Goal: Task Accomplishment & Management: Manage account settings

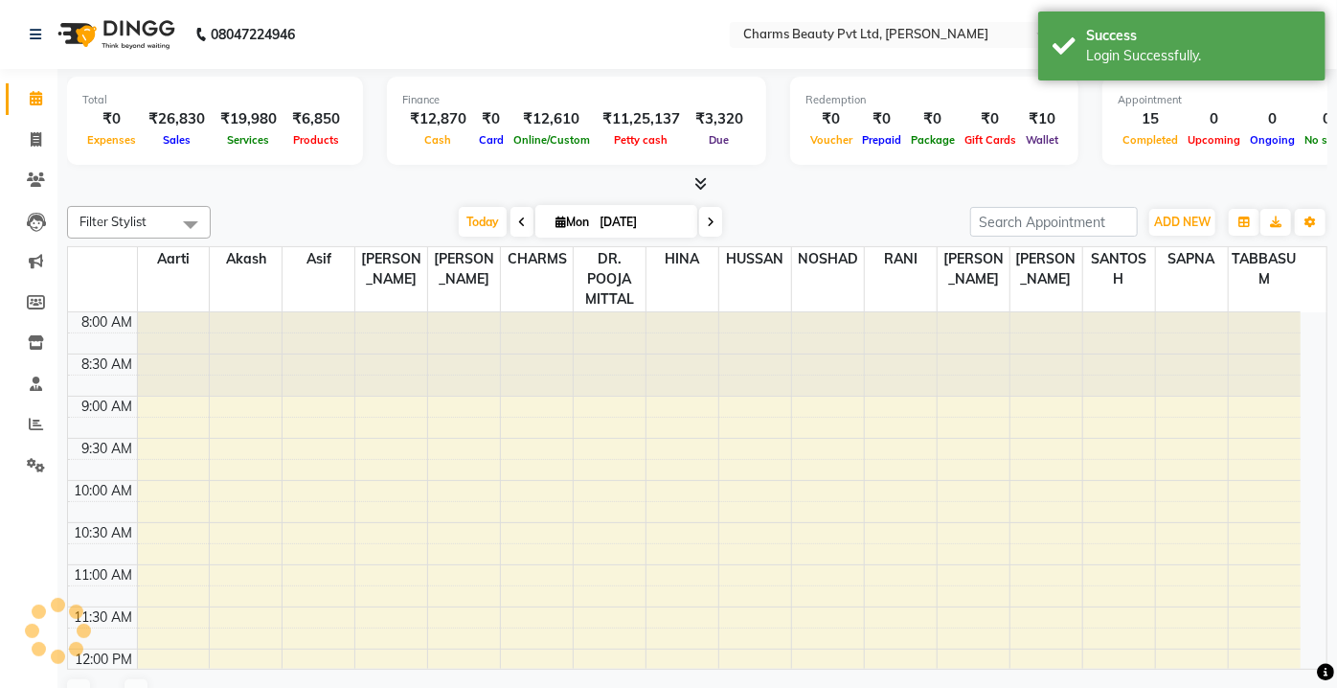
select select "en"
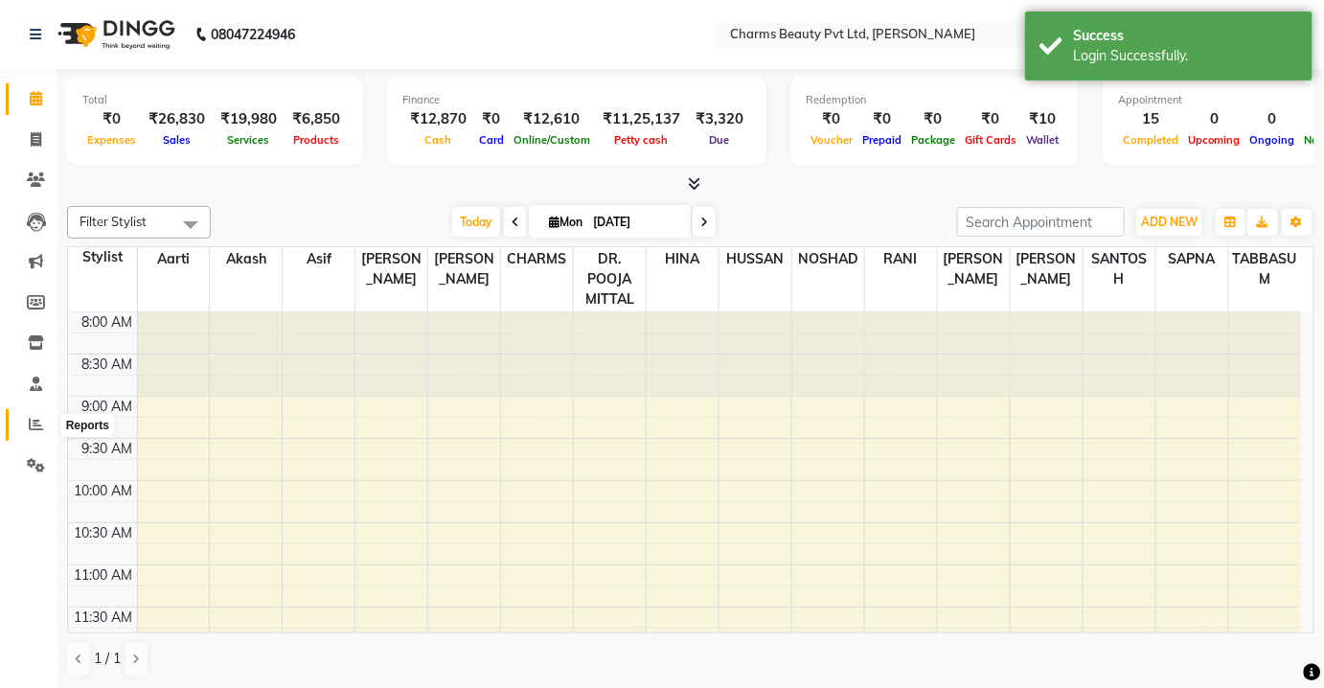
click at [45, 420] on span at bounding box center [36, 425] width 34 height 22
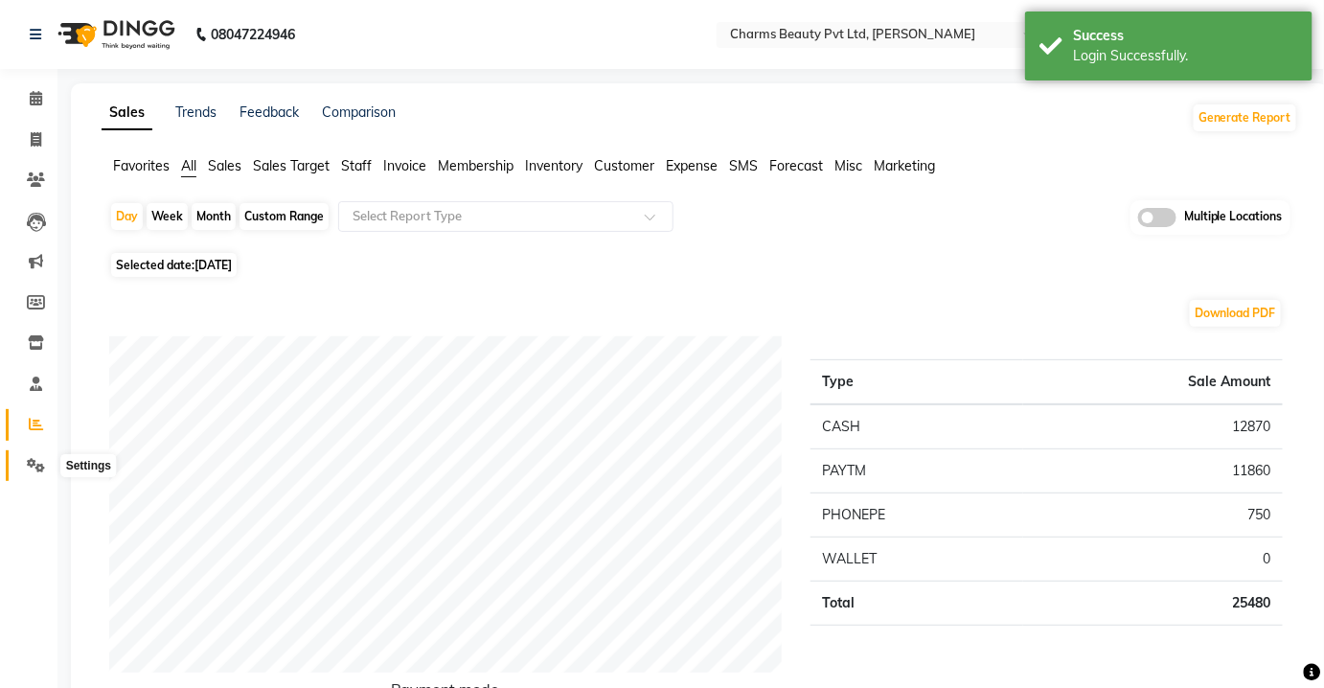
click at [32, 460] on icon at bounding box center [36, 465] width 18 height 14
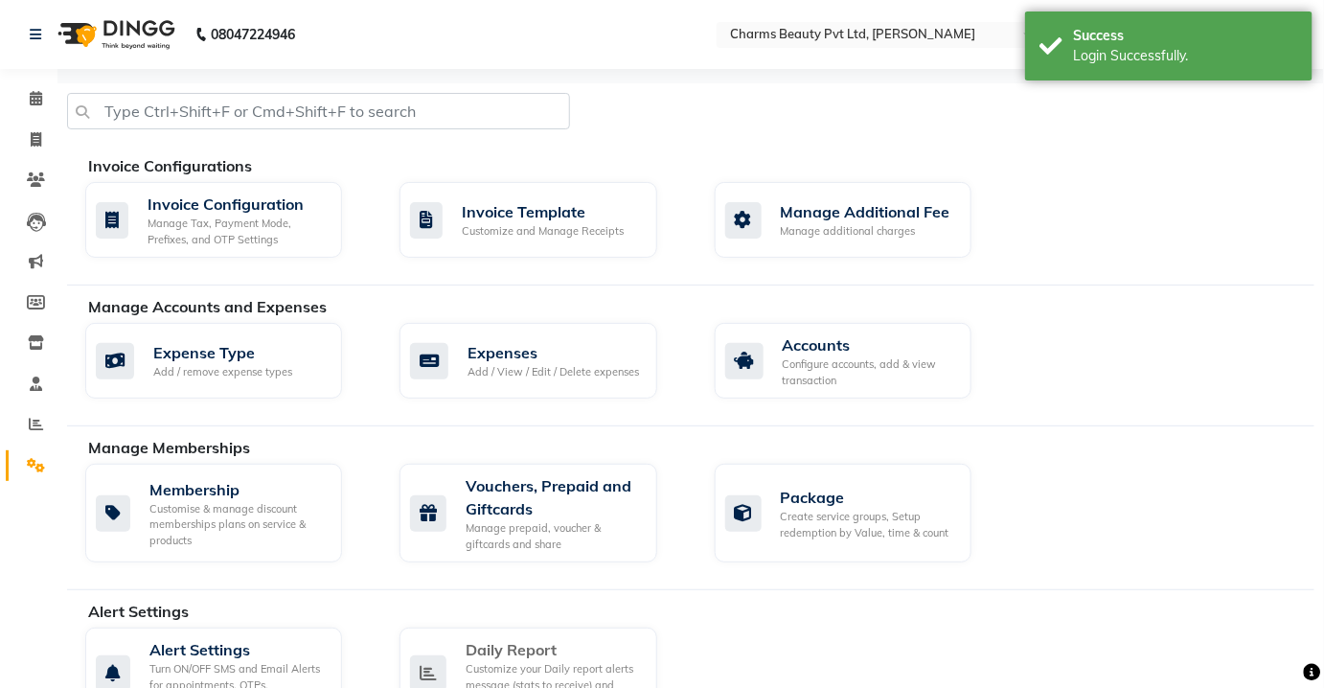
scroll to position [348, 0]
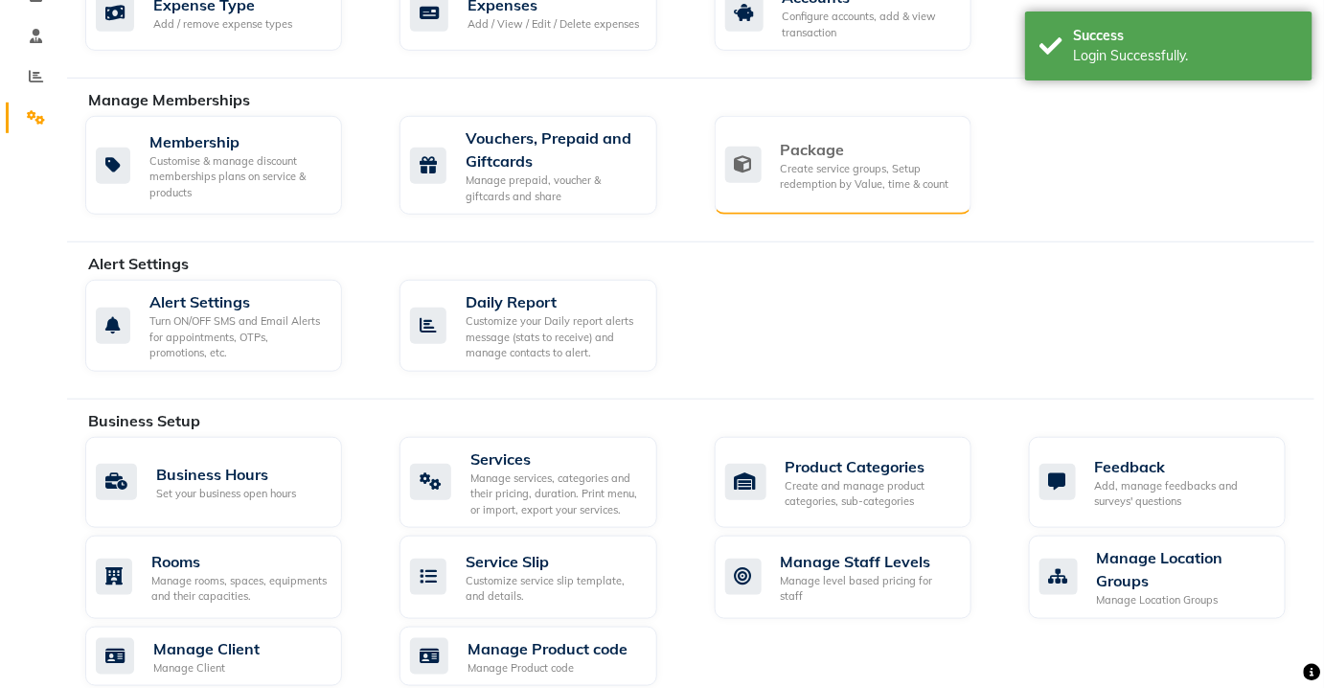
click at [800, 177] on div "Create service groups, Setup redemption by Value, time & count" at bounding box center [868, 177] width 175 height 32
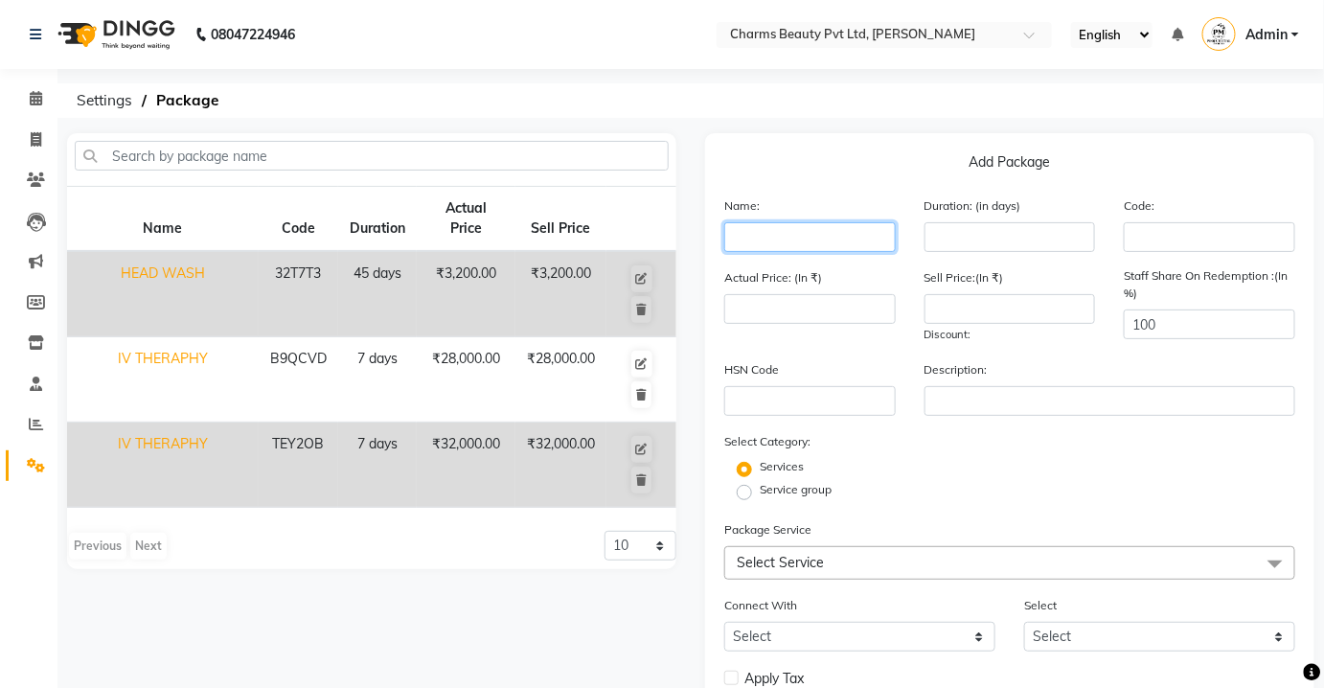
click at [801, 234] on input "text" at bounding box center [809, 237] width 171 height 30
type input "f"
type input "FACE TREATMENT"
drag, startPoint x: 860, startPoint y: 288, endPoint x: 859, endPoint y: 301, distance: 12.5
click at [859, 294] on div "Actual Price: (In ₹)" at bounding box center [810, 305] width 200 height 77
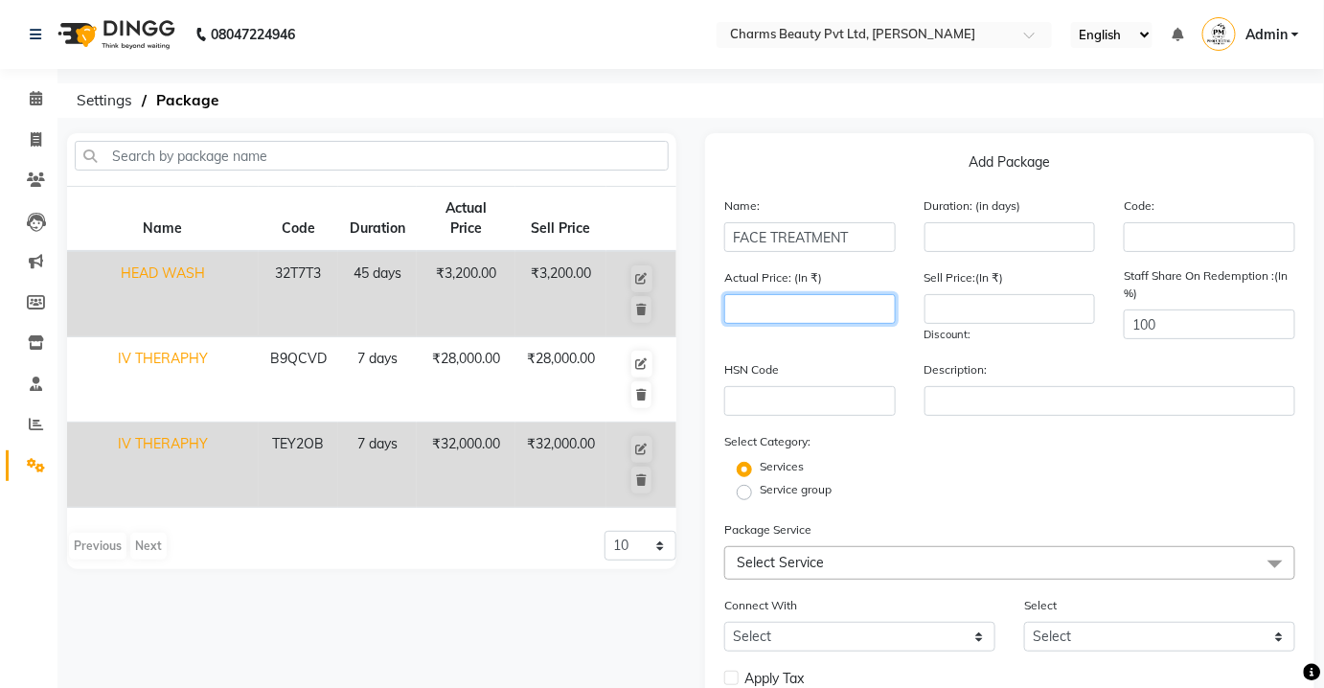
click at [859, 302] on input "number" at bounding box center [809, 309] width 171 height 30
type input "5"
type input "6"
type input "50000"
click at [980, 290] on div "Sell Price:(In ₹) Discount:" at bounding box center [1010, 305] width 200 height 77
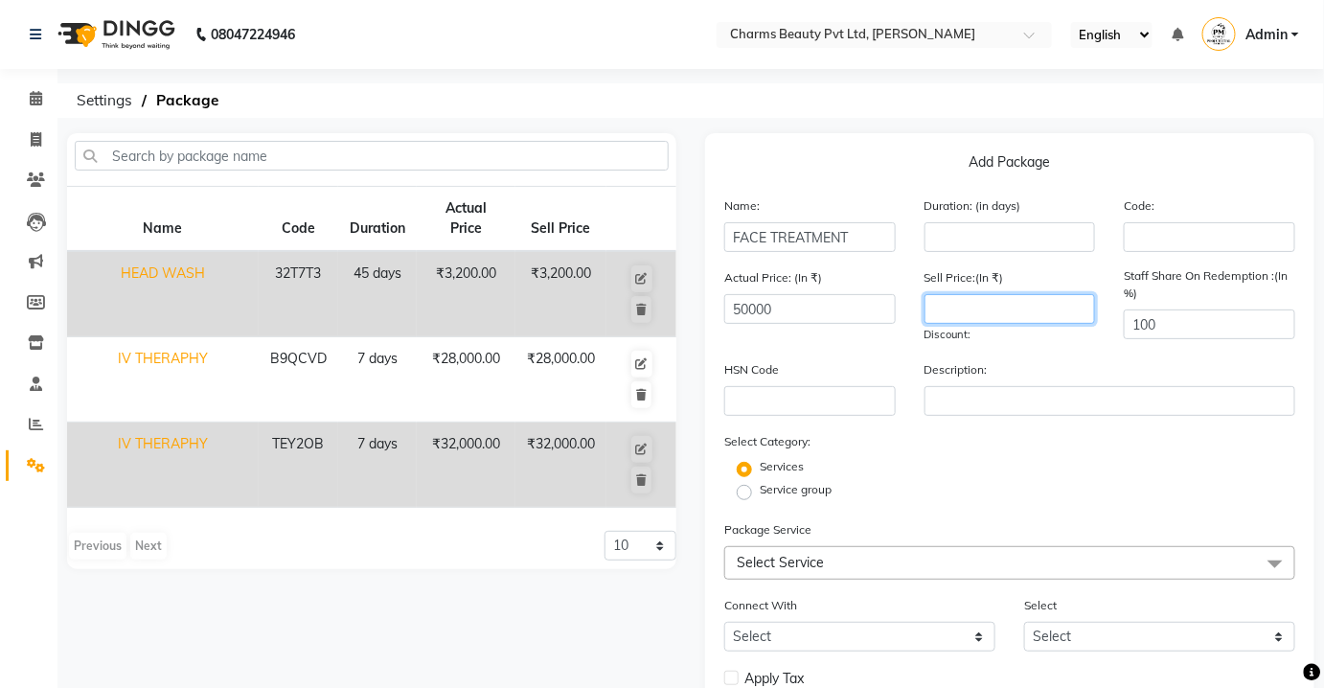
click at [975, 300] on input "number" at bounding box center [1009, 309] width 171 height 30
type input "50000"
click at [1085, 365] on div "Description:" at bounding box center [1109, 387] width 399 height 57
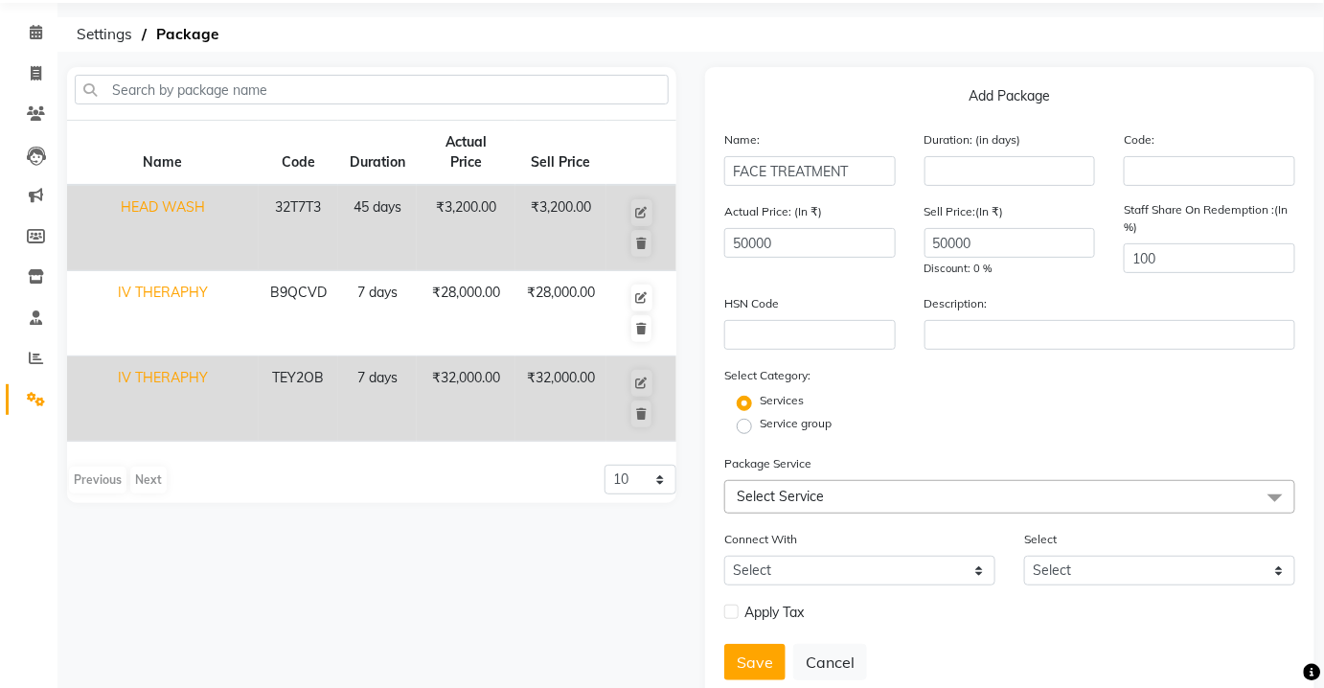
scroll to position [121, 0]
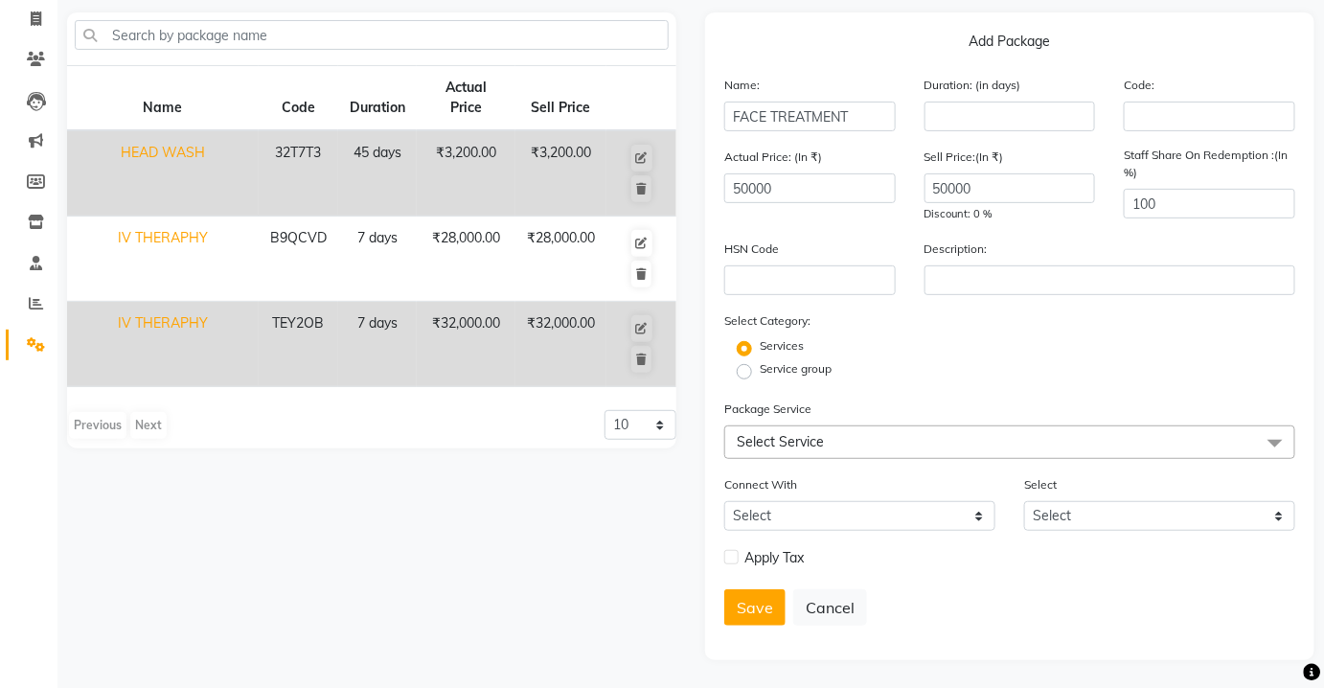
click at [934, 435] on span "Select Service" at bounding box center [1009, 442] width 571 height 34
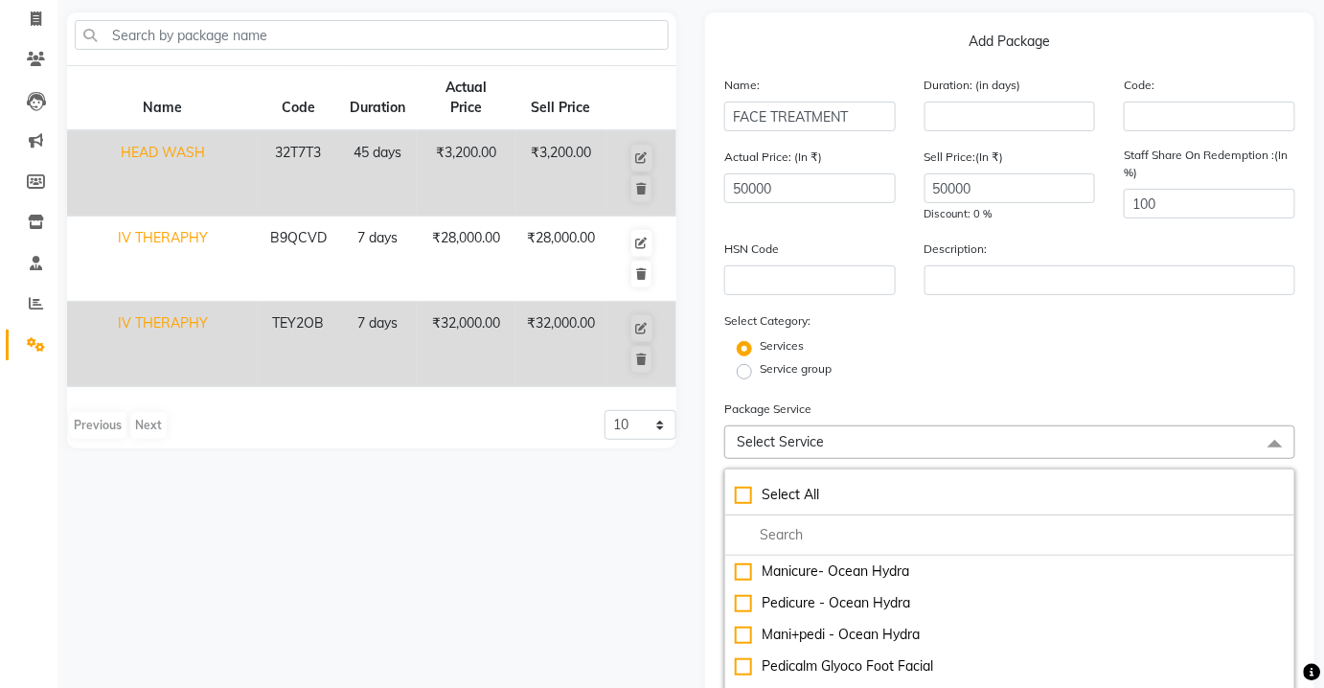
click at [906, 428] on span "Select Service" at bounding box center [1009, 442] width 571 height 34
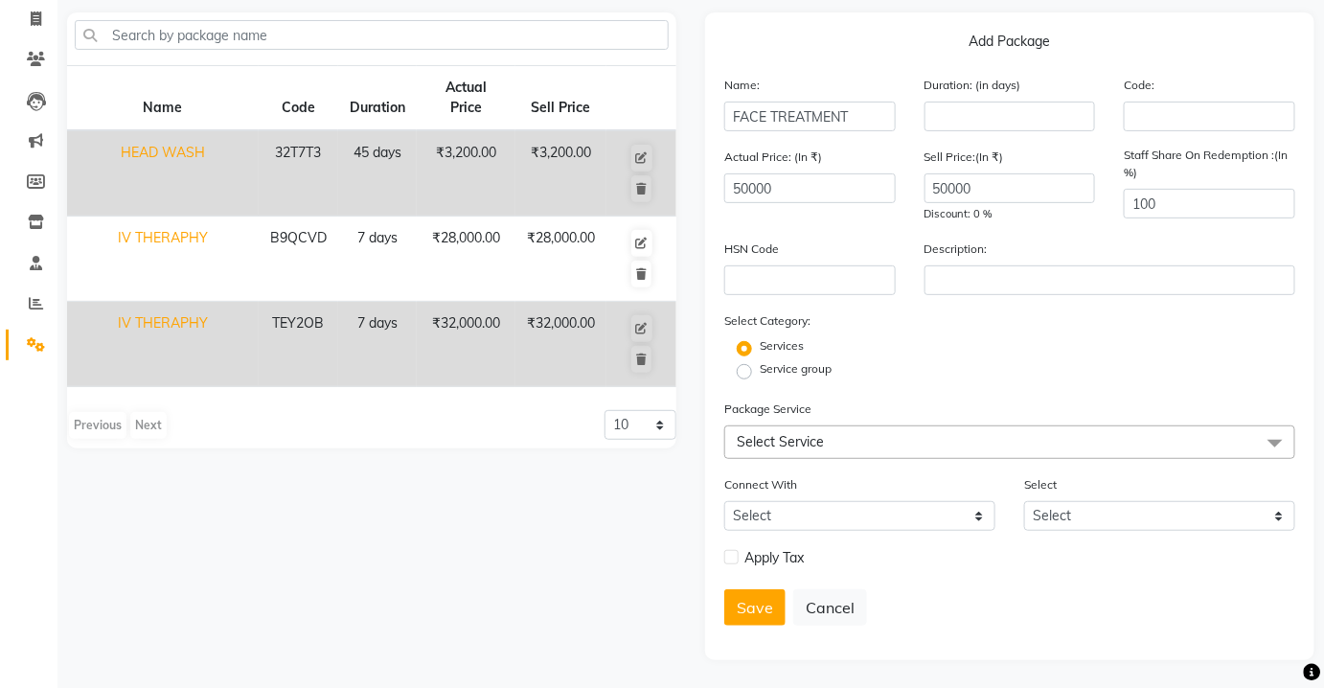
click at [740, 559] on div "Apply Tax" at bounding box center [859, 558] width 271 height 24
click at [741, 553] on div "Apply Tax" at bounding box center [859, 558] width 271 height 24
click at [730, 556] on label at bounding box center [731, 557] width 14 height 14
click at [730, 556] on input "checkbox" at bounding box center [730, 558] width 12 height 12
checkbox input "true"
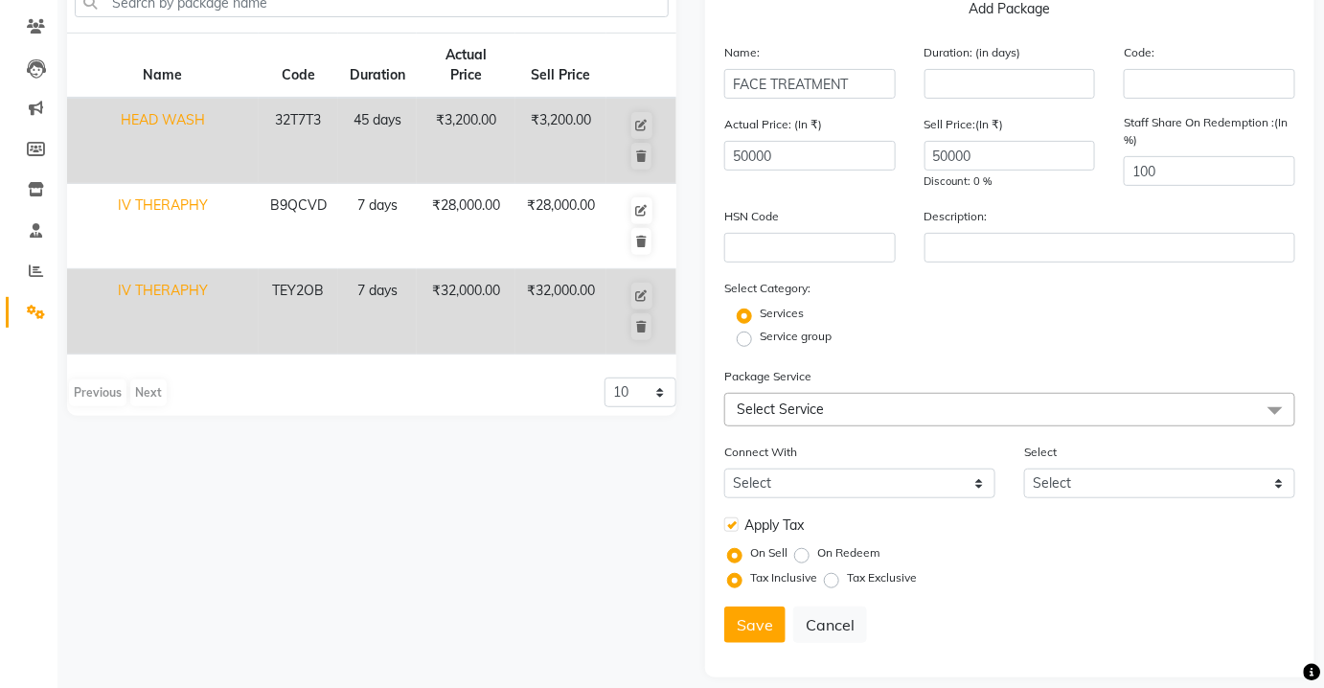
scroll to position [171, 0]
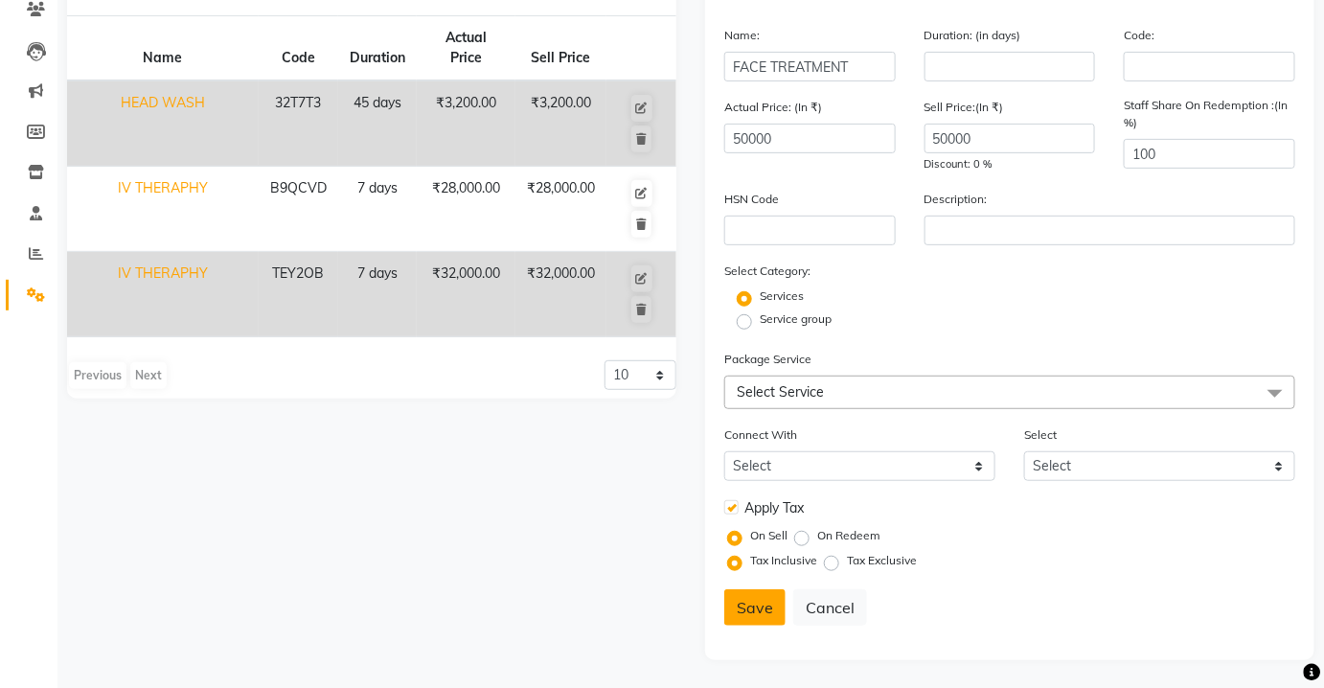
click at [743, 602] on button "Save" at bounding box center [754, 607] width 61 height 36
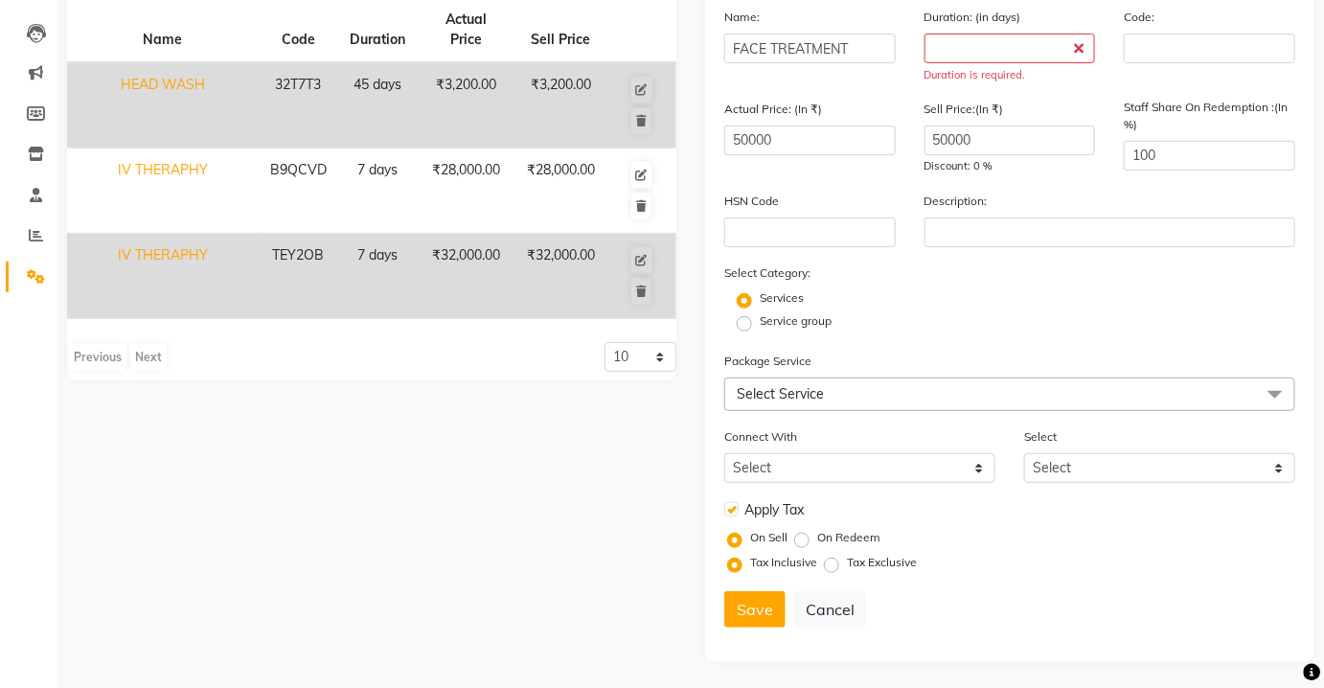
scroll to position [192, 0]
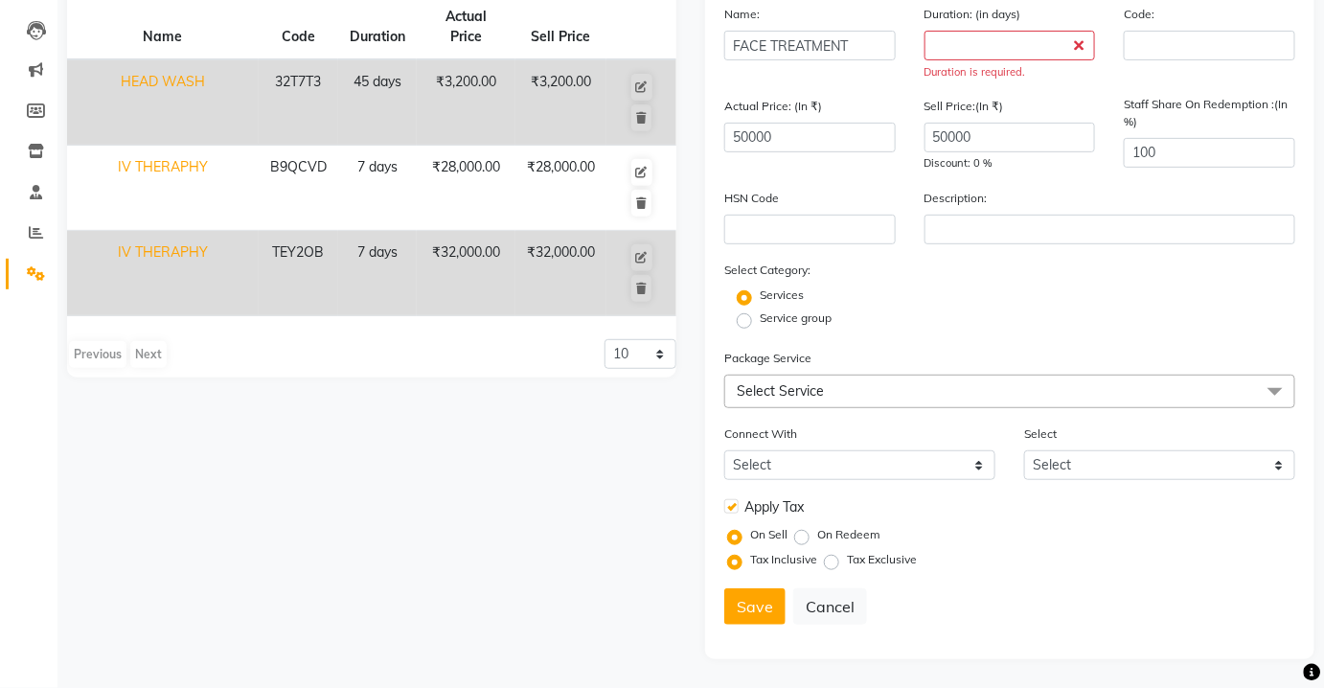
click at [894, 403] on span "Select Service" at bounding box center [1009, 392] width 571 height 34
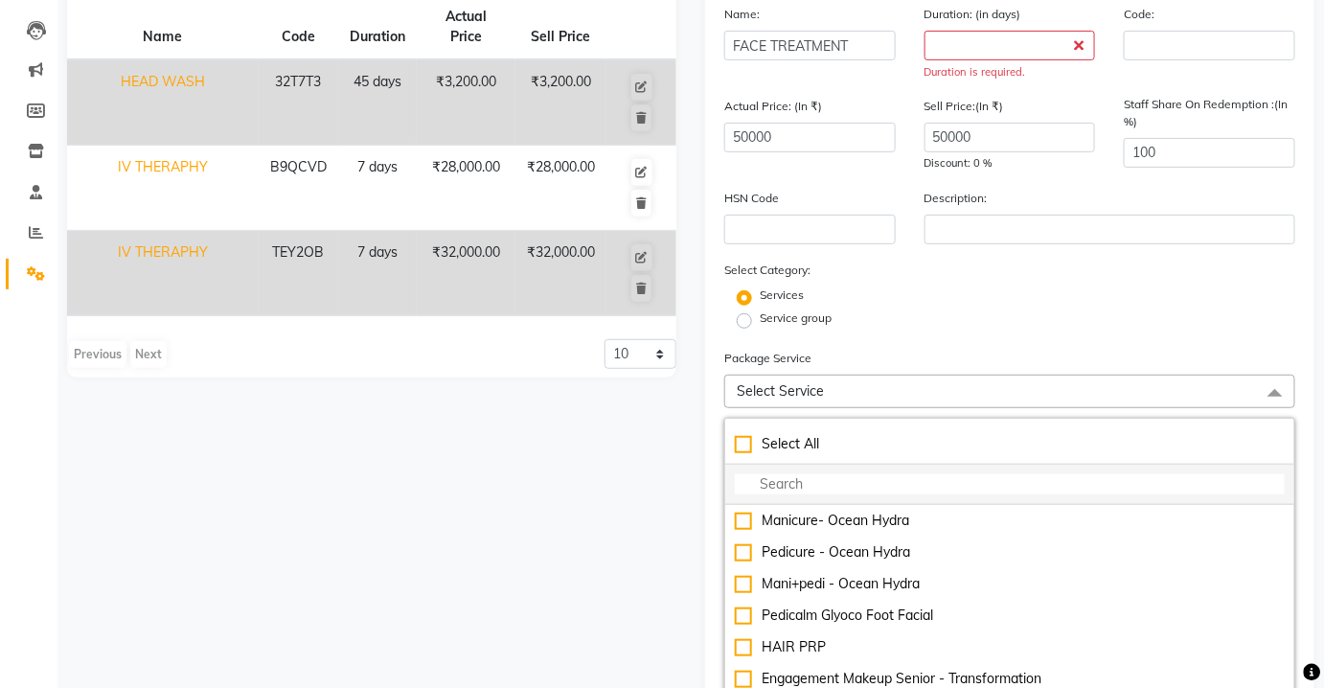
click at [803, 478] on input "multiselect-search" at bounding box center [1010, 484] width 550 height 20
type input "G"
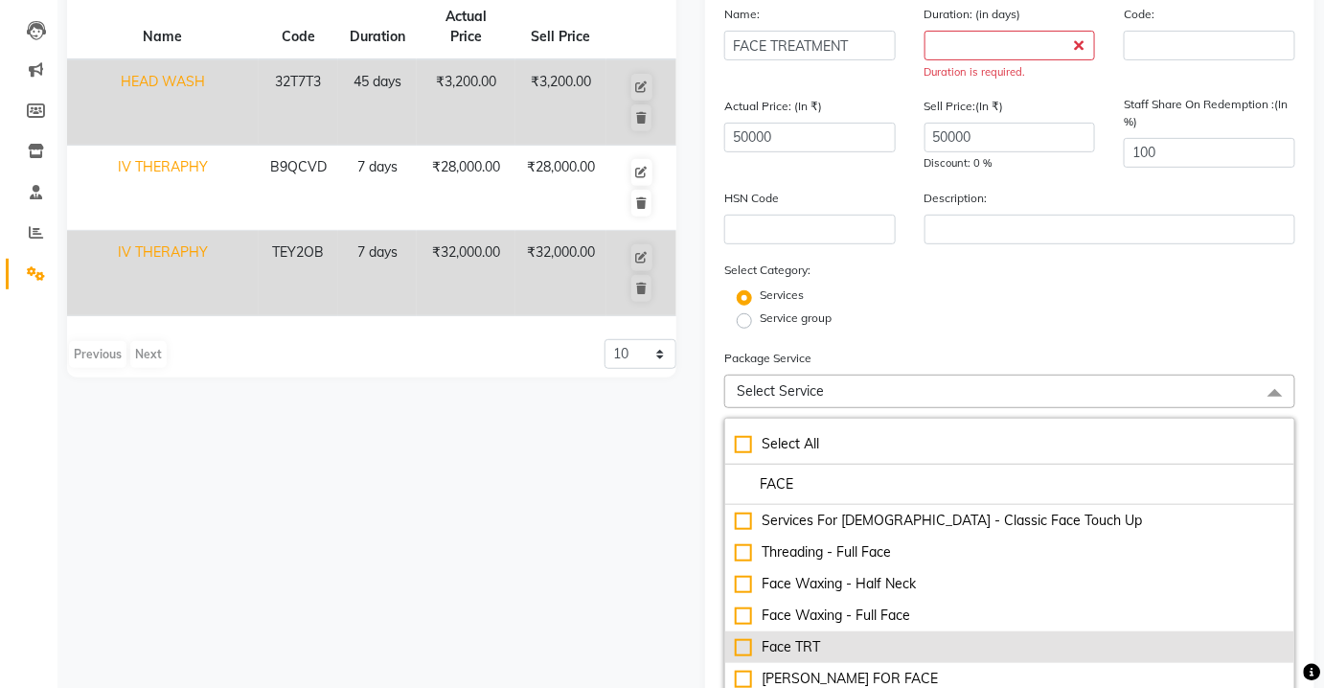
type input "FACE"
click at [831, 640] on div "Face TRT" at bounding box center [1010, 647] width 550 height 20
checkbox input "true"
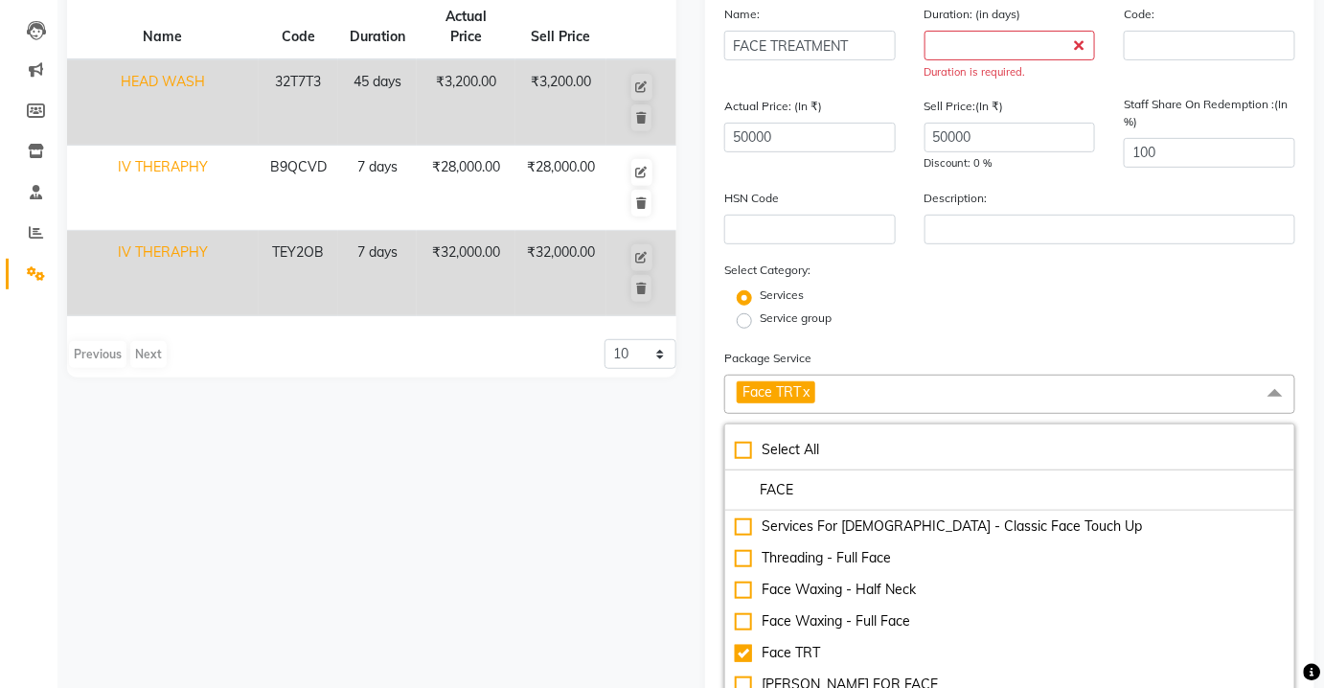
click at [907, 369] on div "Package Service Face TRT x Select All FACE Services For [DEMOGRAPHIC_DATA] - Cl…" at bounding box center [1009, 524] width 571 height 353
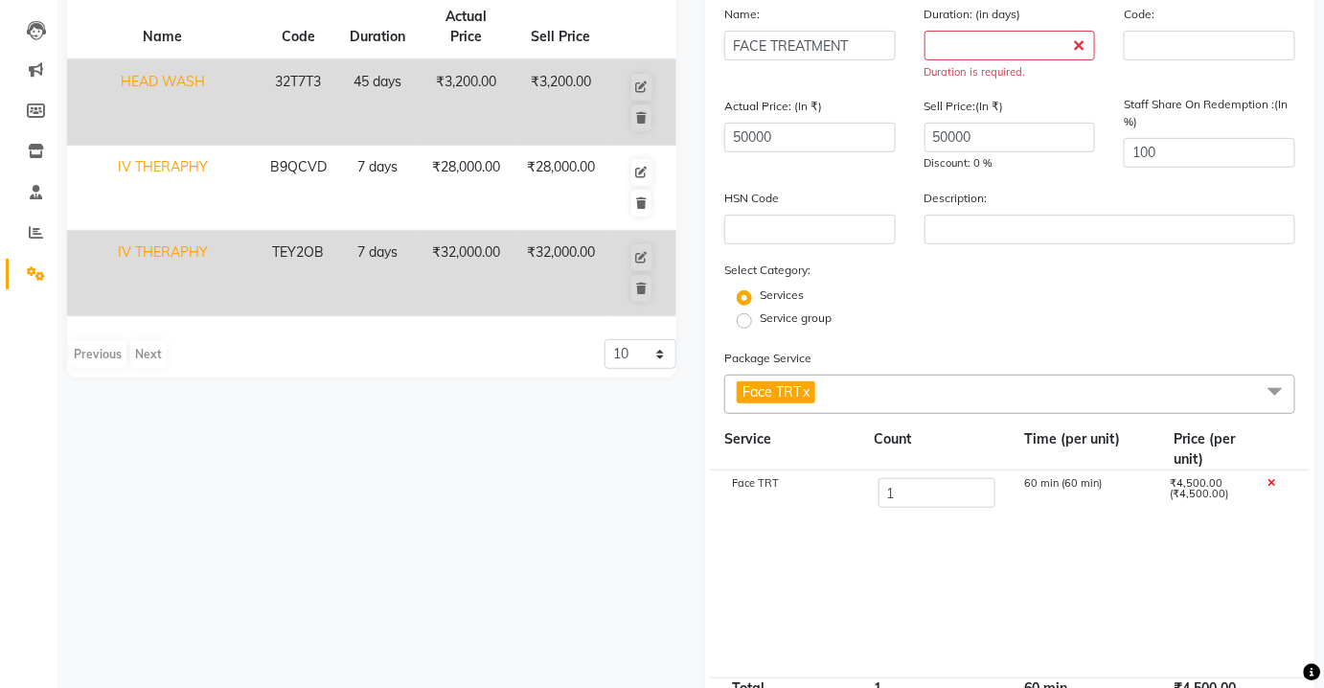
click at [813, 397] on span "Face TRT x" at bounding box center [776, 392] width 79 height 22
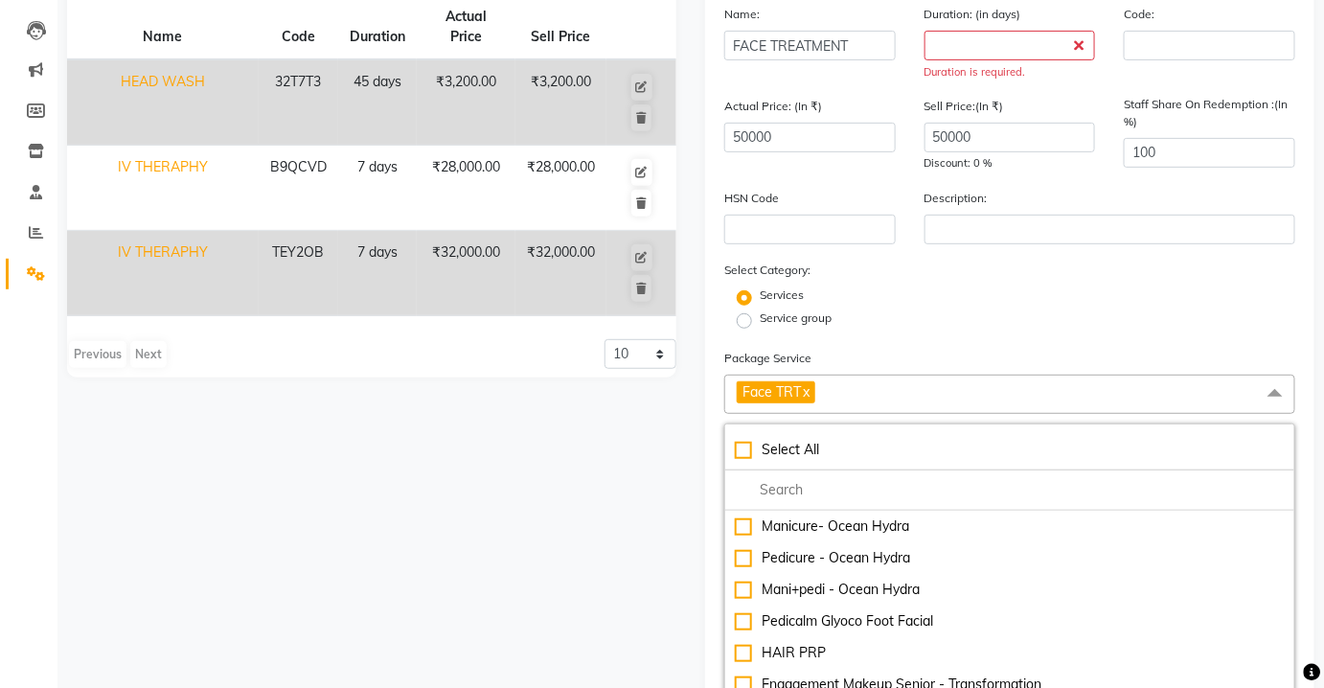
click at [806, 392] on link "x" at bounding box center [805, 391] width 9 height 17
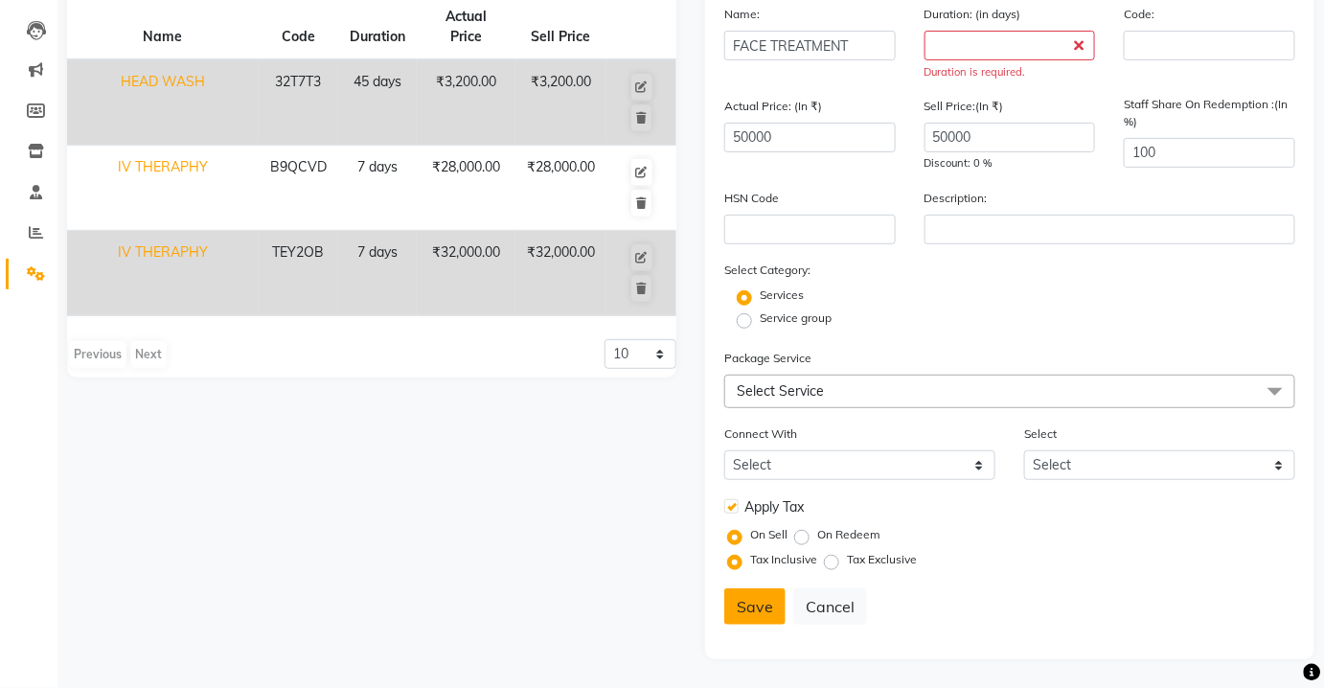
click at [761, 609] on button "Save" at bounding box center [754, 606] width 61 height 36
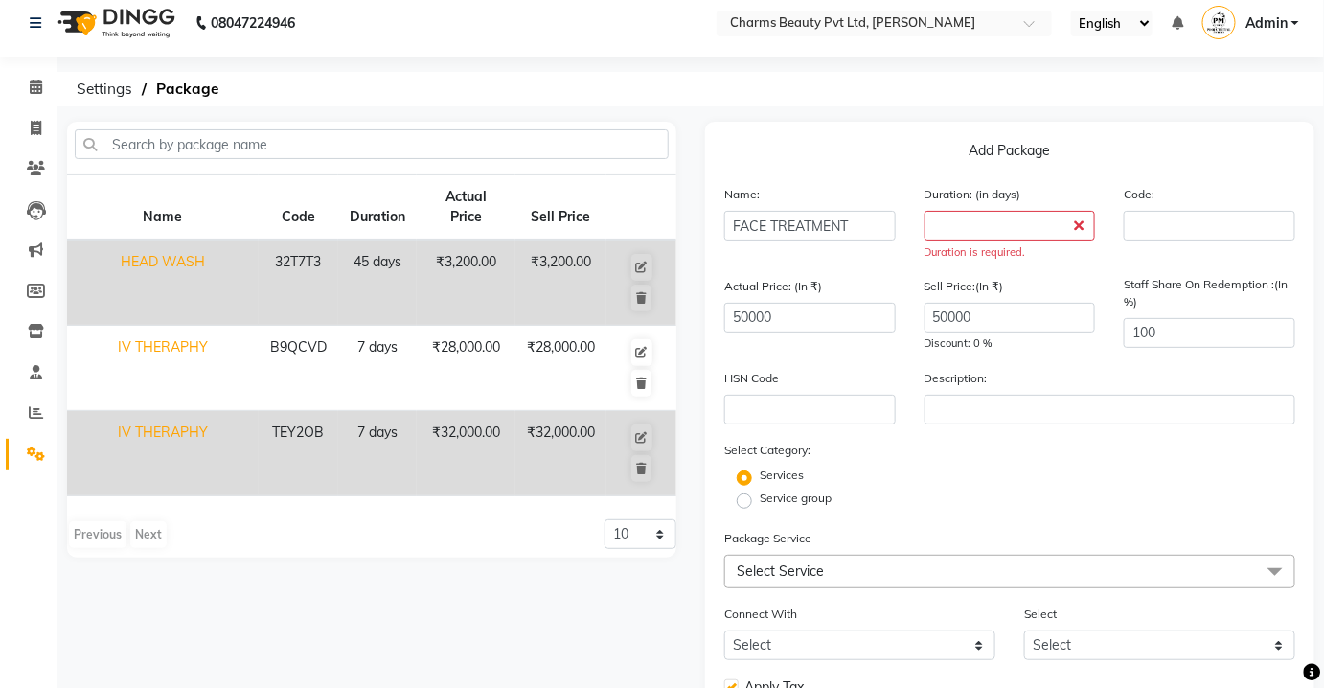
scroll to position [0, 0]
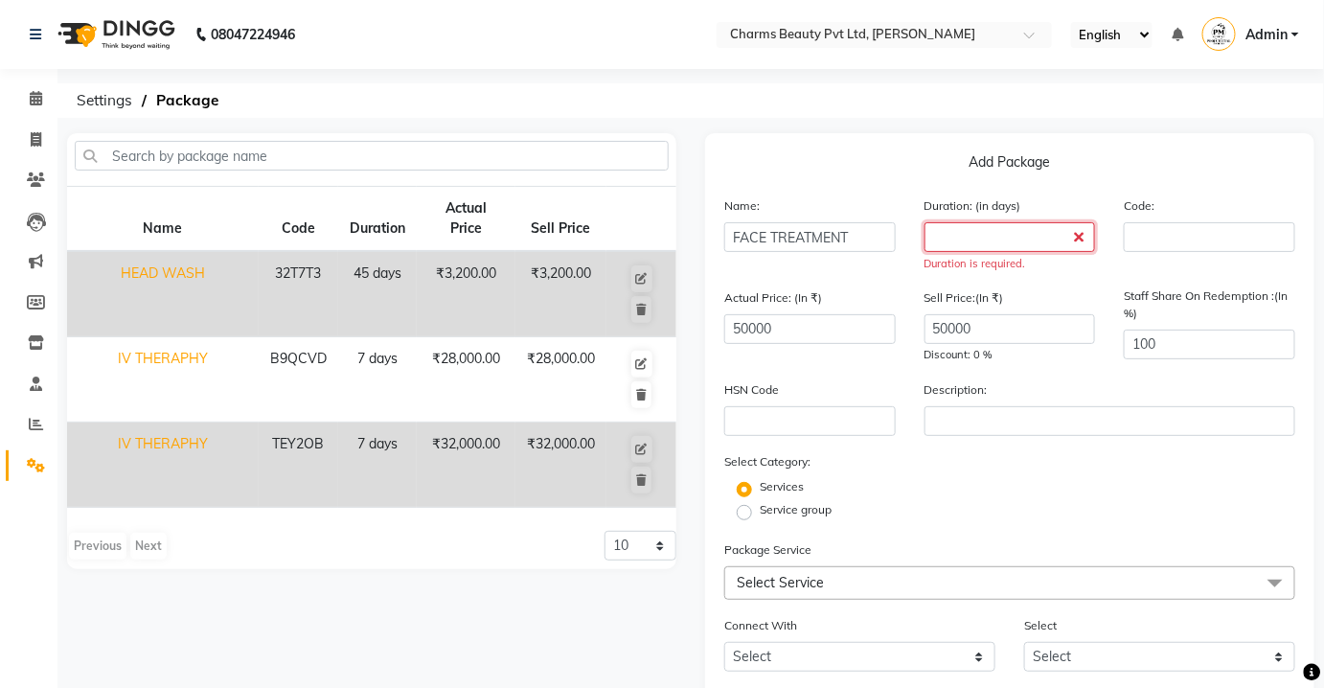
click at [977, 226] on input "number" at bounding box center [1009, 237] width 171 height 30
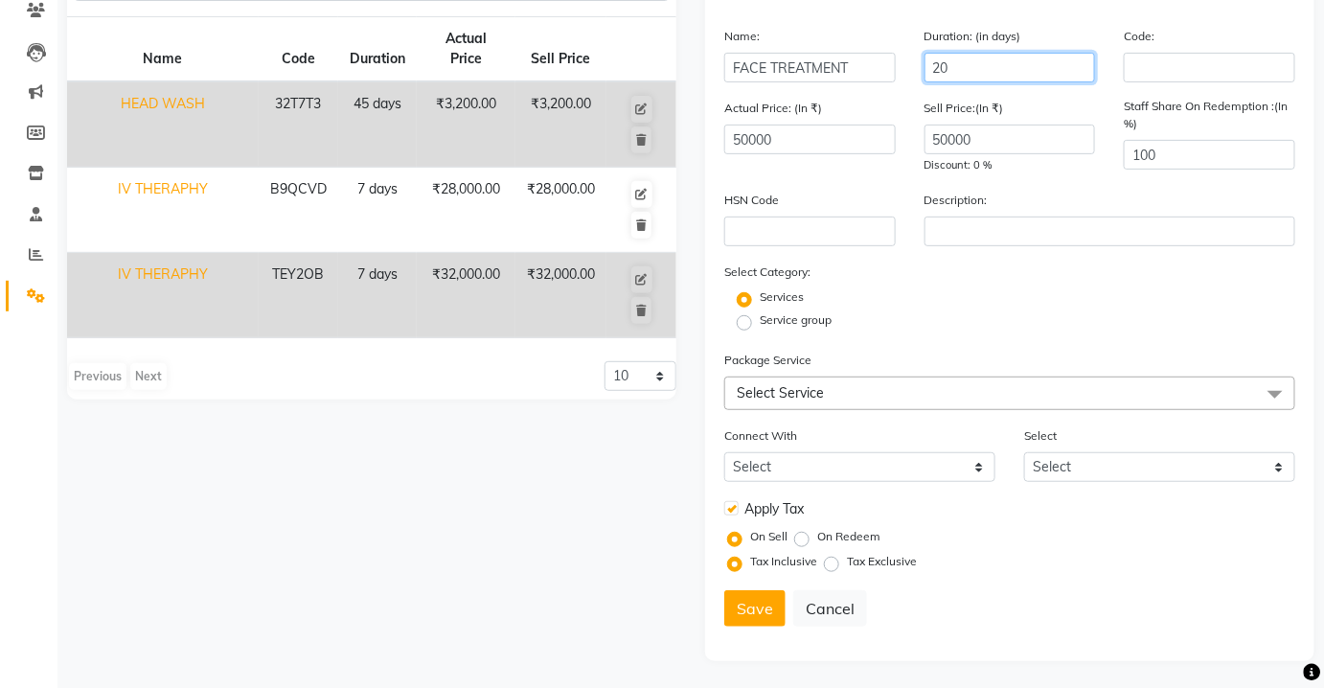
scroll to position [171, 0]
type input "20"
click at [757, 611] on button "Save" at bounding box center [754, 607] width 61 height 36
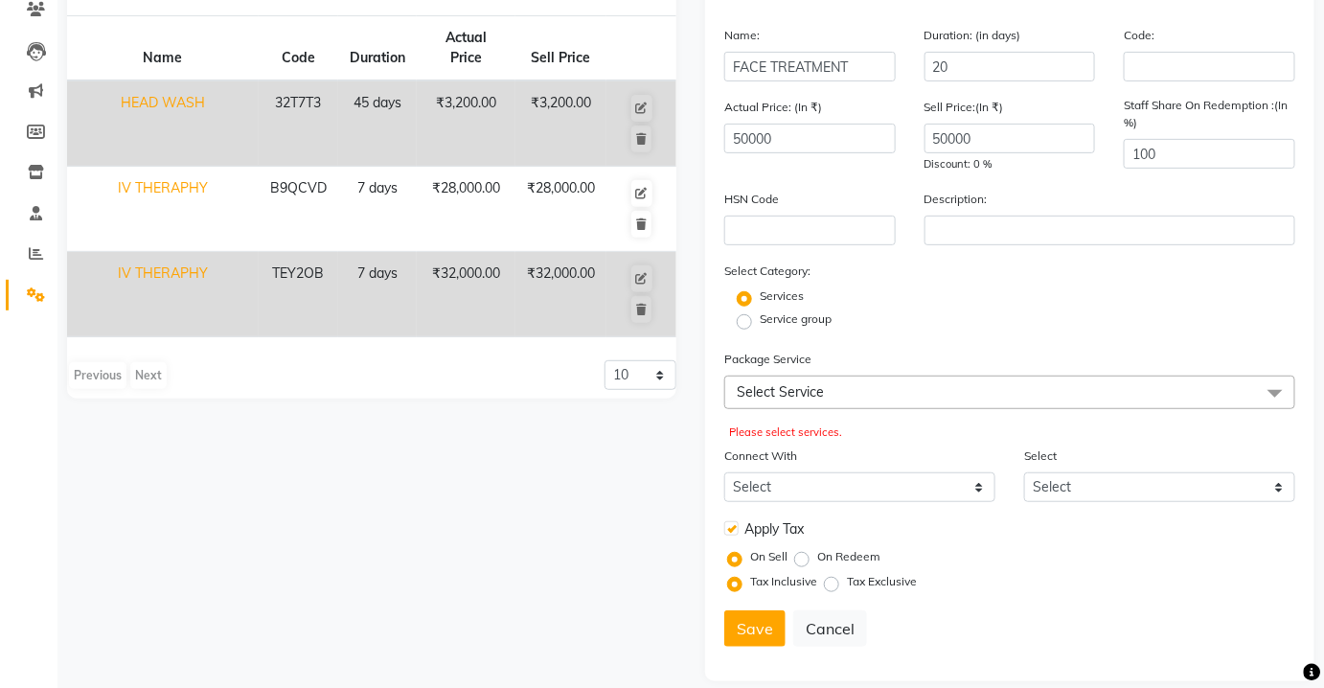
click at [832, 397] on span "Select Service" at bounding box center [1009, 393] width 571 height 34
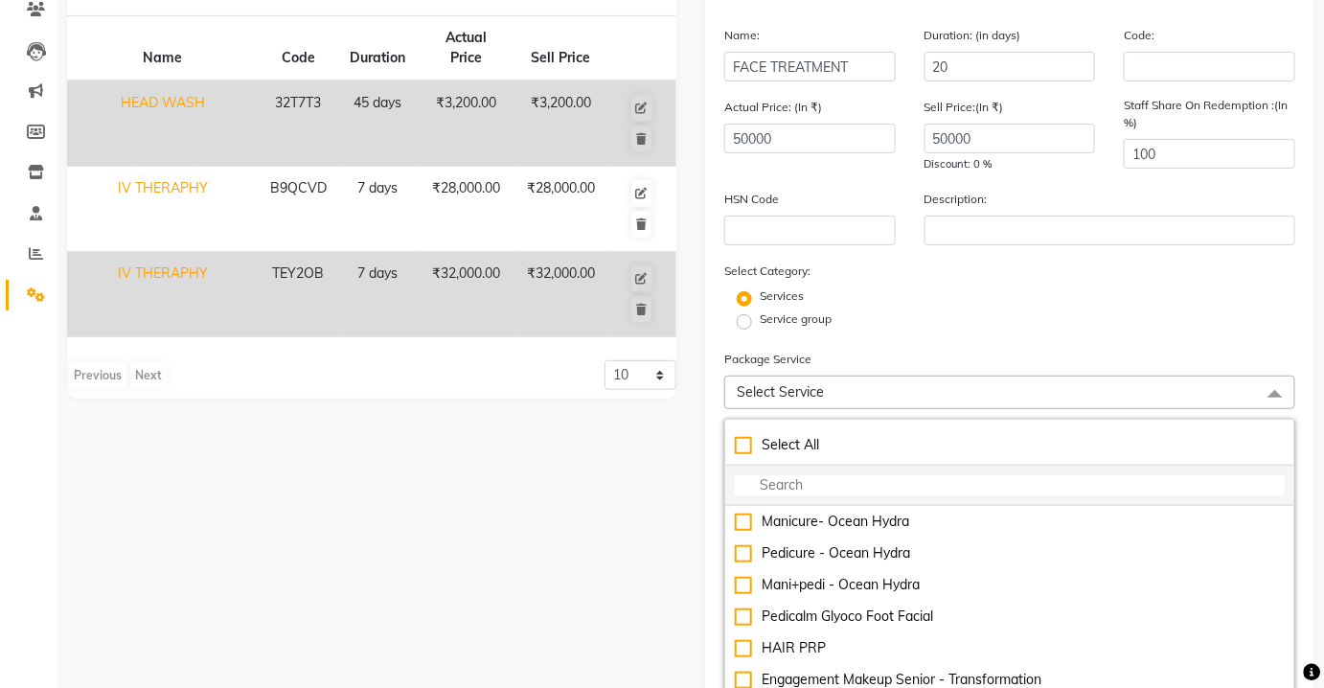
click at [857, 484] on input "multiselect-search" at bounding box center [1010, 485] width 550 height 20
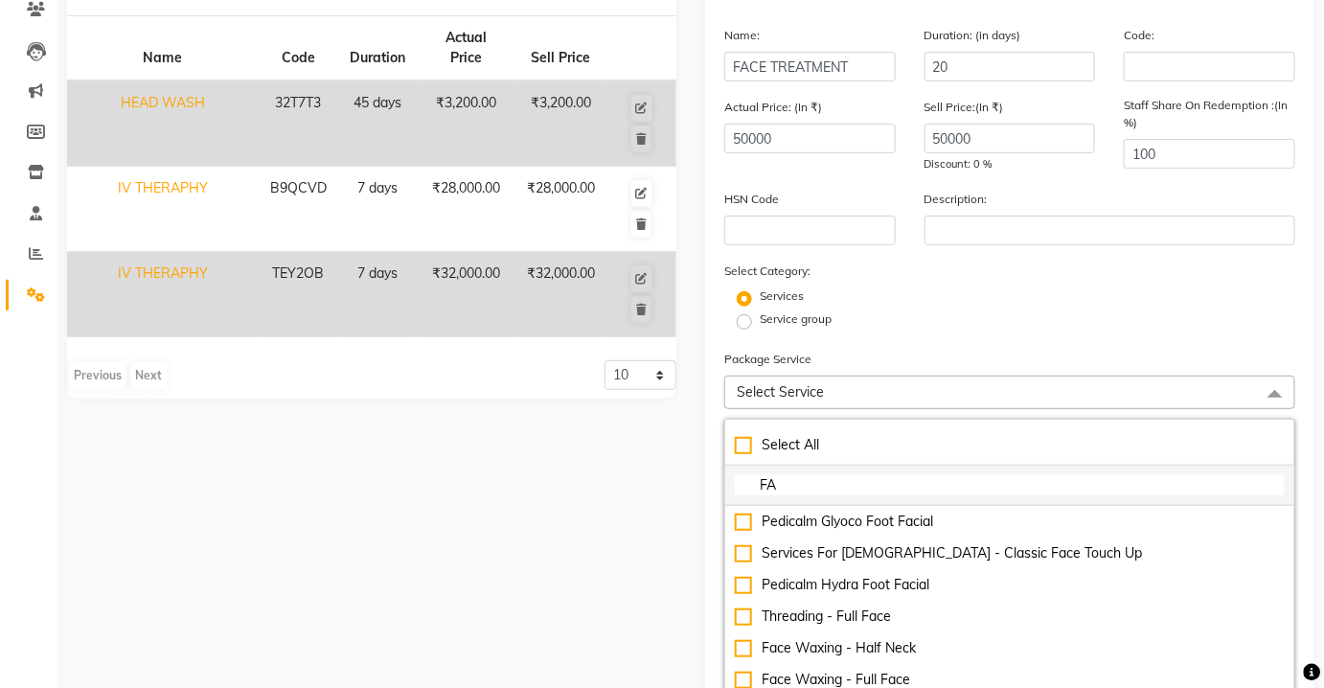
type input "FAC"
checkbox input "true"
type input "FACR"
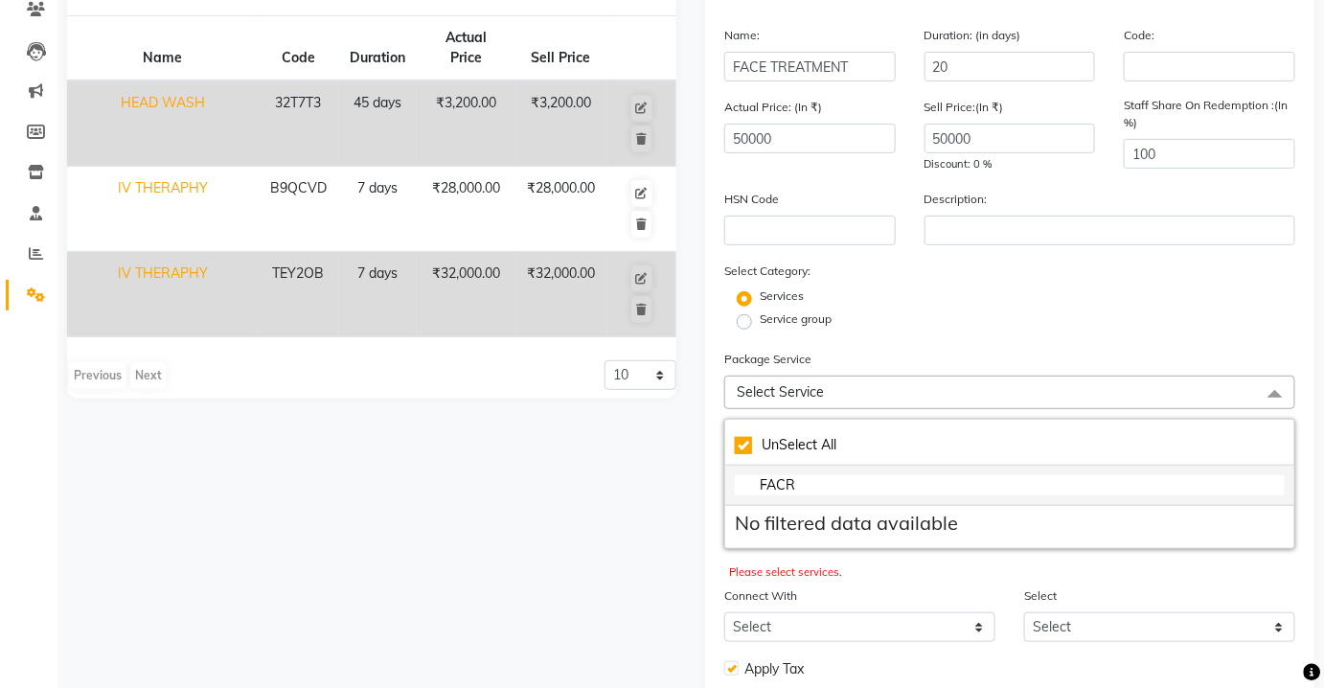
checkbox input "false"
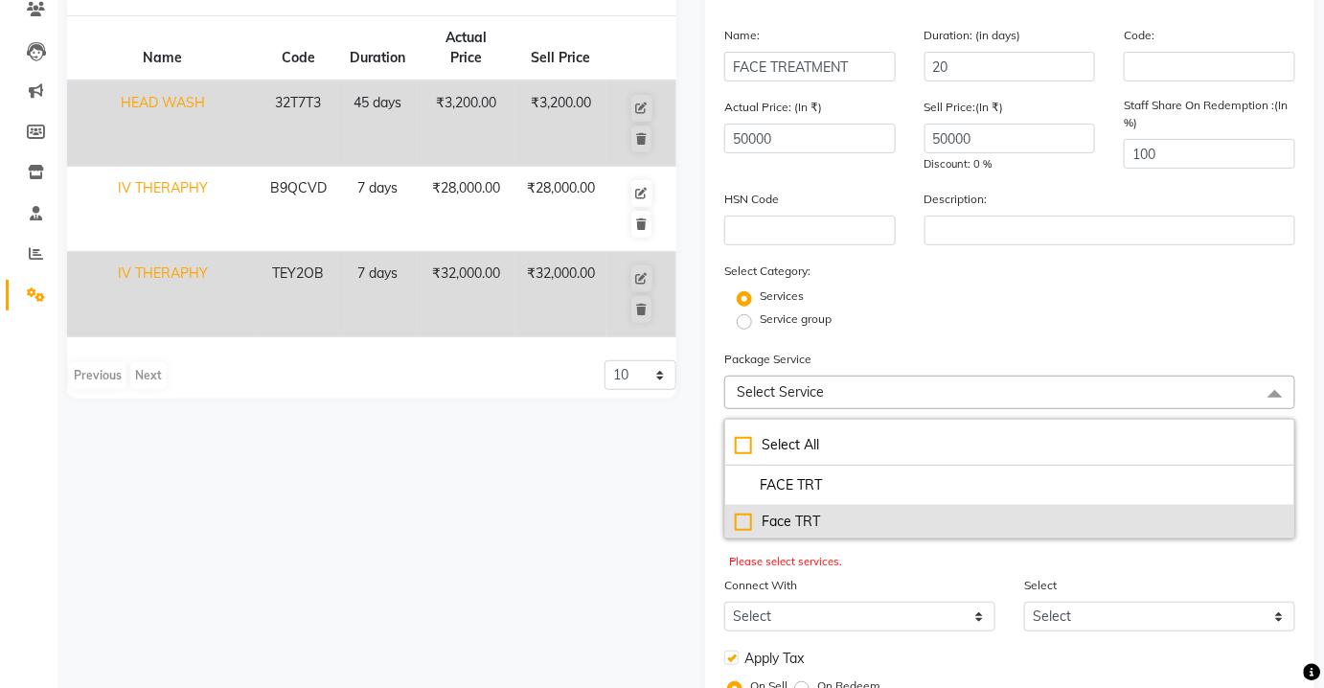
type input "FACE TRT"
click at [797, 522] on div "Face TRT" at bounding box center [1010, 522] width 550 height 20
checkbox input "true"
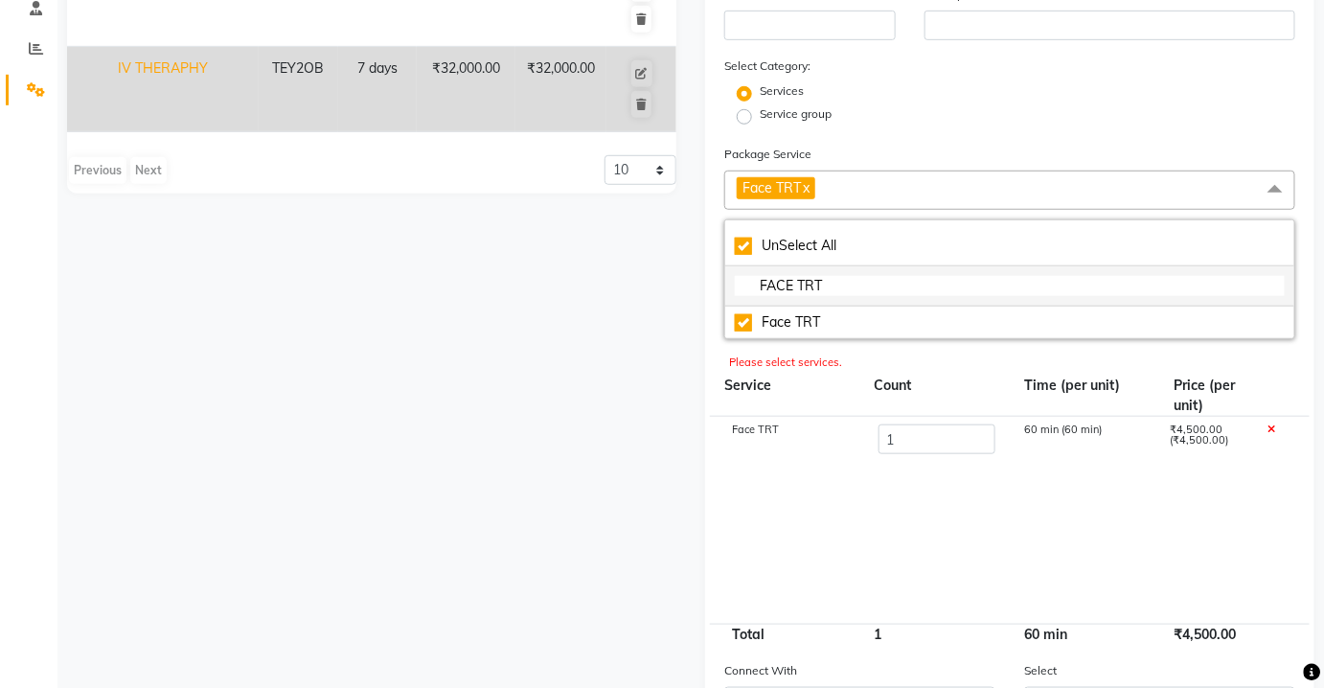
scroll to position [432, 0]
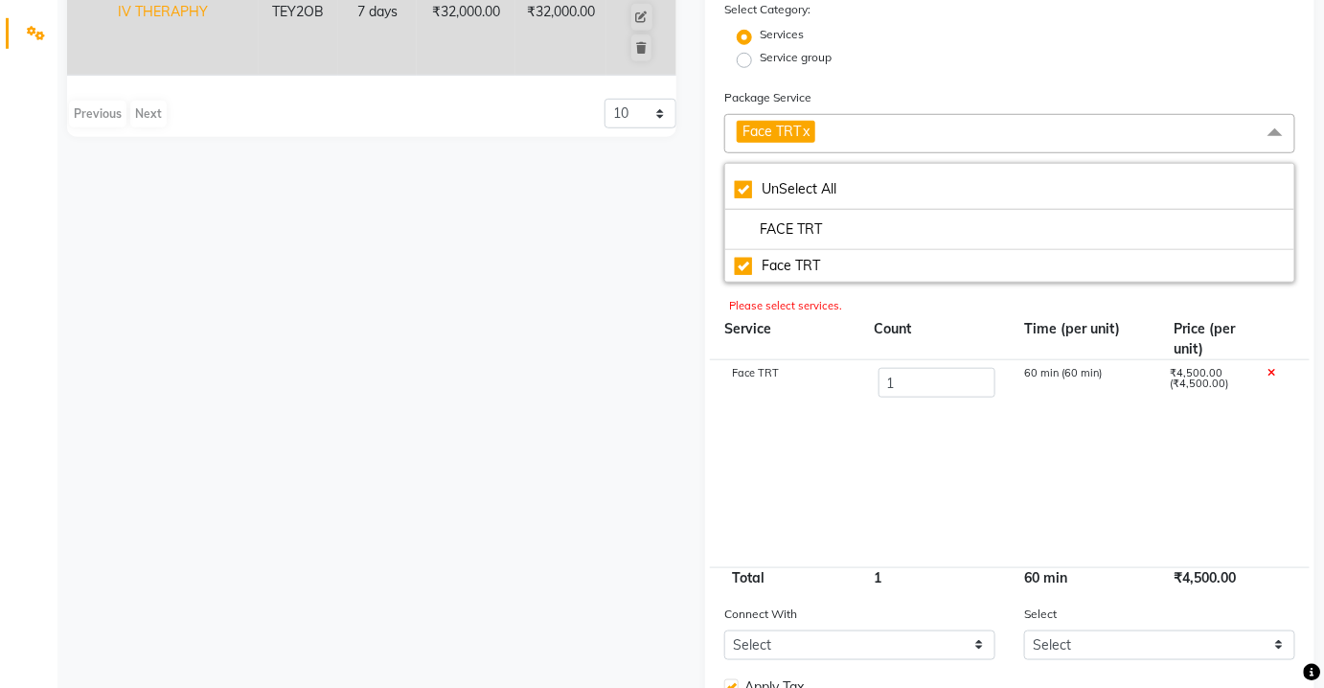
click at [978, 509] on cdk-virtual-scroll-viewport "Face TRT 1 60 min (60 min) ₹4,500.00 (₹4,500.00)" at bounding box center [1009, 463] width 571 height 206
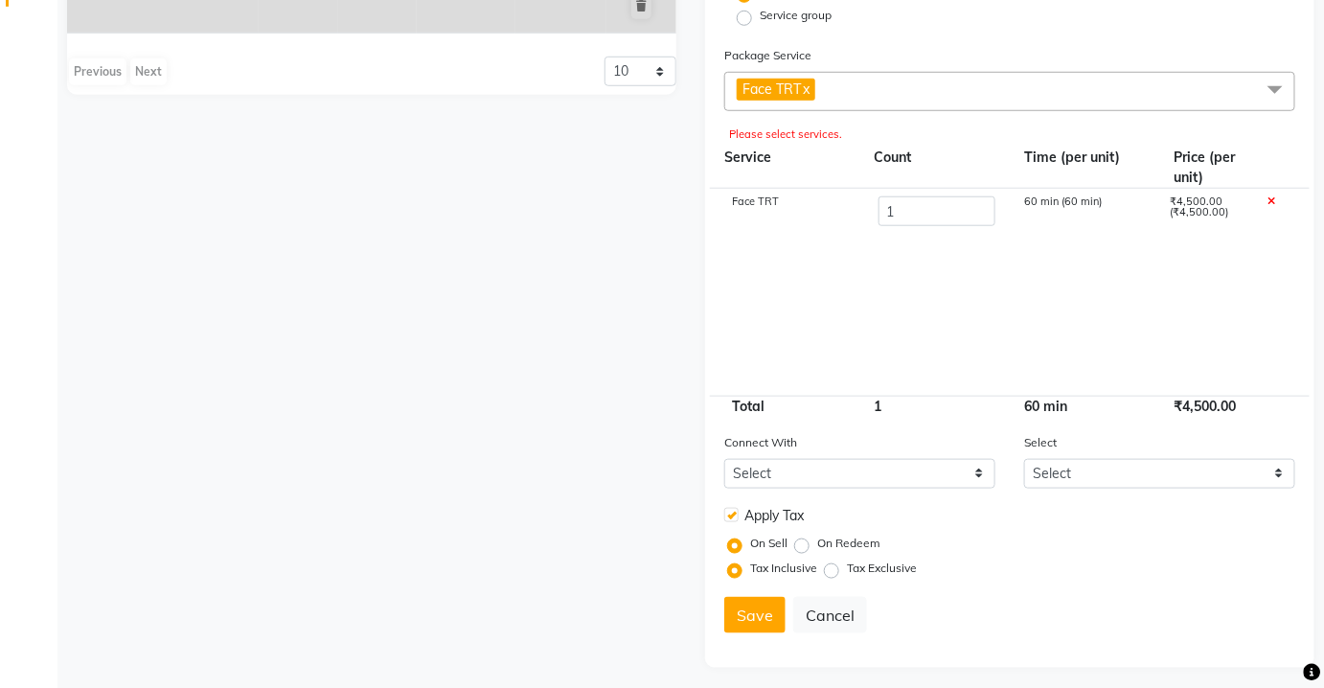
scroll to position [480, 0]
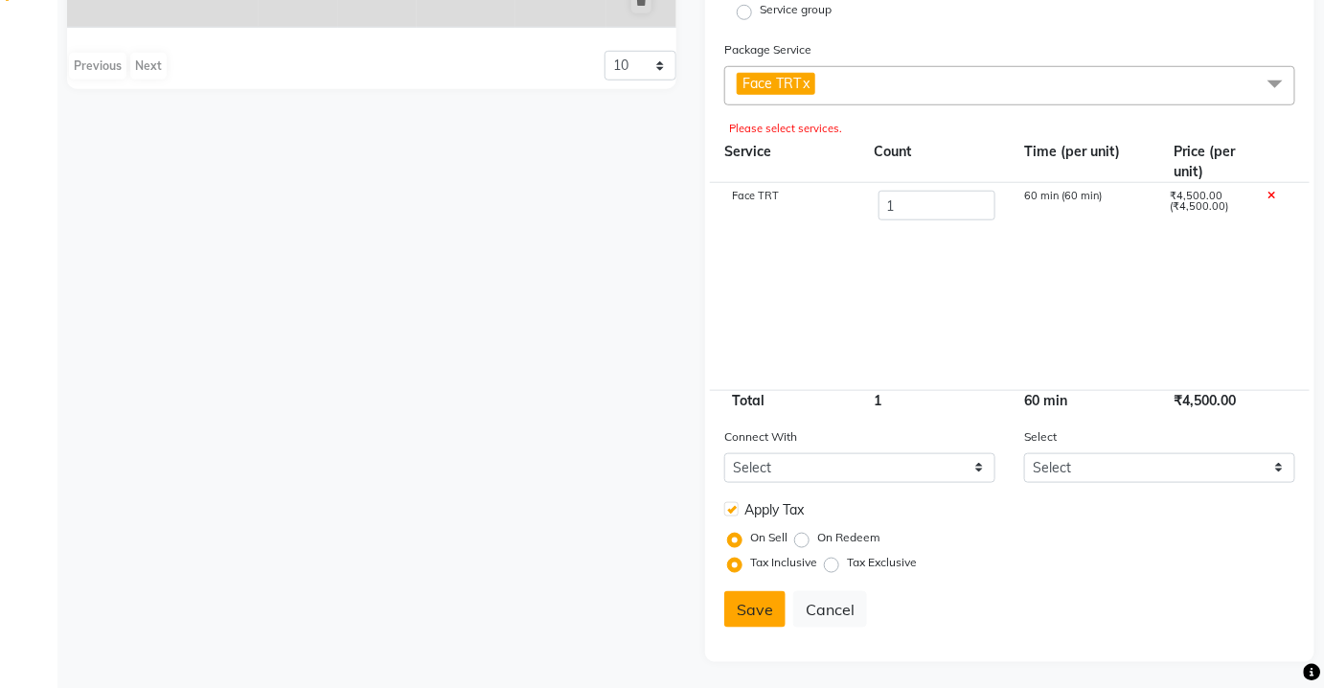
click at [747, 611] on button "Save" at bounding box center [754, 609] width 61 height 36
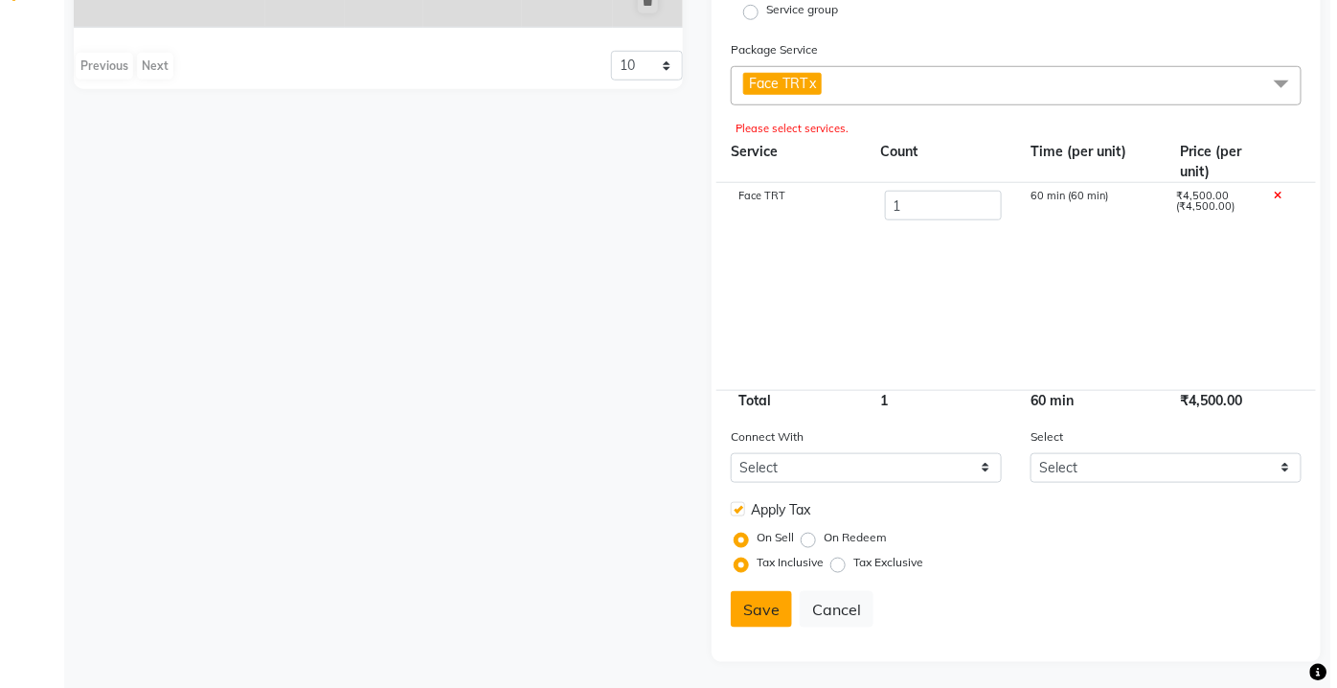
scroll to position [475, 0]
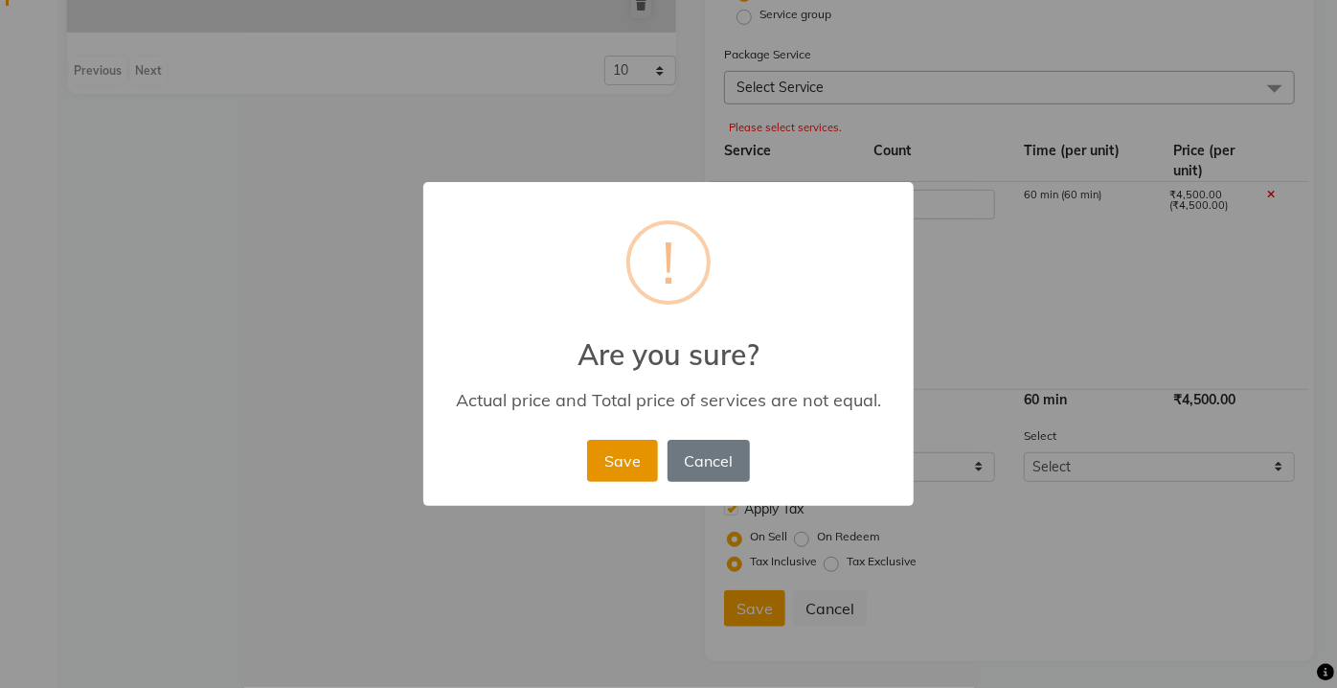
click at [600, 456] on button "Save" at bounding box center [622, 461] width 70 height 42
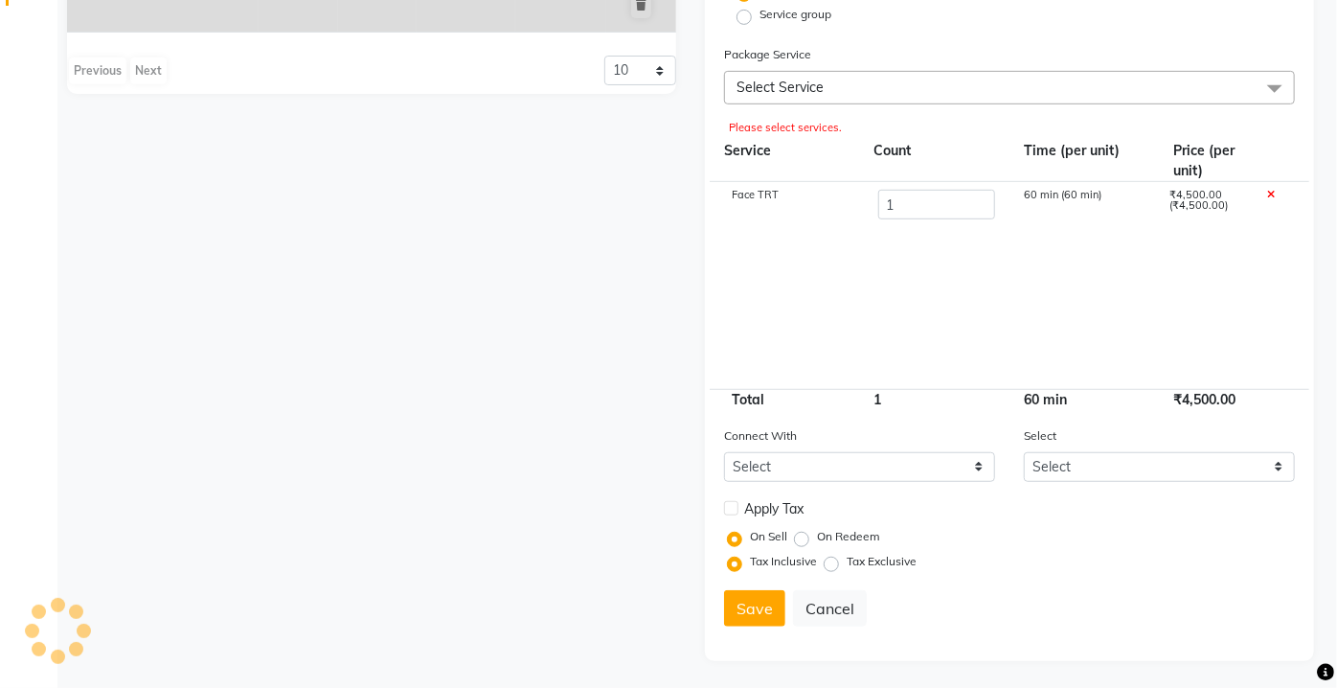
select select
checkbox input "false"
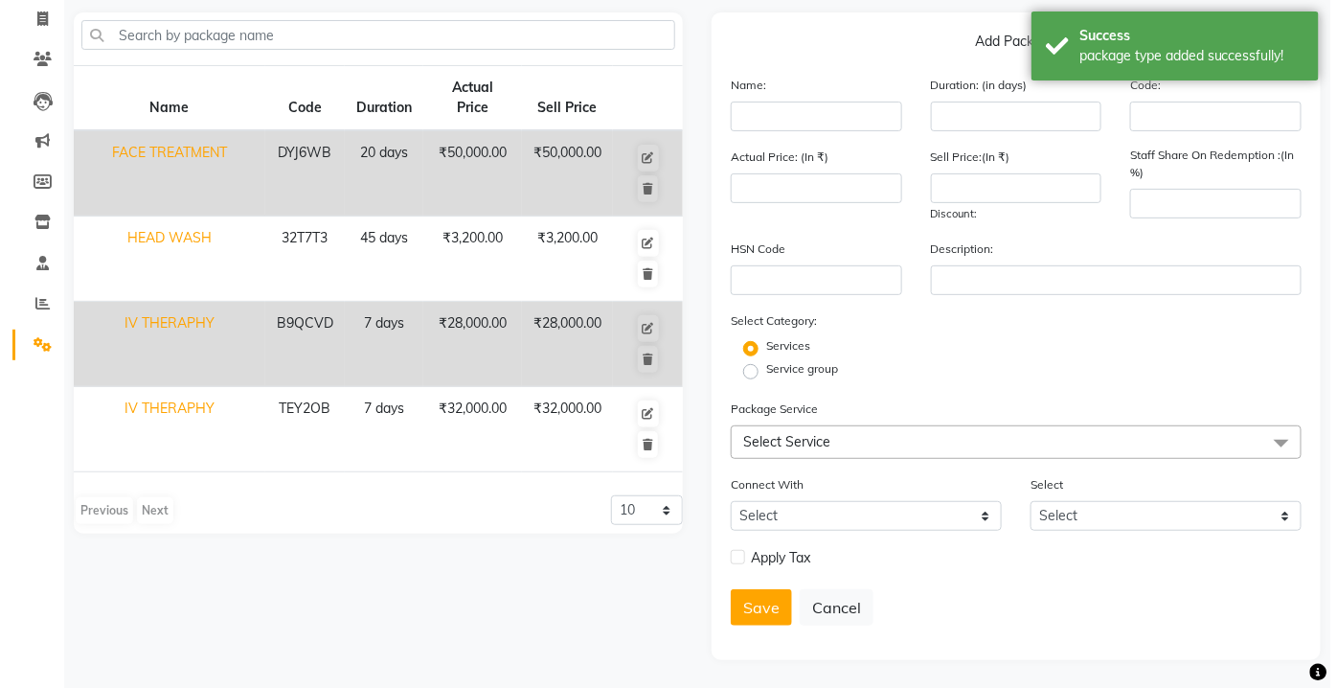
scroll to position [0, 0]
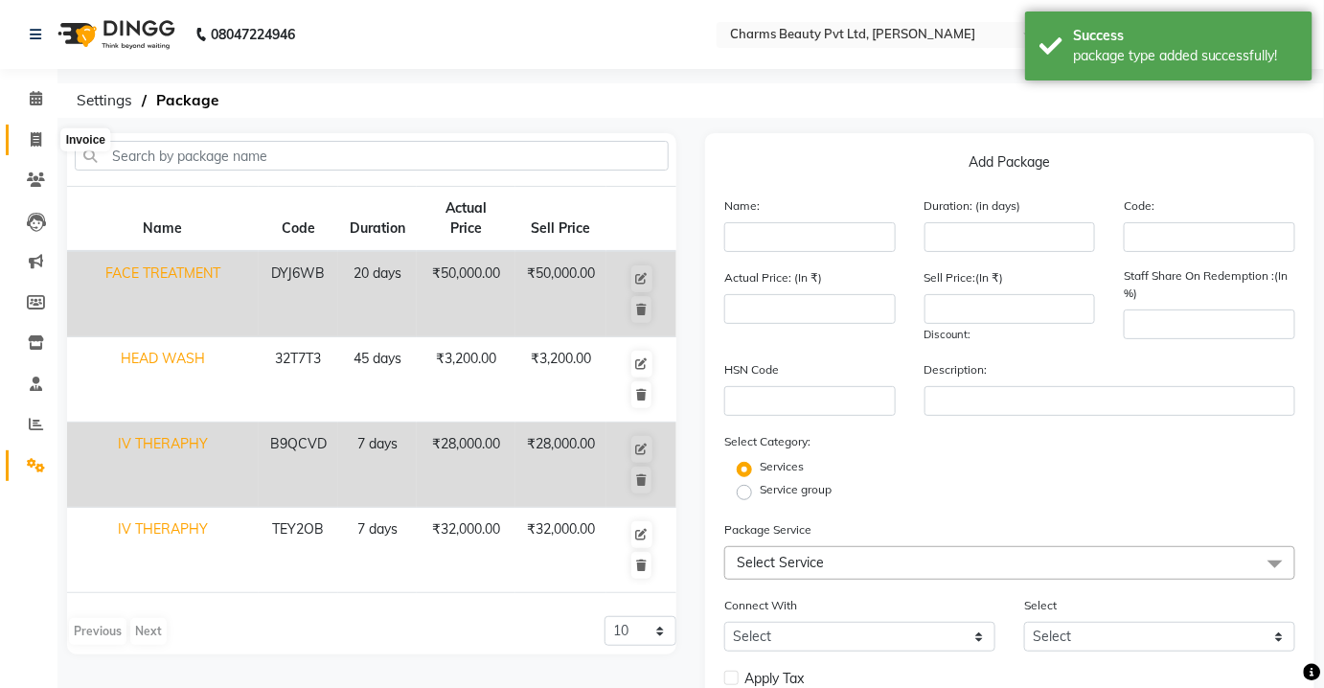
click at [47, 139] on span at bounding box center [36, 140] width 34 height 22
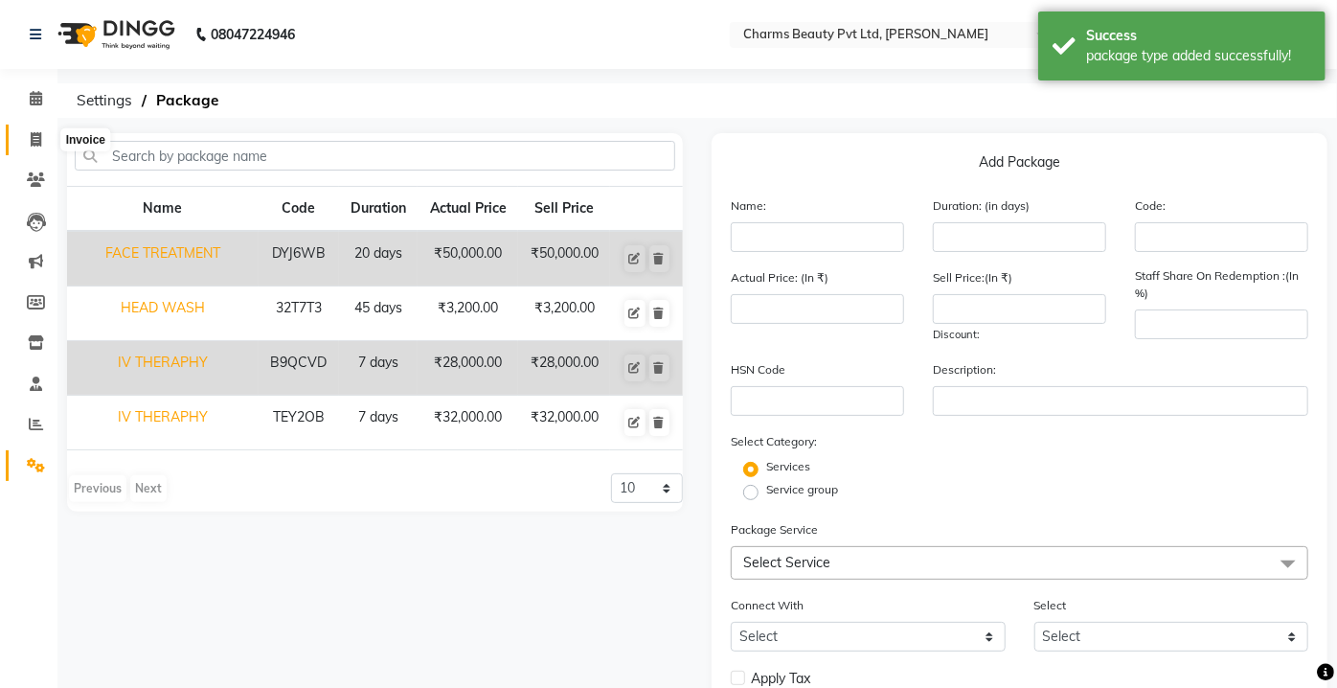
select select "3743"
select select "service"
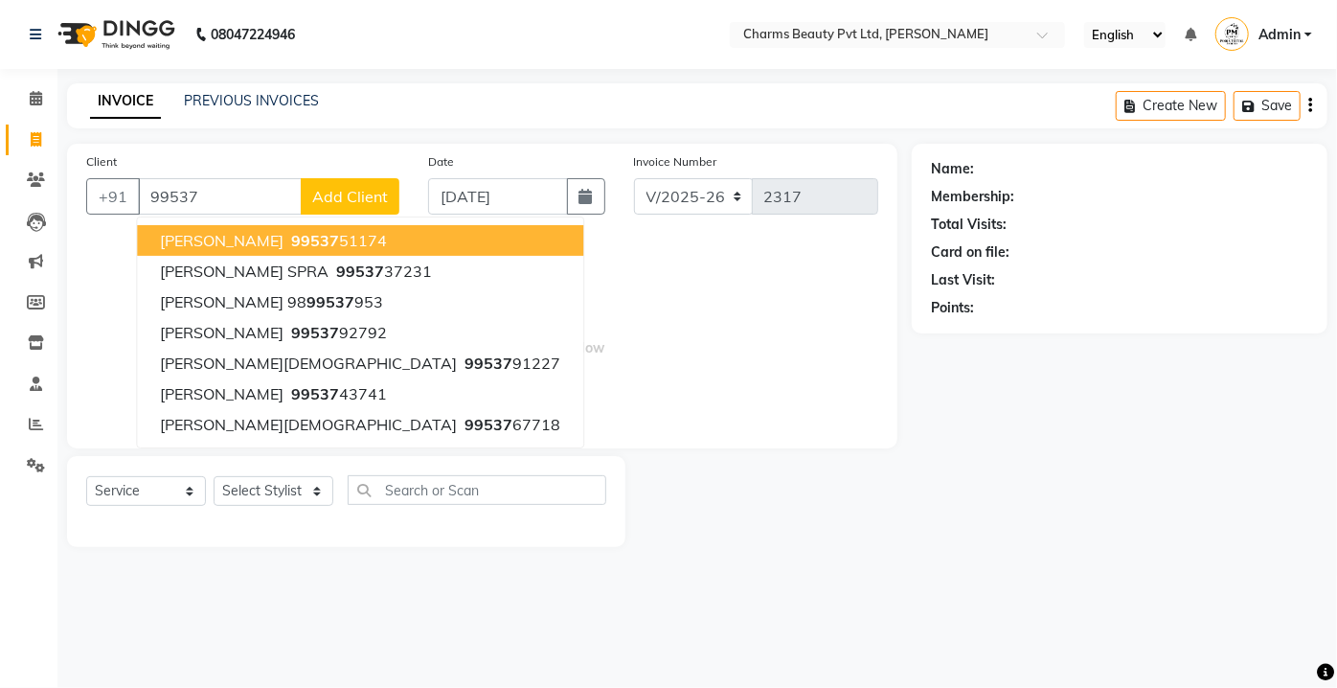
click at [291, 240] on span "99537" at bounding box center [315, 240] width 48 height 19
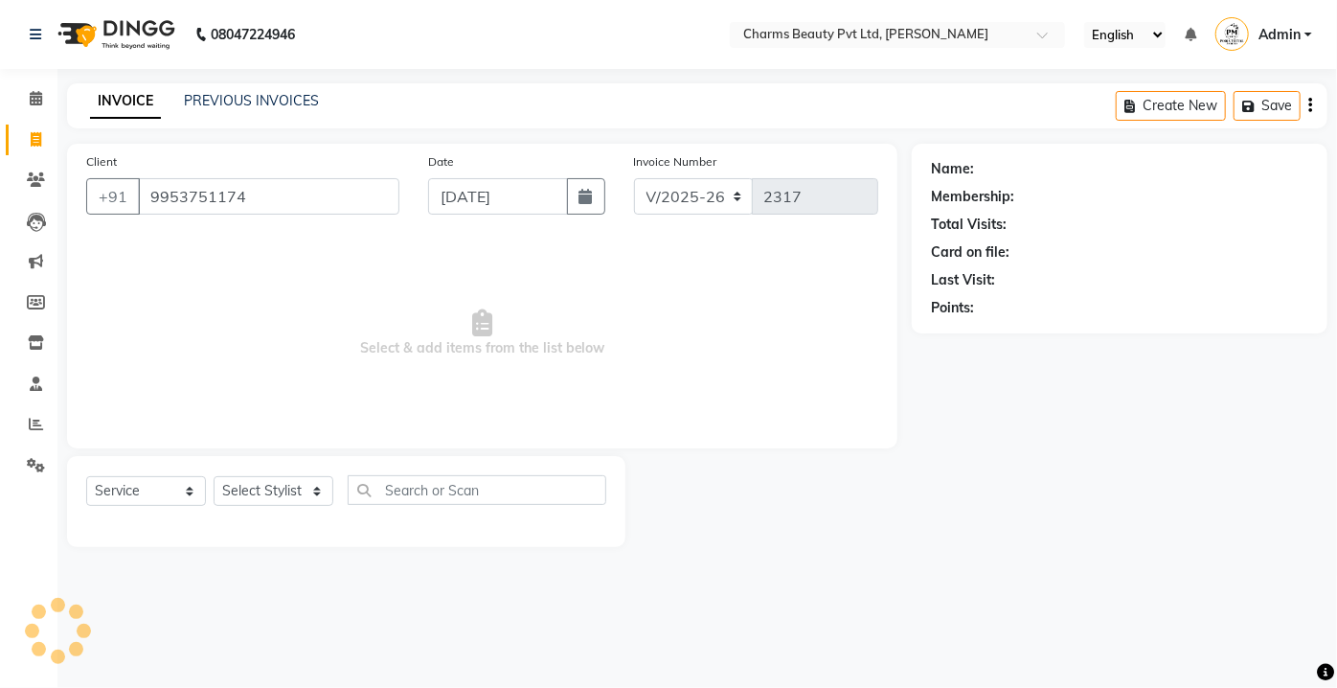
type input "9953751174"
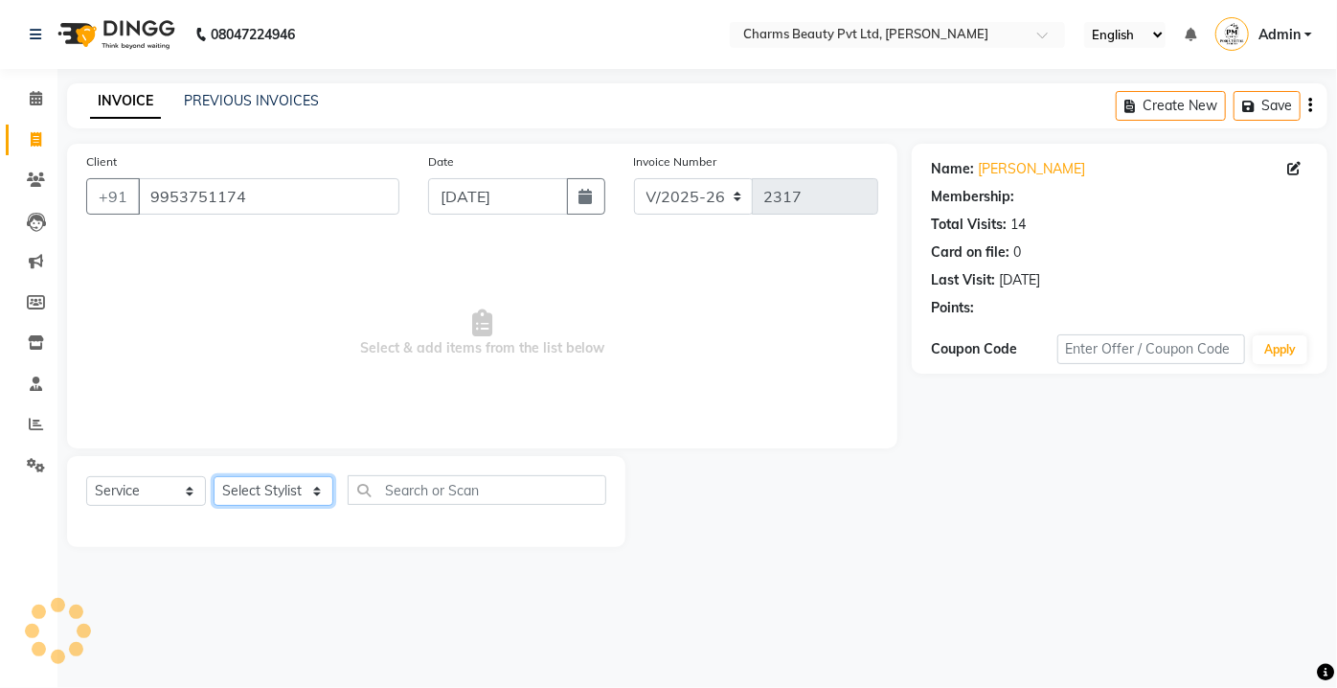
click at [256, 479] on select "Select Stylist Aarti [PERSON_NAME] [PERSON_NAME] CHARMS DR. POOJA MITTAL HINA […" at bounding box center [274, 491] width 120 height 30
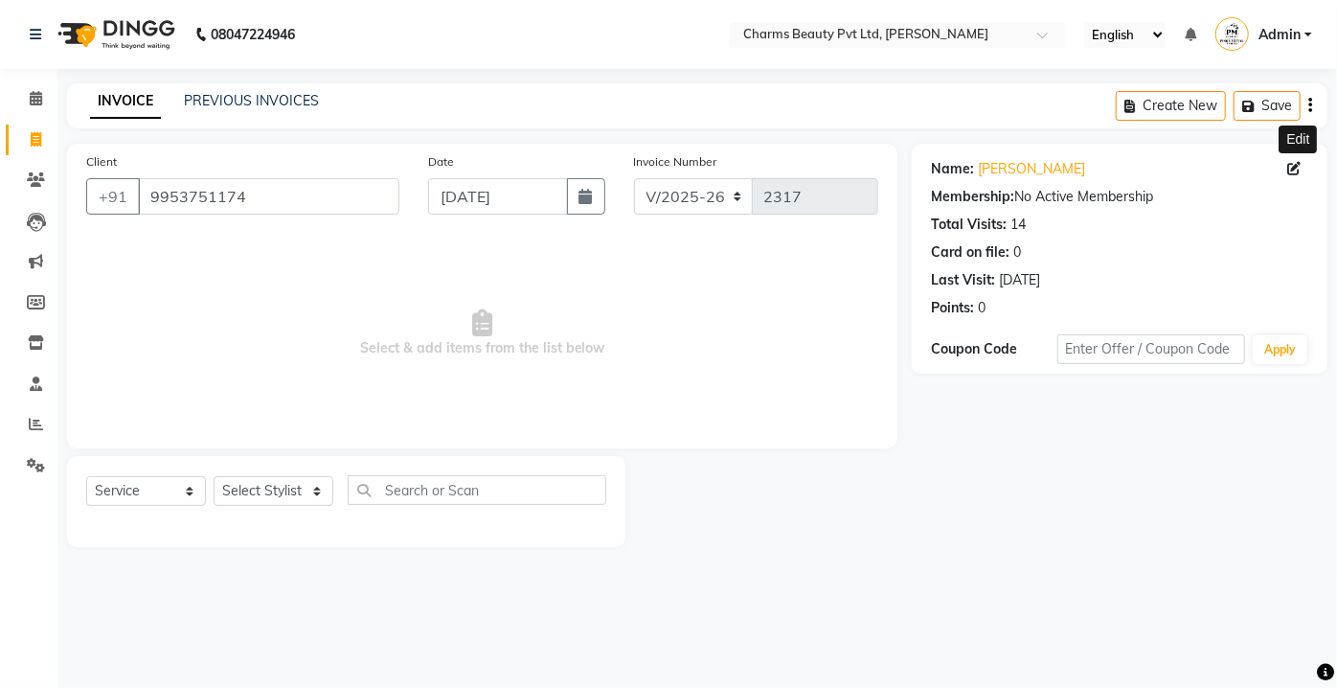
click at [1302, 161] on span at bounding box center [1298, 169] width 21 height 20
click at [1295, 165] on icon at bounding box center [1294, 168] width 13 height 13
select select "[DEMOGRAPHIC_DATA]"
select select
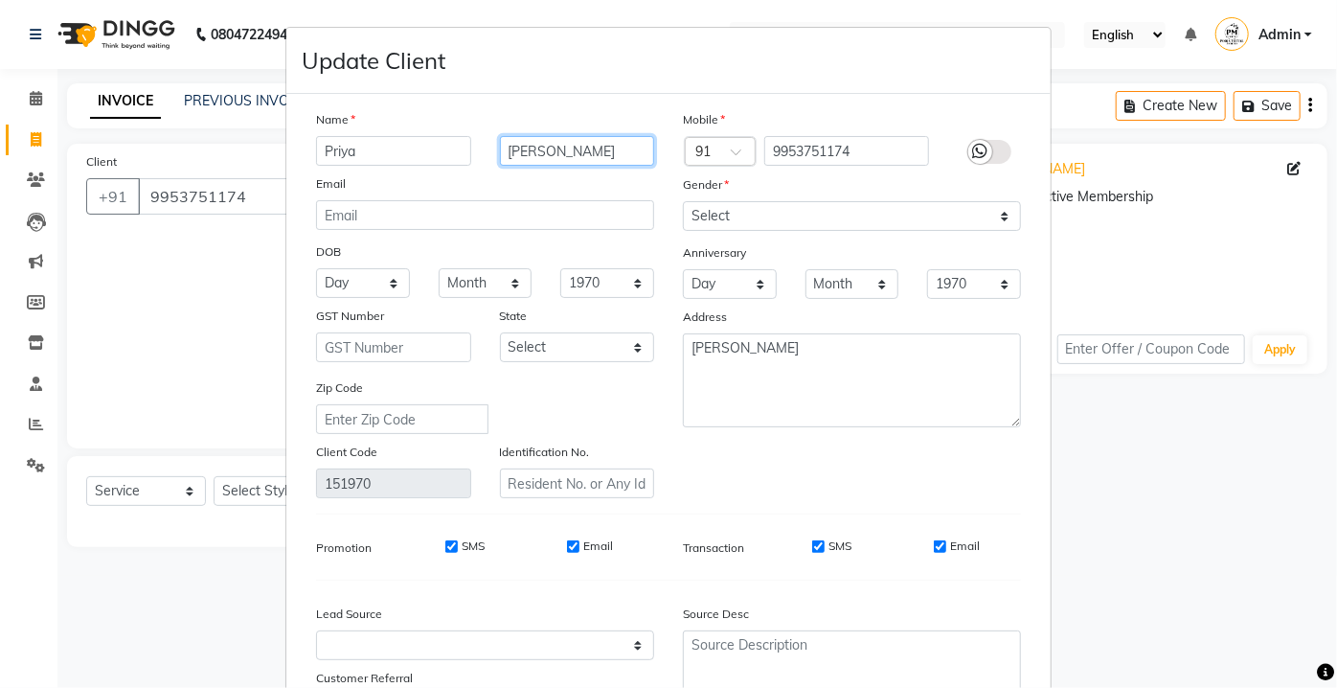
click at [557, 145] on input "[PERSON_NAME]" at bounding box center [577, 151] width 155 height 30
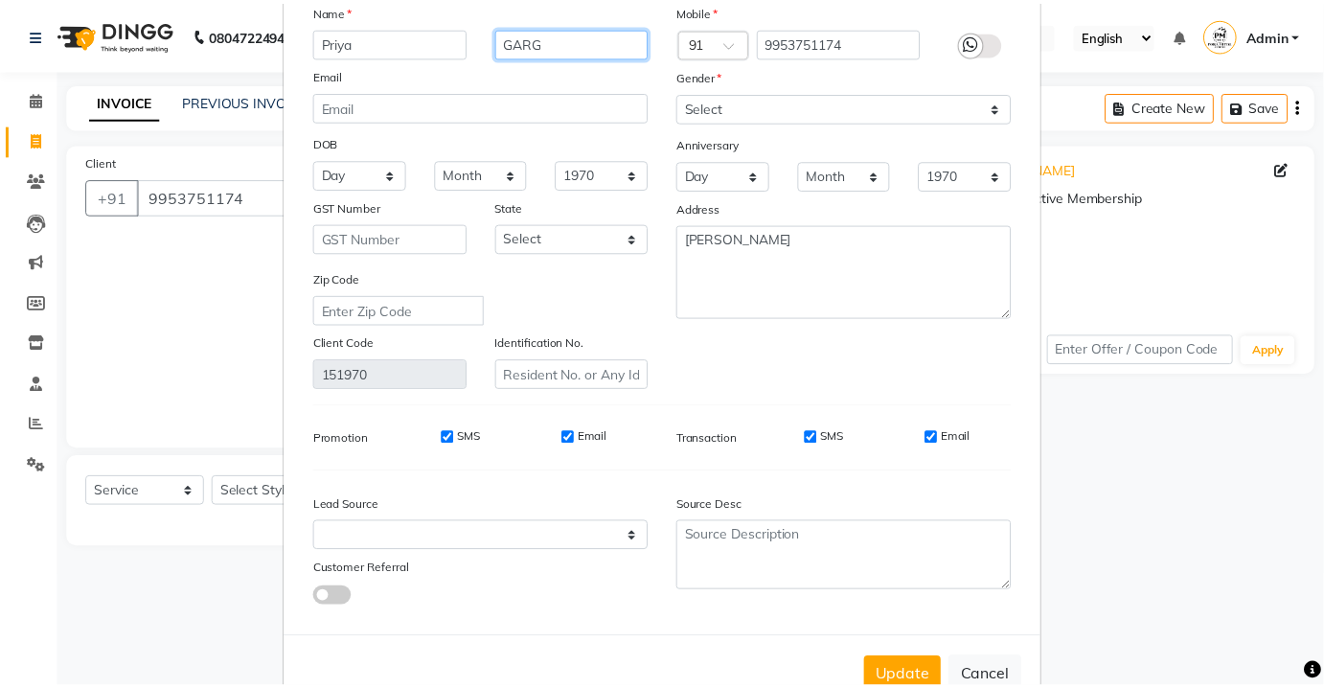
scroll to position [161, 0]
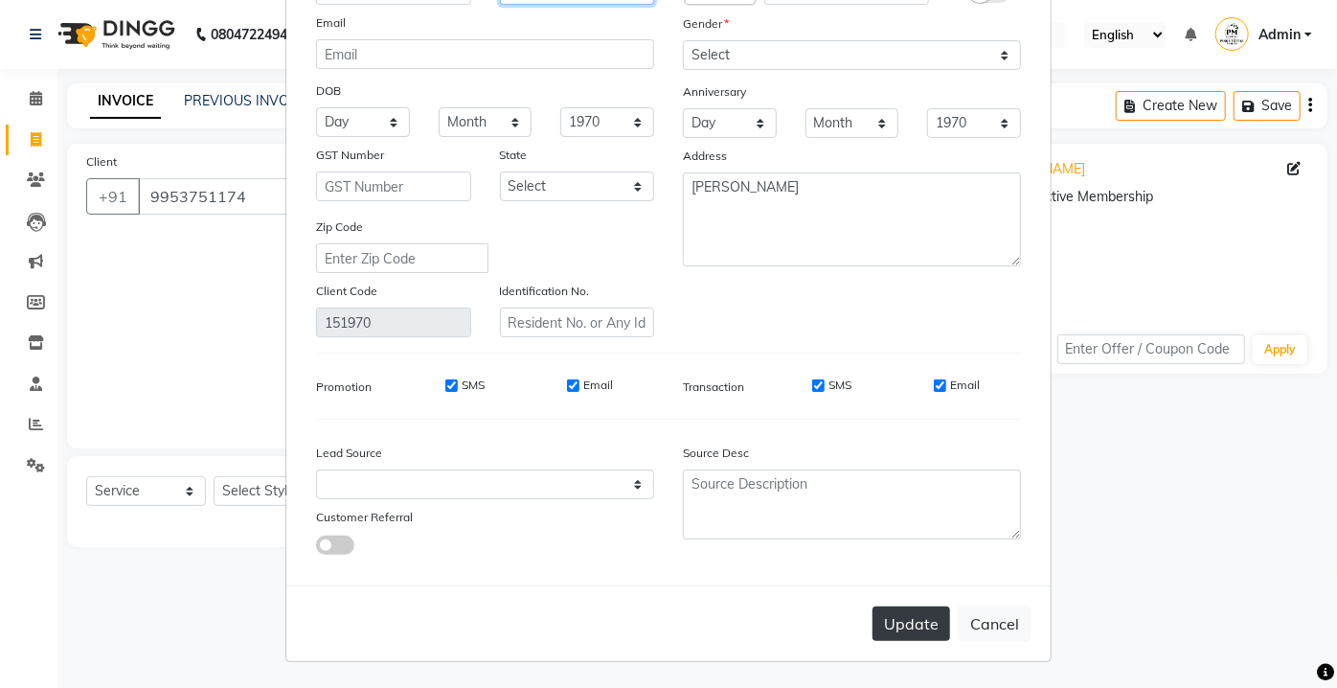
type input "GARG"
click at [899, 629] on button "Update" at bounding box center [912, 623] width 78 height 34
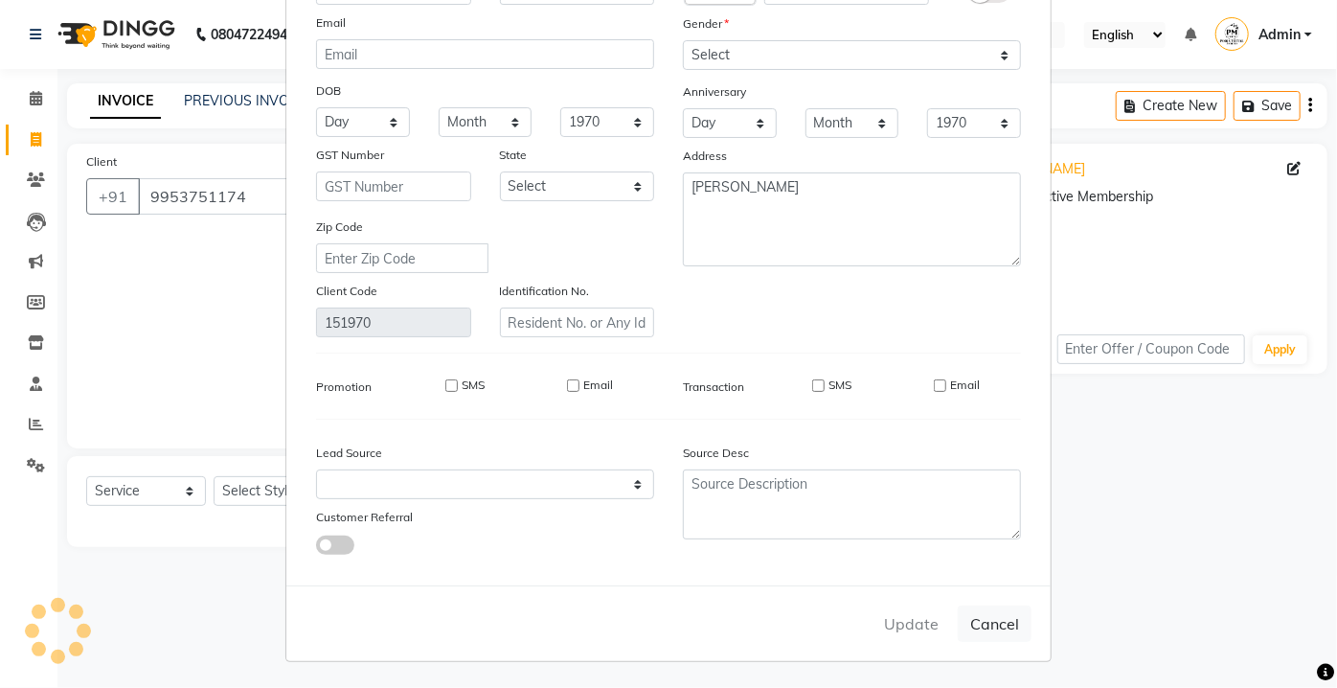
select select
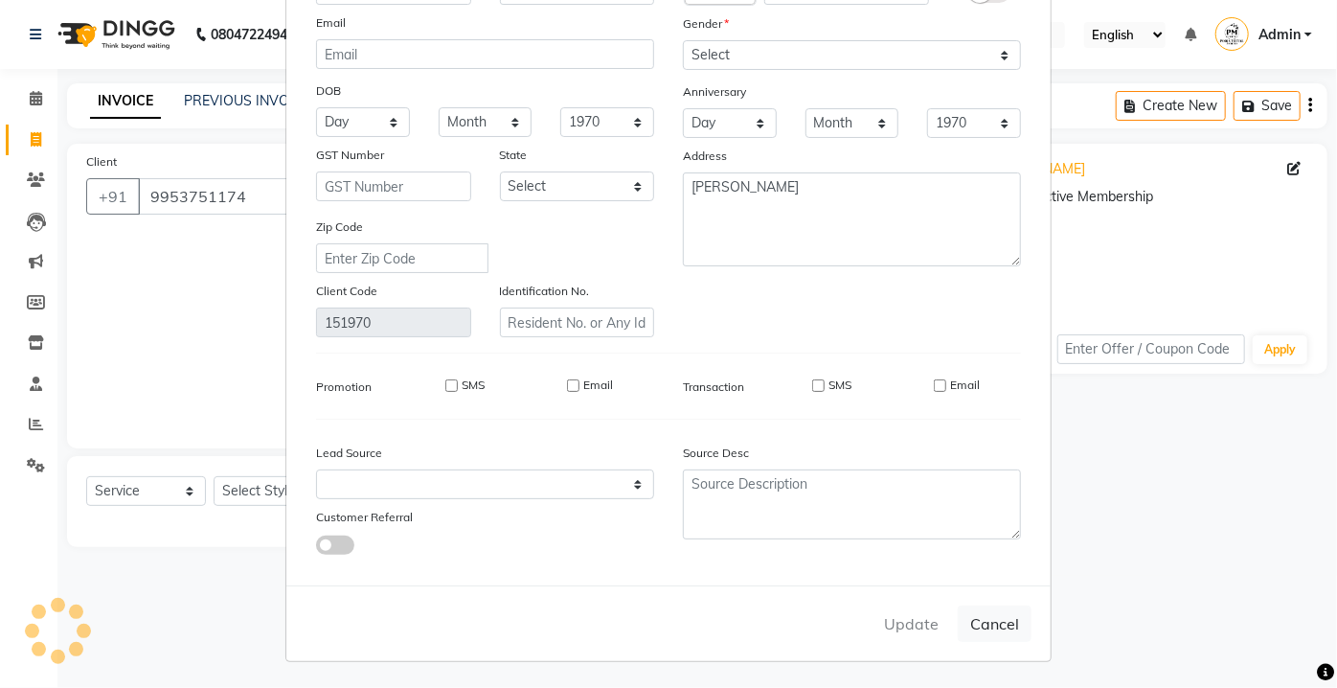
select select
checkbox input "false"
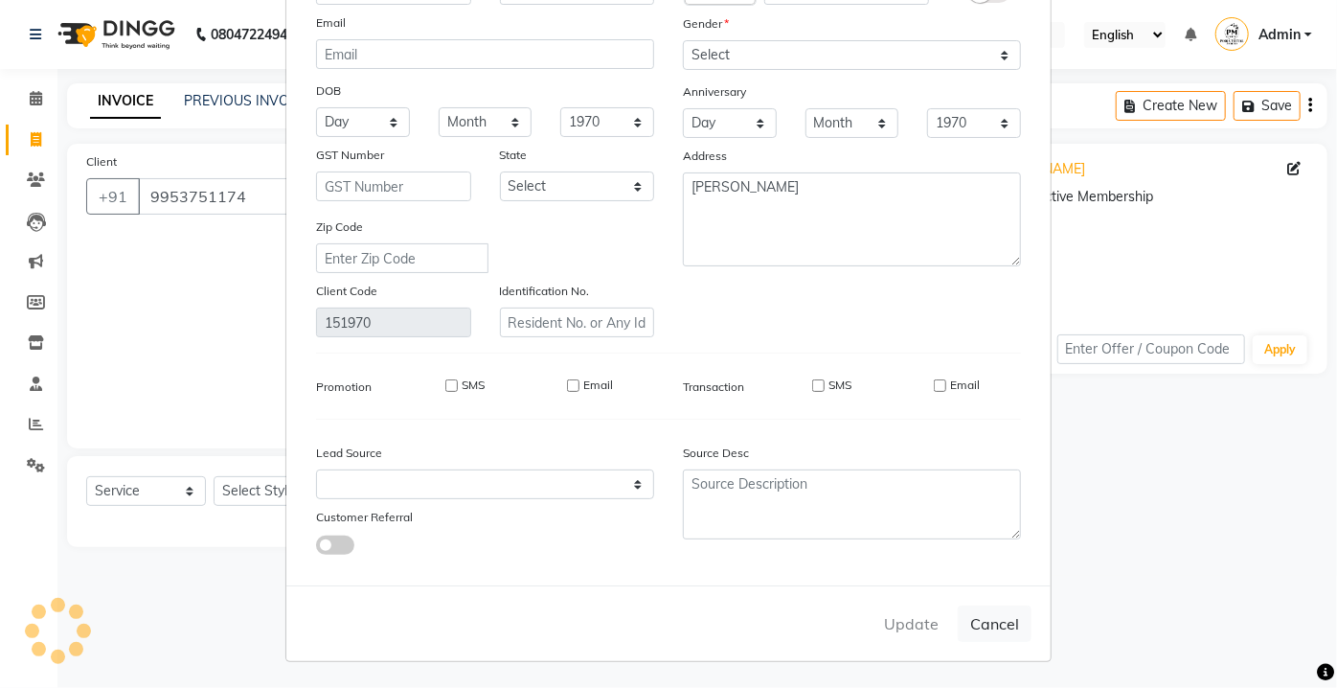
checkbox input "false"
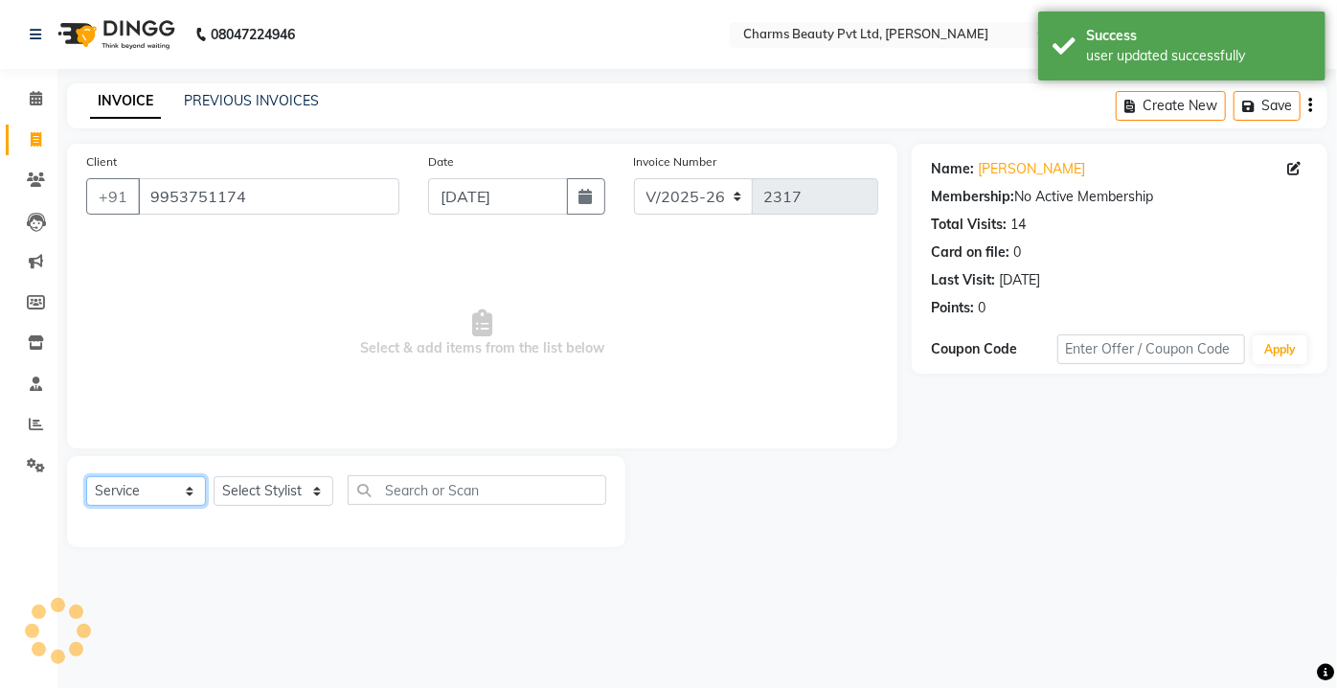
click at [180, 488] on select "Select Service Product Membership Package Voucher Prepaid Gift Card" at bounding box center [146, 491] width 120 height 30
select select "package"
click at [86, 476] on select "Select Service Product Membership Package Voucher Prepaid Gift Card" at bounding box center [146, 491] width 120 height 30
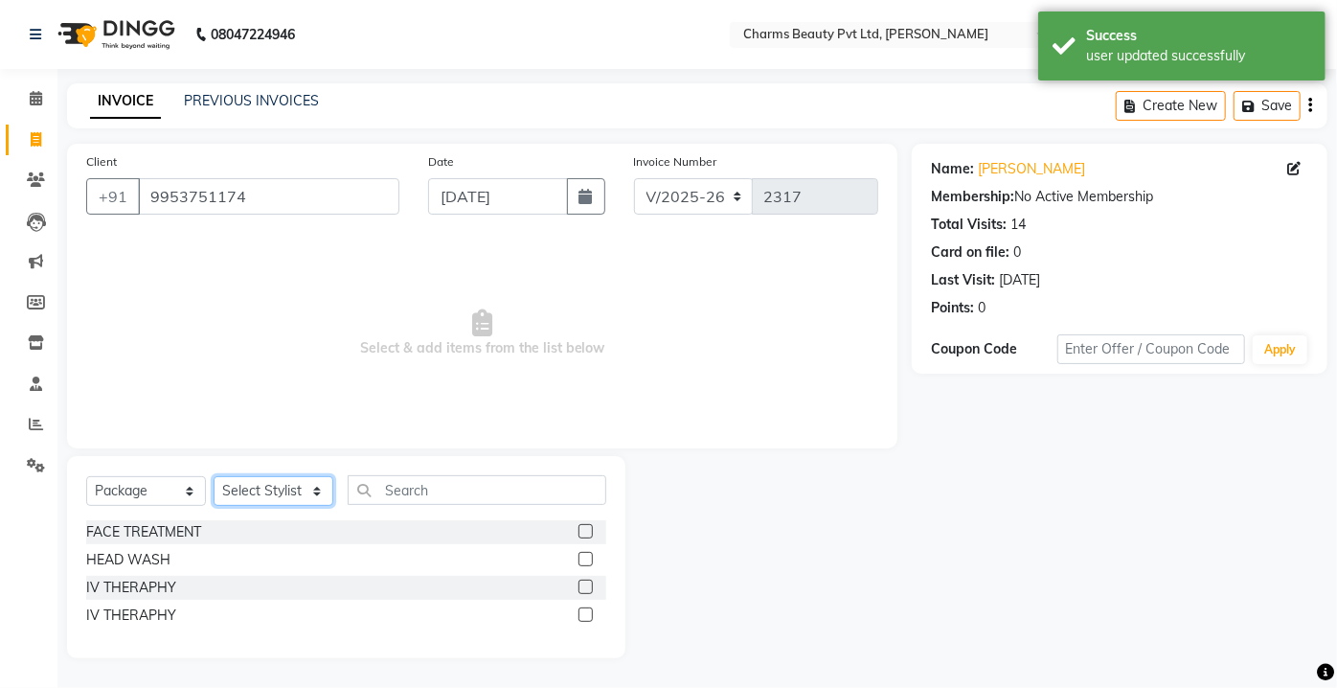
click at [281, 481] on select "Select Stylist Aarti [PERSON_NAME] [PERSON_NAME] CHARMS DR. POOJA MITTAL HINA […" at bounding box center [274, 491] width 120 height 30
click at [285, 528] on div "FACE TREATMENT" at bounding box center [346, 532] width 520 height 24
click at [580, 528] on label at bounding box center [586, 531] width 14 height 14
click at [580, 528] on input "checkbox" at bounding box center [585, 532] width 12 height 12
click at [590, 530] on label at bounding box center [586, 531] width 14 height 14
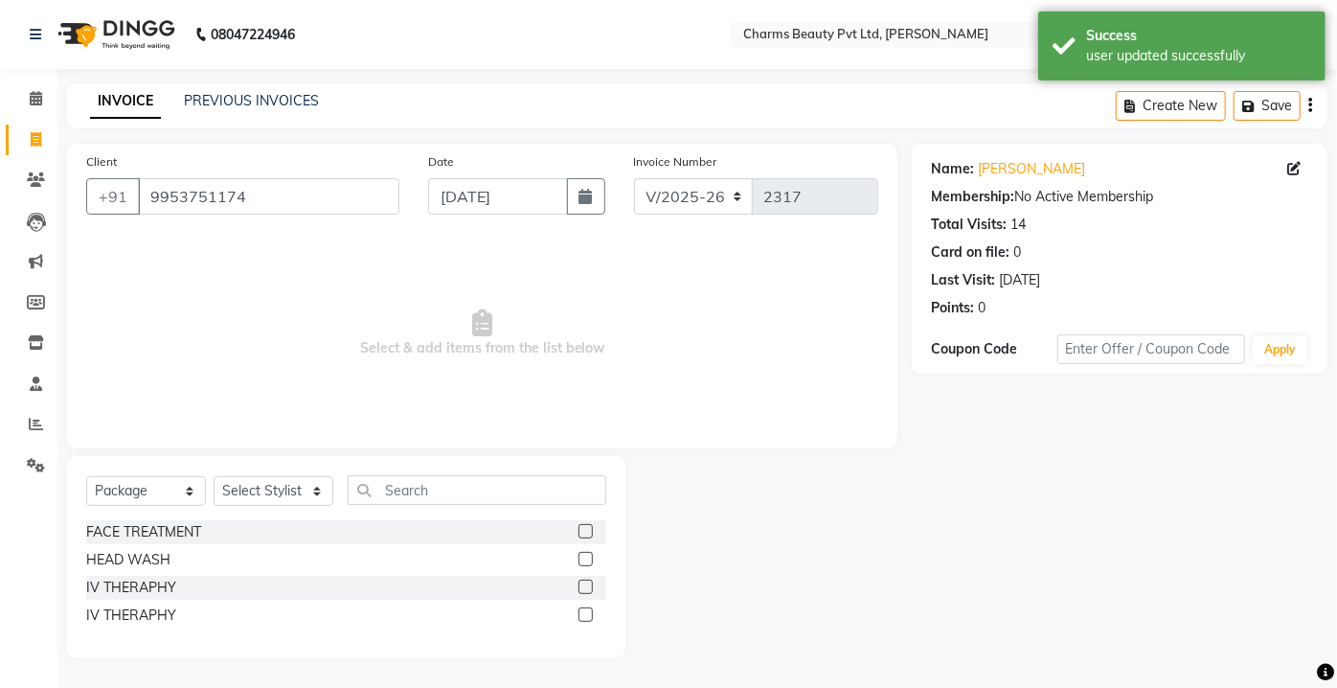
click at [590, 530] on input "checkbox" at bounding box center [585, 532] width 12 height 12
checkbox input "false"
click at [250, 484] on select "Select Stylist Aarti [PERSON_NAME] [PERSON_NAME] CHARMS DR. POOJA MITTAL HINA […" at bounding box center [274, 491] width 120 height 30
select select "18044"
click at [214, 476] on select "Select Stylist Aarti [PERSON_NAME] [PERSON_NAME] CHARMS DR. POOJA MITTAL HINA […" at bounding box center [274, 491] width 120 height 30
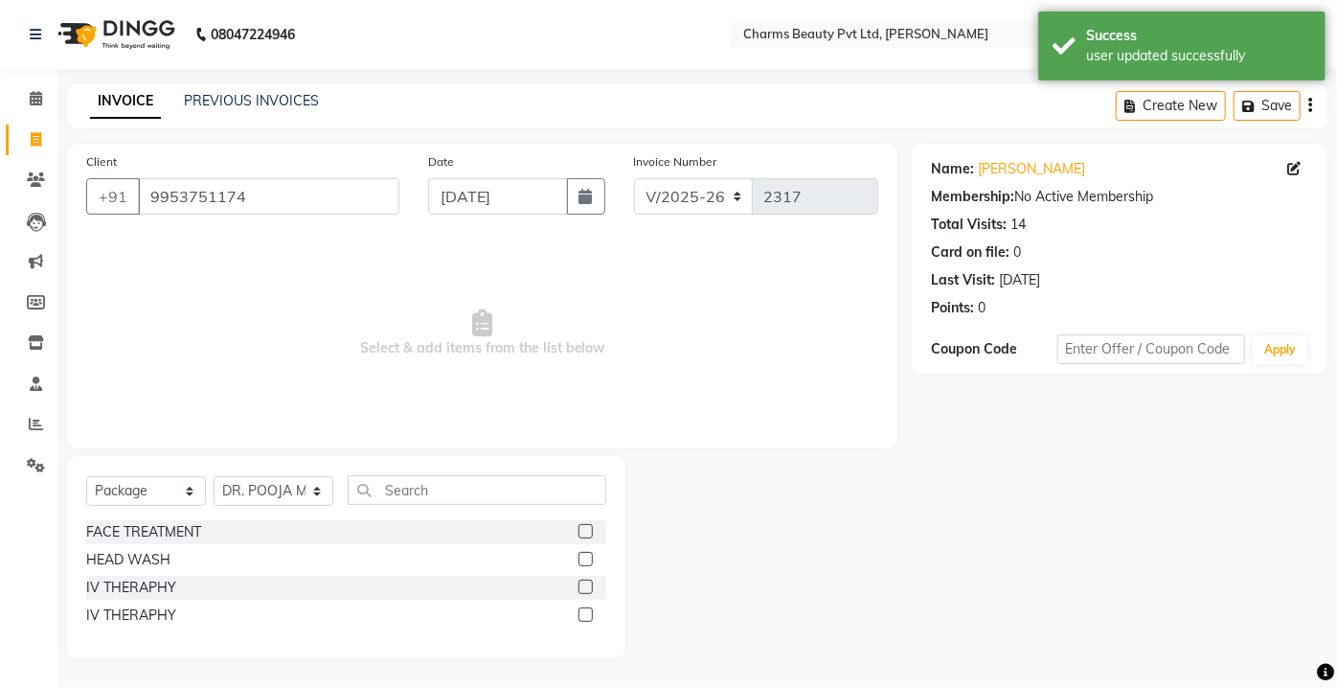
click at [592, 530] on div at bounding box center [593, 532] width 28 height 24
click at [587, 530] on label at bounding box center [586, 531] width 14 height 14
click at [587, 530] on input "checkbox" at bounding box center [585, 532] width 12 height 12
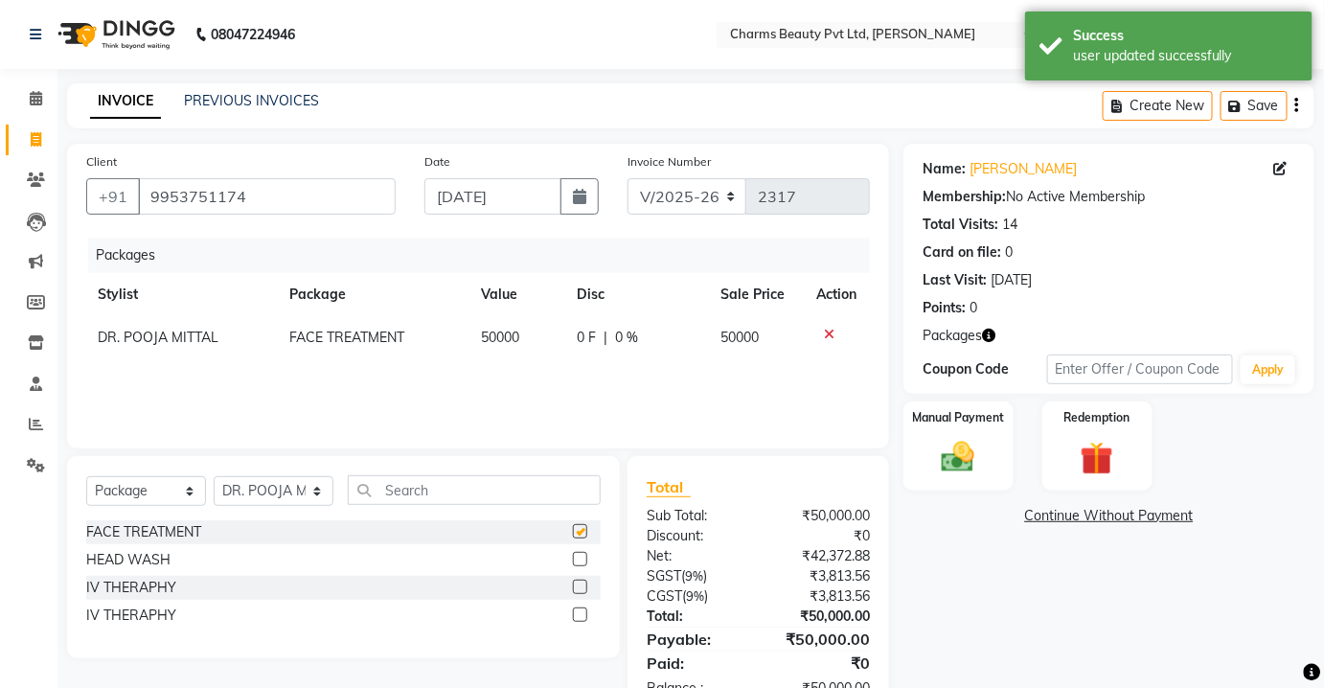
checkbox input "false"
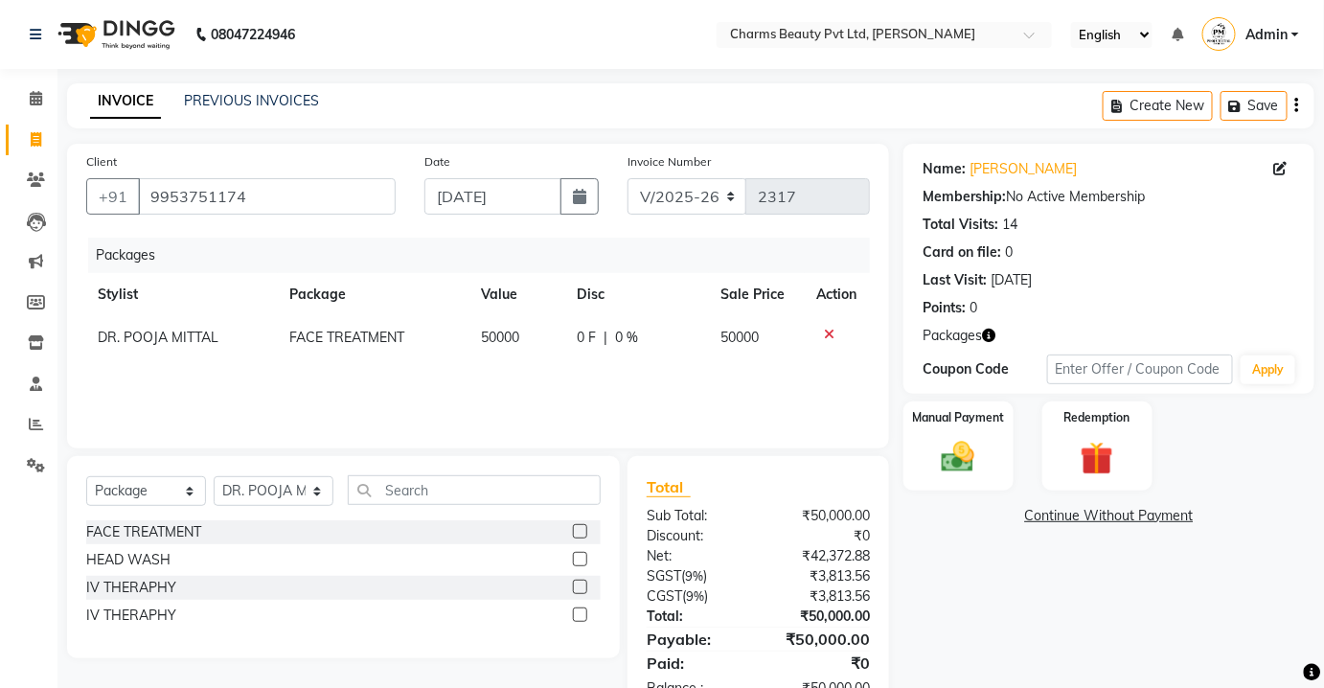
scroll to position [57, 0]
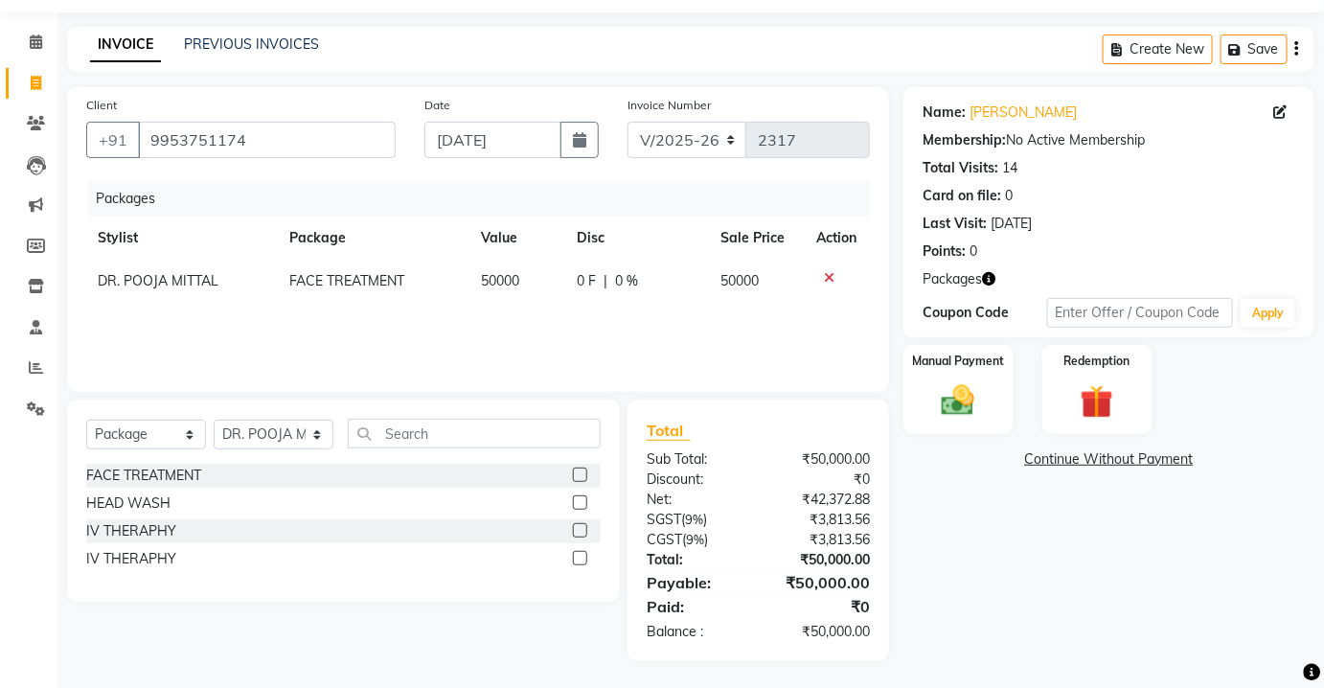
click at [956, 437] on div "Name: [PERSON_NAME] Membership: No Active Membership Total Visits: 14 Card on f…" at bounding box center [1115, 374] width 425 height 574
click at [958, 421] on div "Manual Payment" at bounding box center [958, 389] width 114 height 93
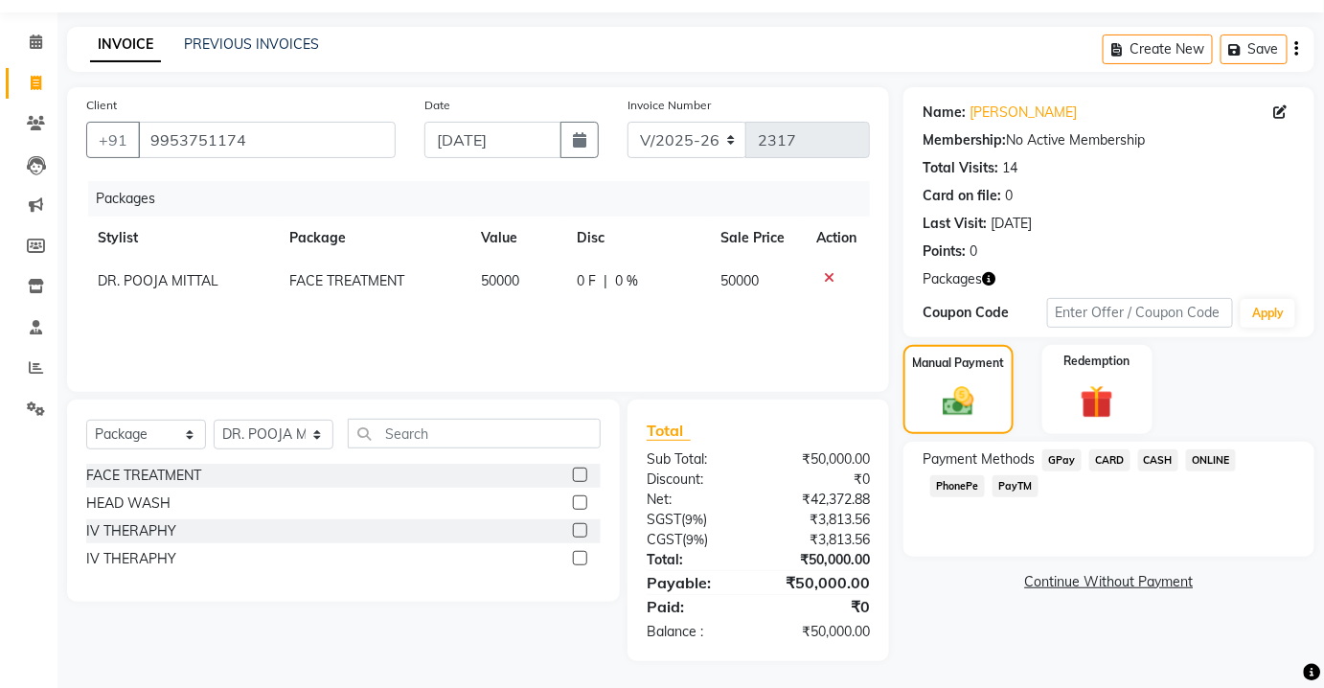
click at [1162, 449] on span "CASH" at bounding box center [1158, 460] width 41 height 22
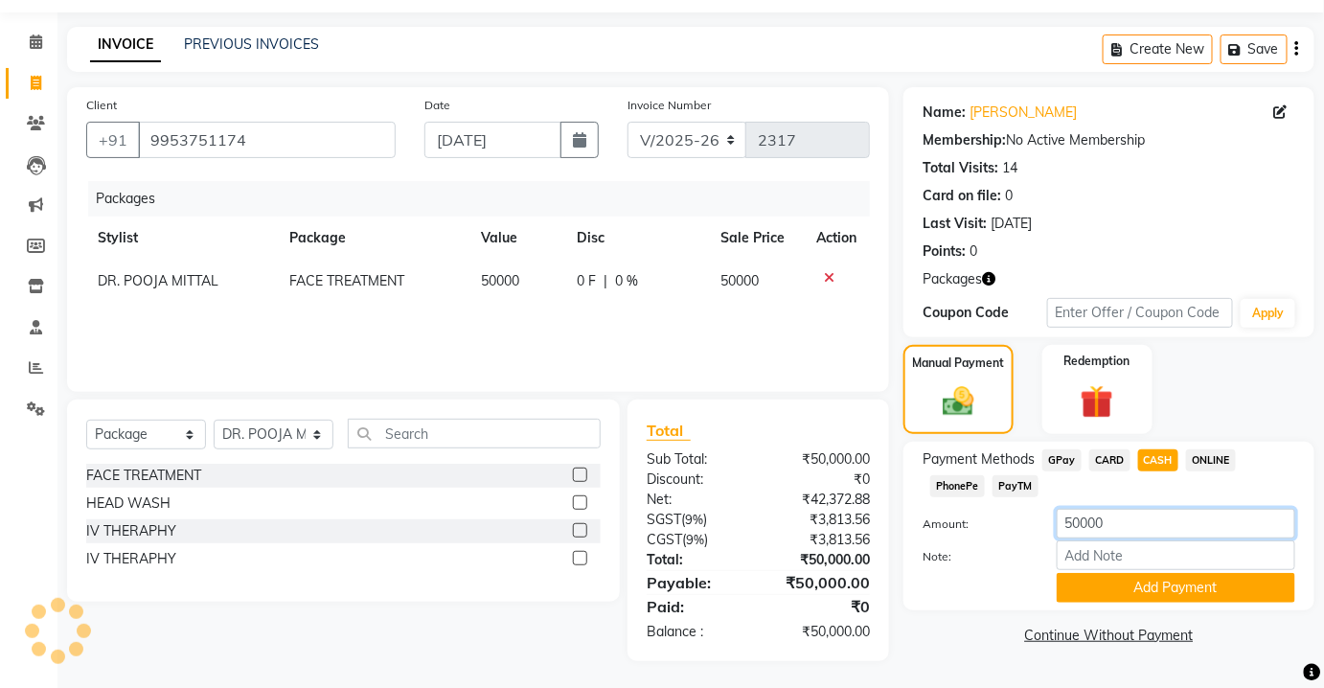
click at [1118, 509] on input "50000" at bounding box center [1176, 524] width 239 height 30
click at [1087, 522] on input "50000" at bounding box center [1176, 524] width 239 height 30
click at [1083, 523] on input "50000" at bounding box center [1176, 524] width 239 height 30
type input "35000"
click at [1152, 580] on button "Add Payment" at bounding box center [1176, 588] width 239 height 30
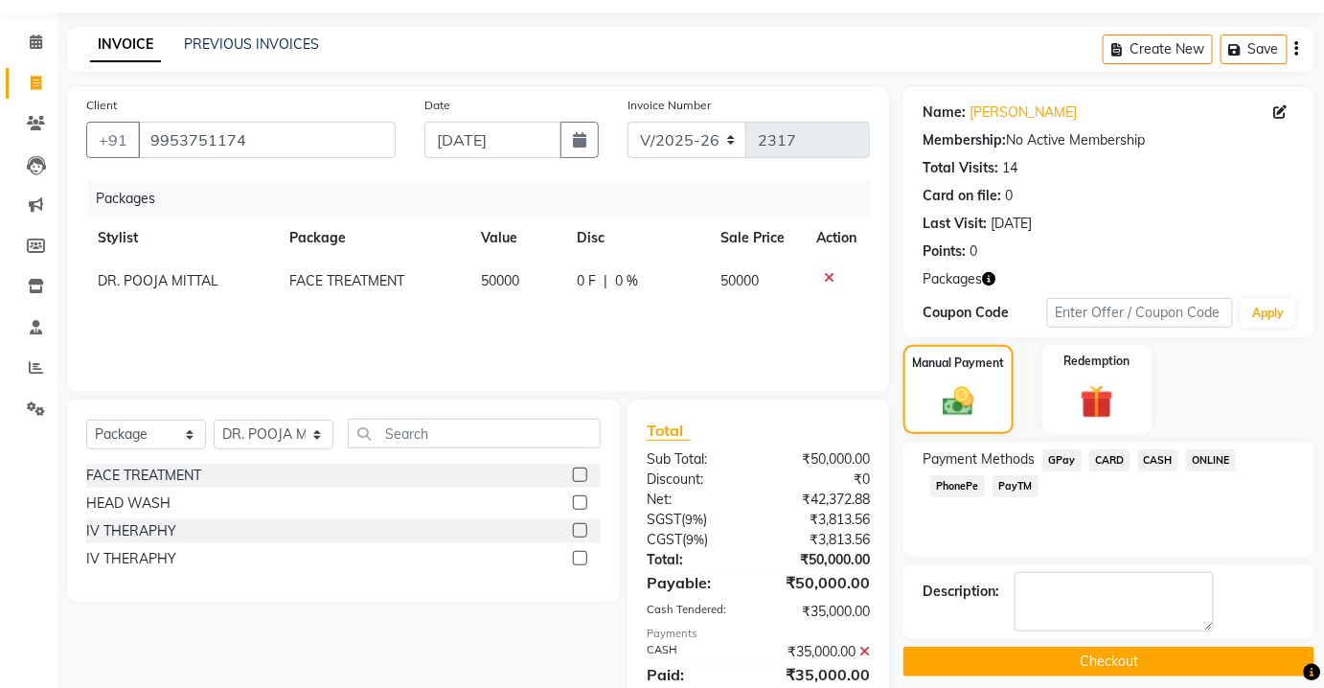
scroll to position [125, 0]
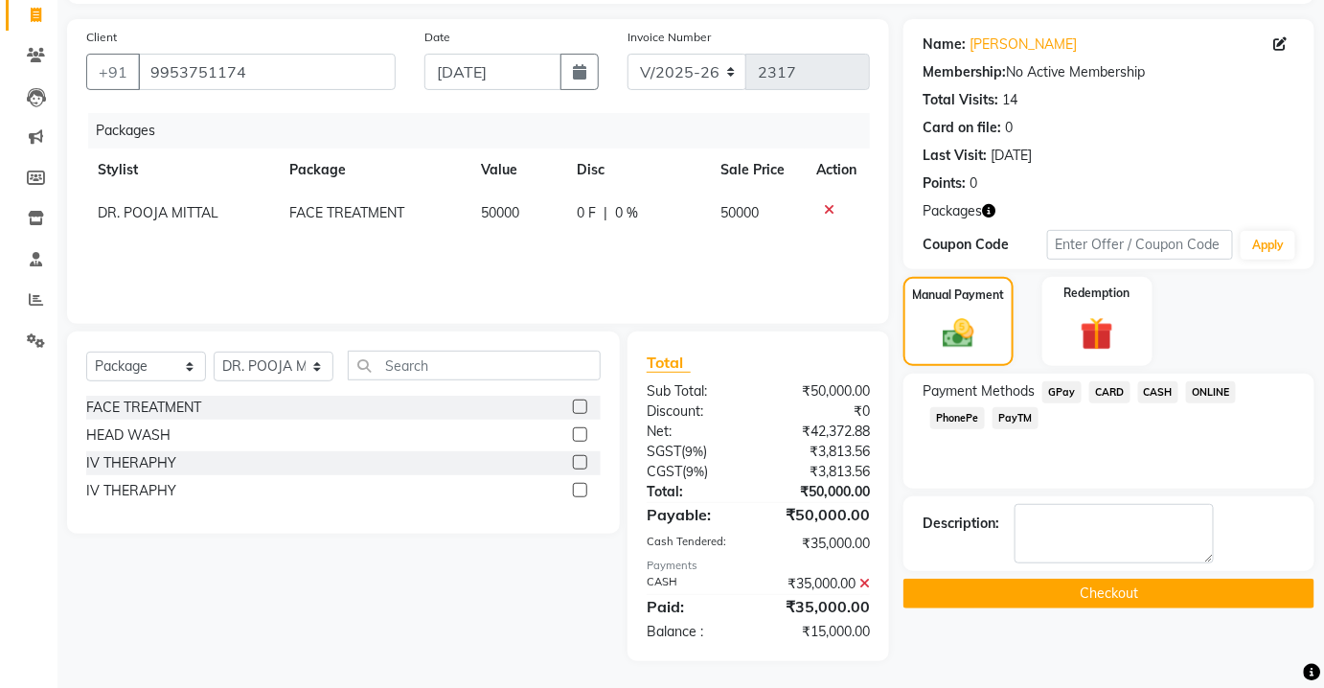
click at [1039, 592] on button "Checkout" at bounding box center [1108, 594] width 411 height 30
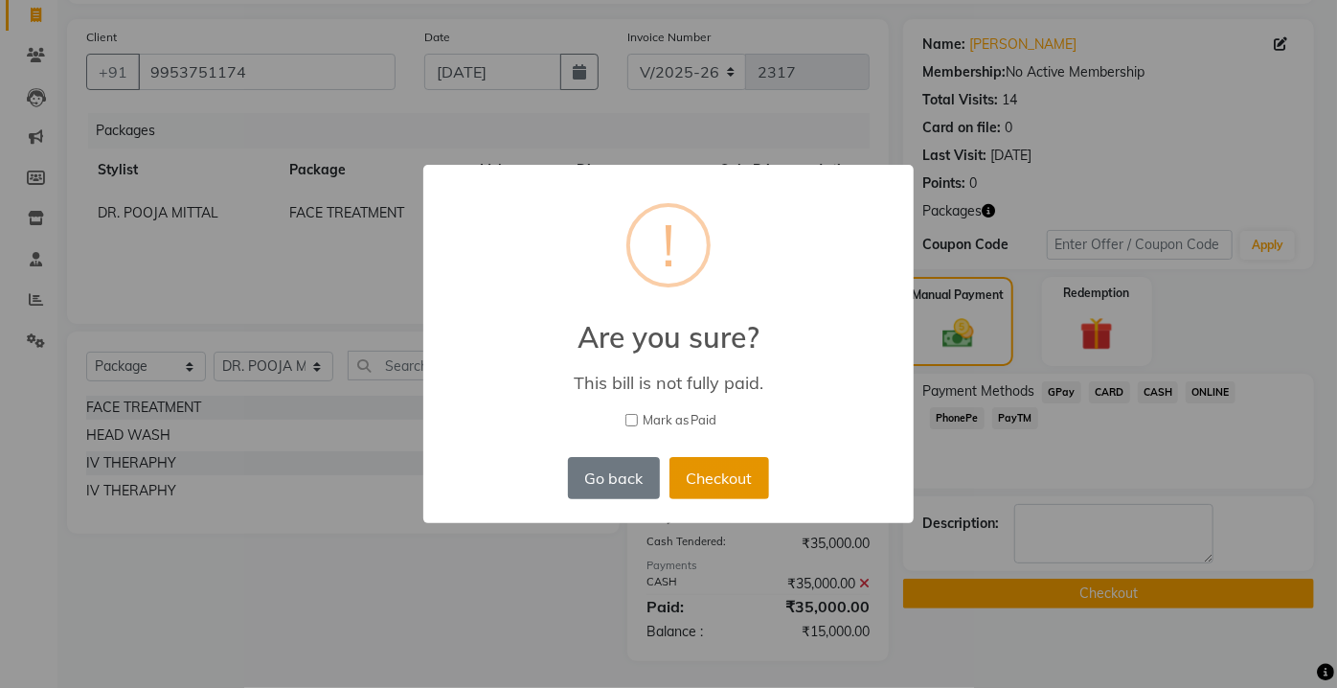
click at [716, 464] on button "Checkout" at bounding box center [720, 478] width 100 height 42
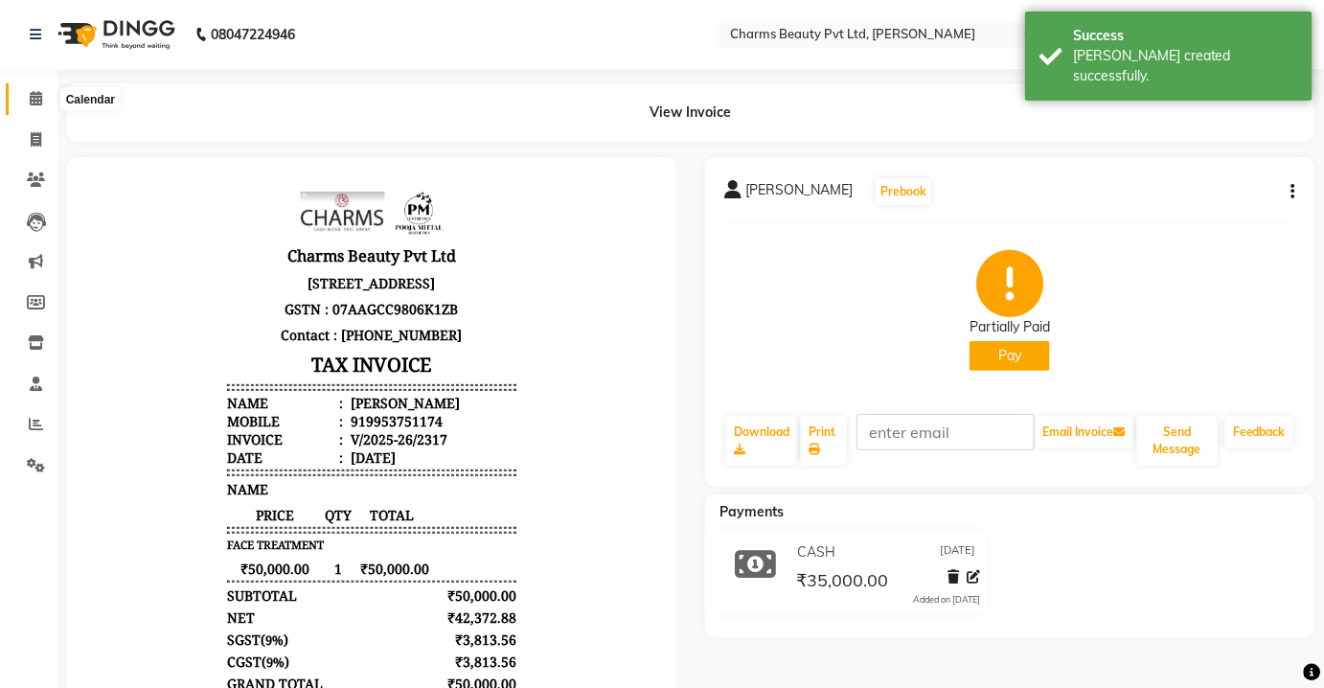
click at [28, 96] on span at bounding box center [36, 99] width 34 height 22
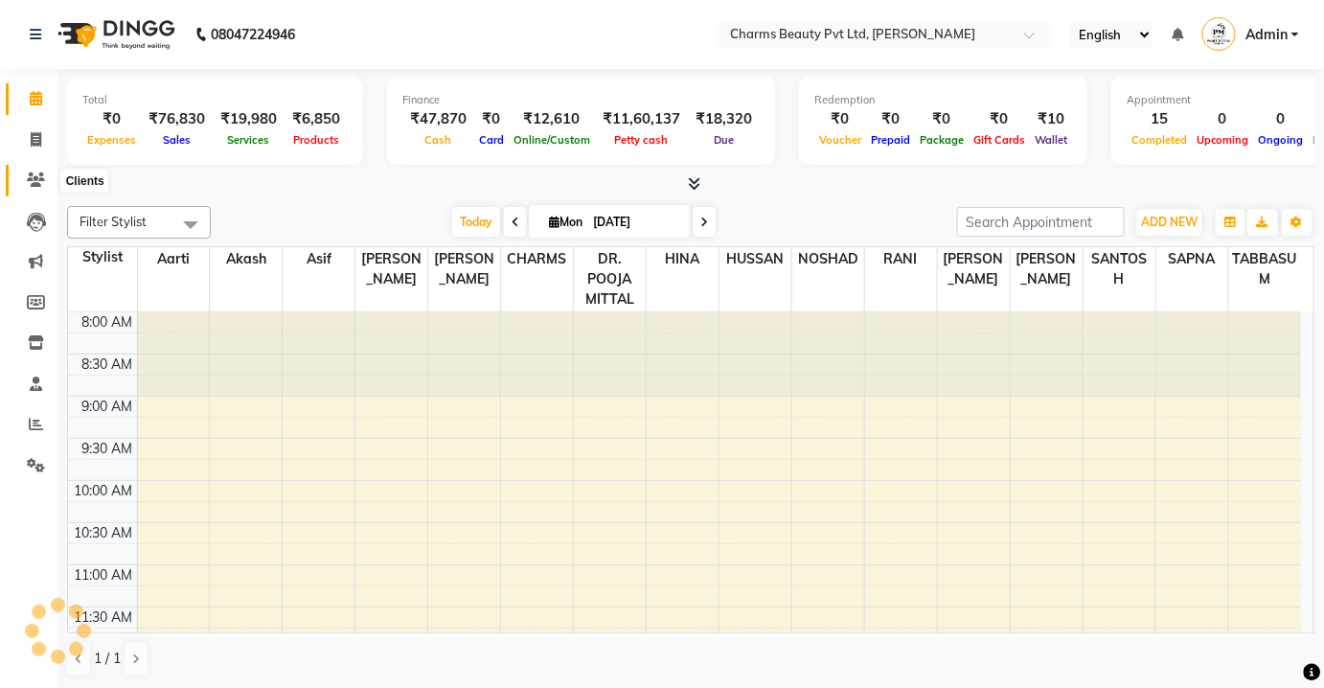
click at [33, 182] on icon at bounding box center [36, 179] width 18 height 14
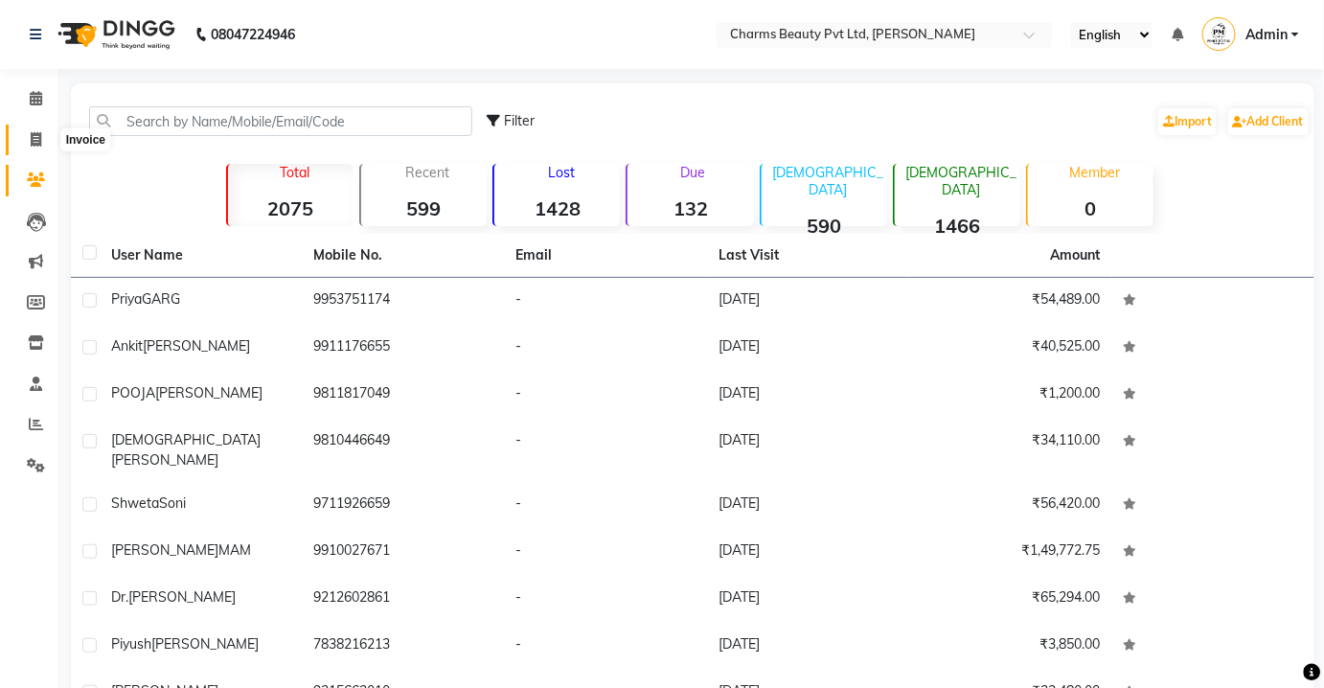
click at [43, 141] on span at bounding box center [36, 140] width 34 height 22
select select "service"
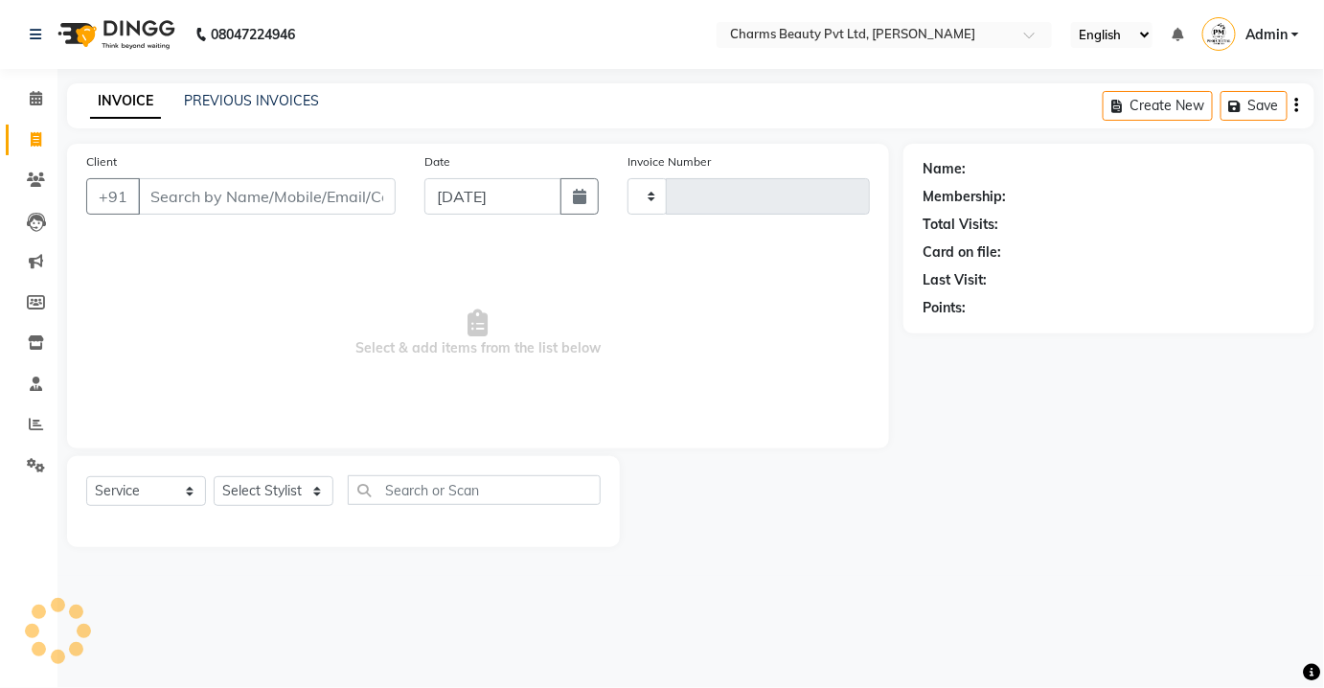
type input "2318"
select select "3743"
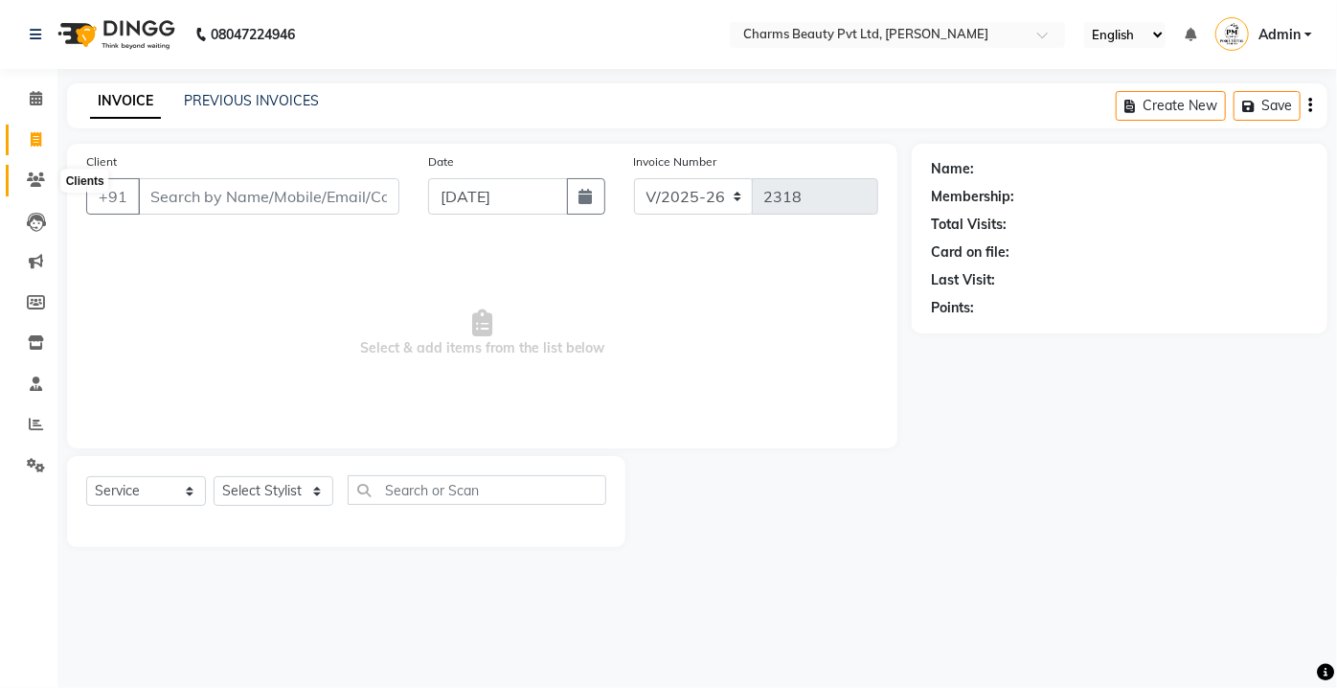
click at [33, 180] on icon at bounding box center [36, 179] width 18 height 14
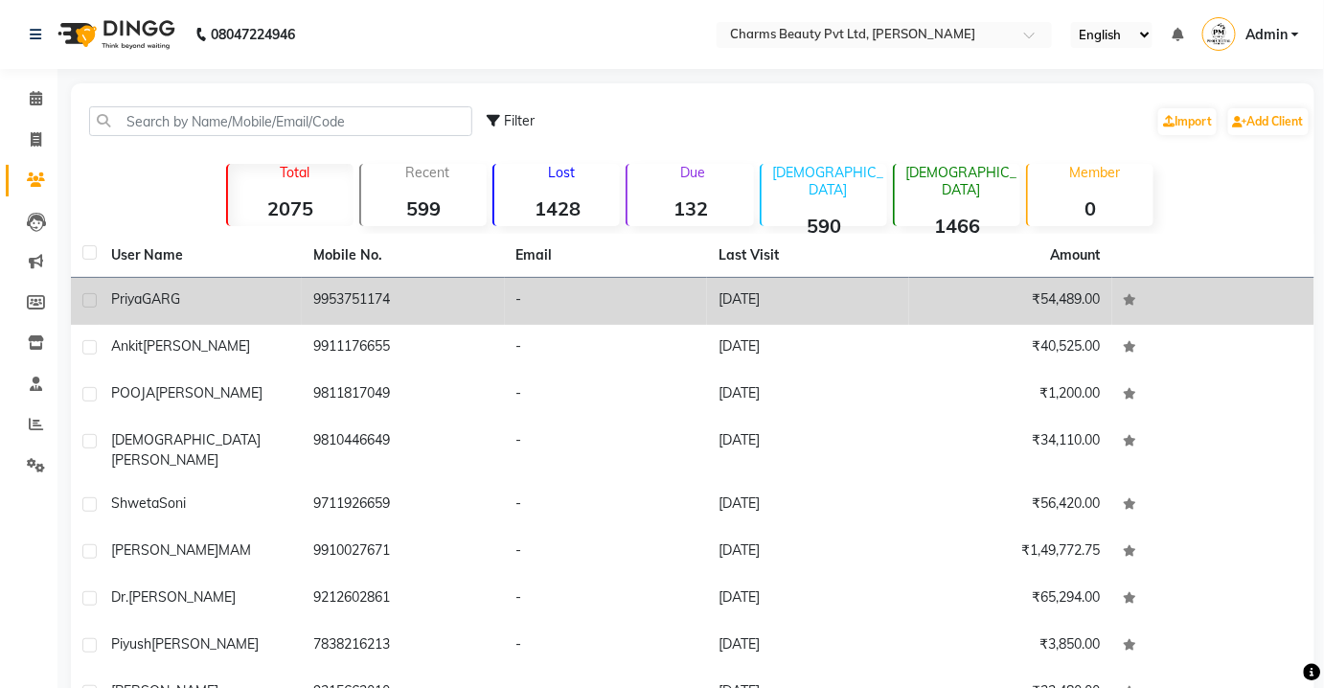
drag, startPoint x: 270, startPoint y: 325, endPoint x: 275, endPoint y: 314, distance: 11.6
click at [275, 314] on tbody "[PERSON_NAME] 9953751174 - [DATE] ₹54,489.00 [PERSON_NAME] 9911176655 - [DATE] …" at bounding box center [692, 529] width 1243 height 502
click at [275, 308] on div "[PERSON_NAME]" at bounding box center [200, 299] width 179 height 20
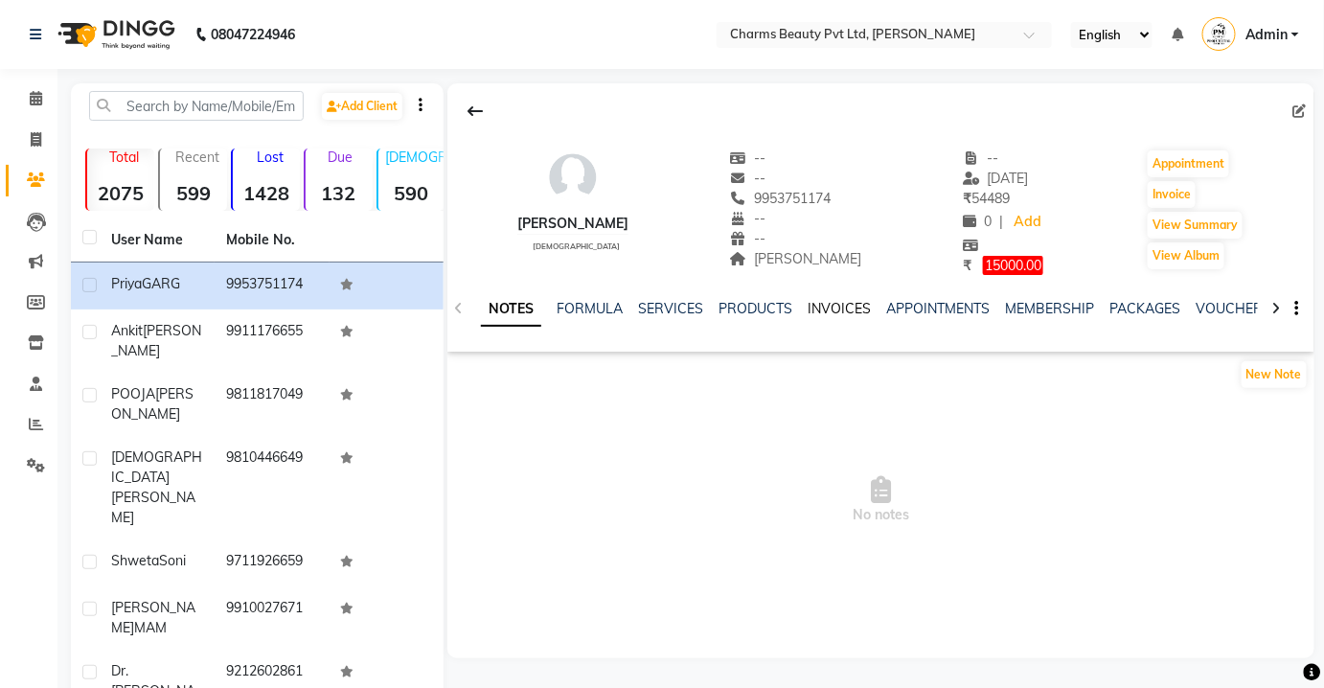
click at [846, 300] on link "INVOICES" at bounding box center [839, 308] width 63 height 17
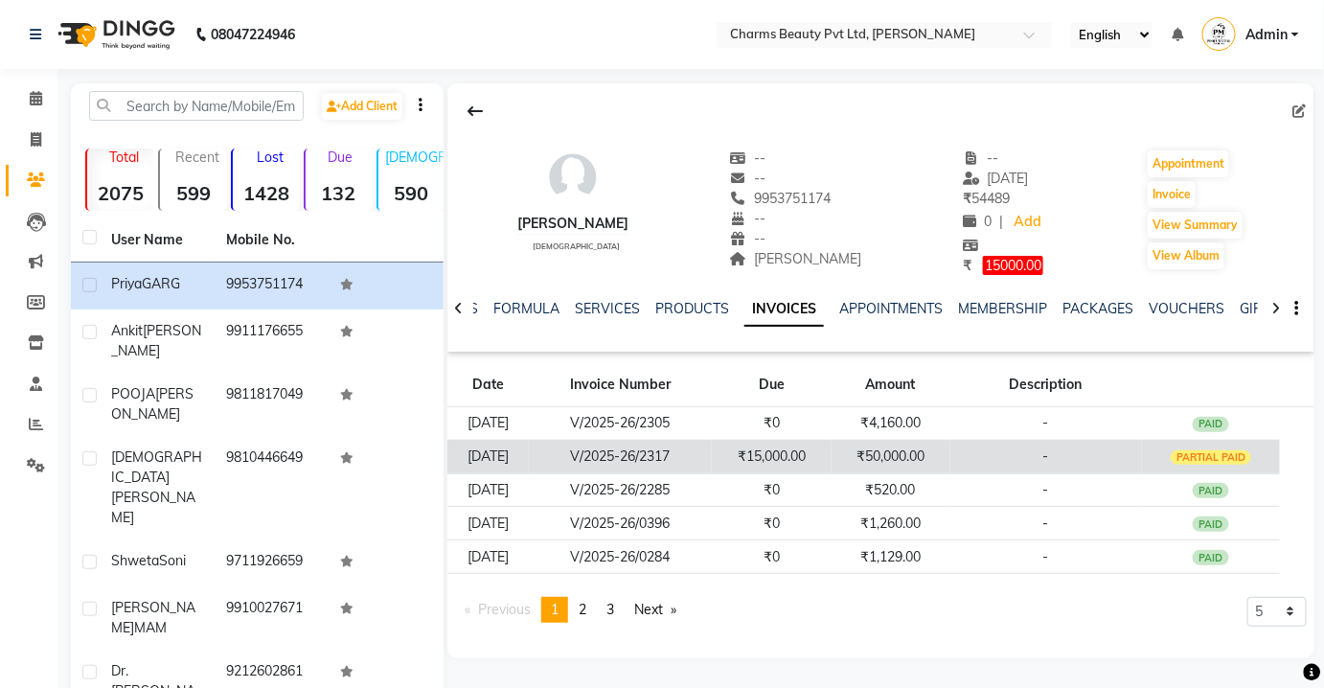
click at [950, 453] on td "₹50,000.00" at bounding box center [891, 457] width 119 height 34
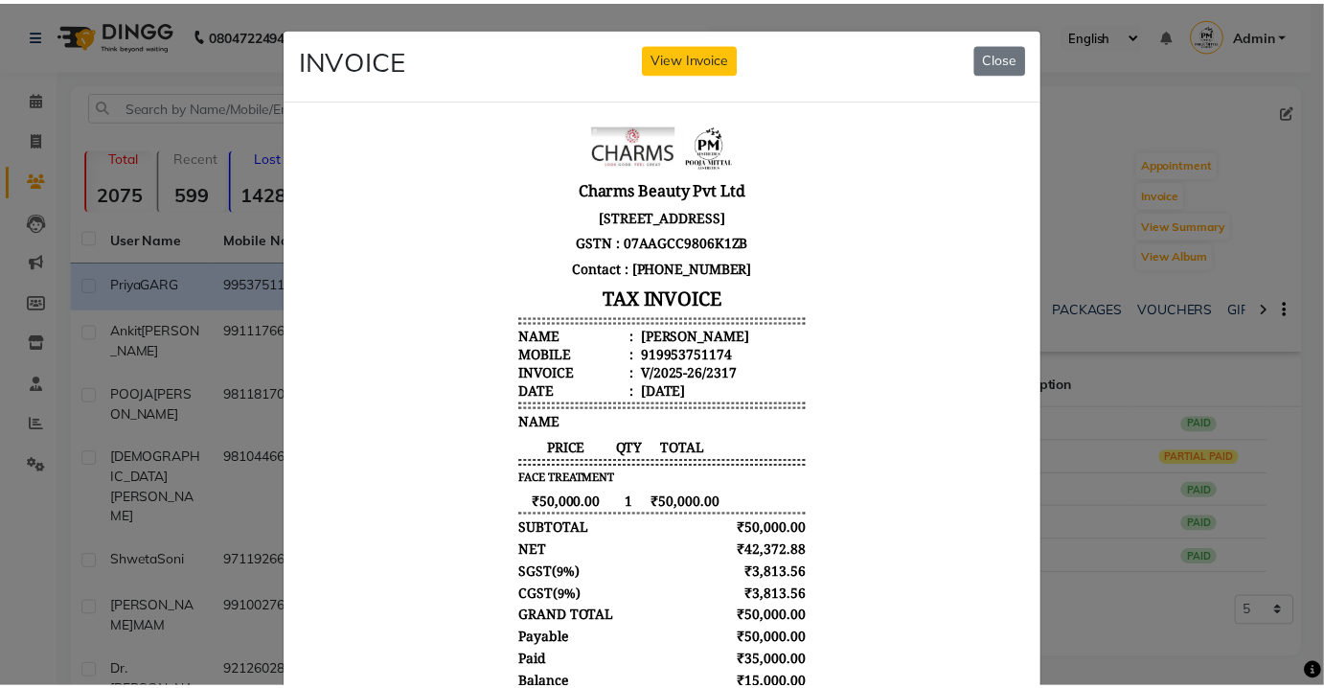
scroll to position [15, 0]
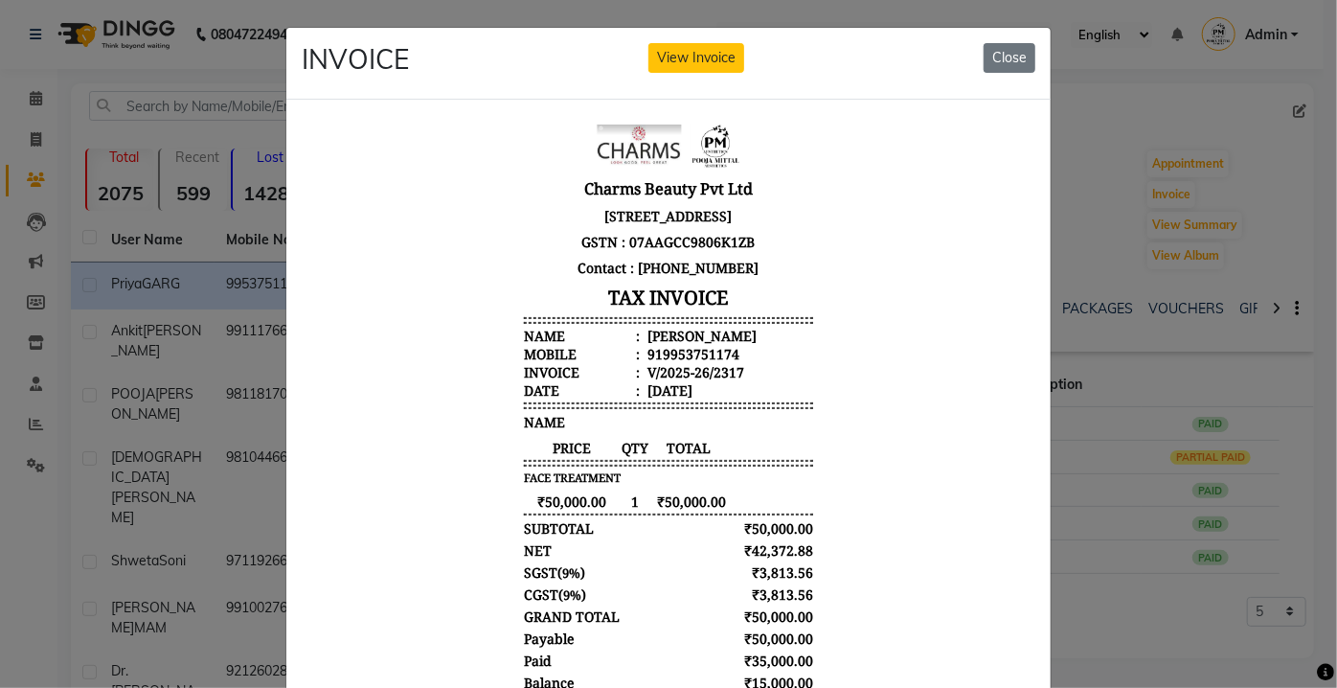
click at [1184, 330] on ngb-modal-window "INVOICE View Invoice Close" at bounding box center [668, 344] width 1337 height 688
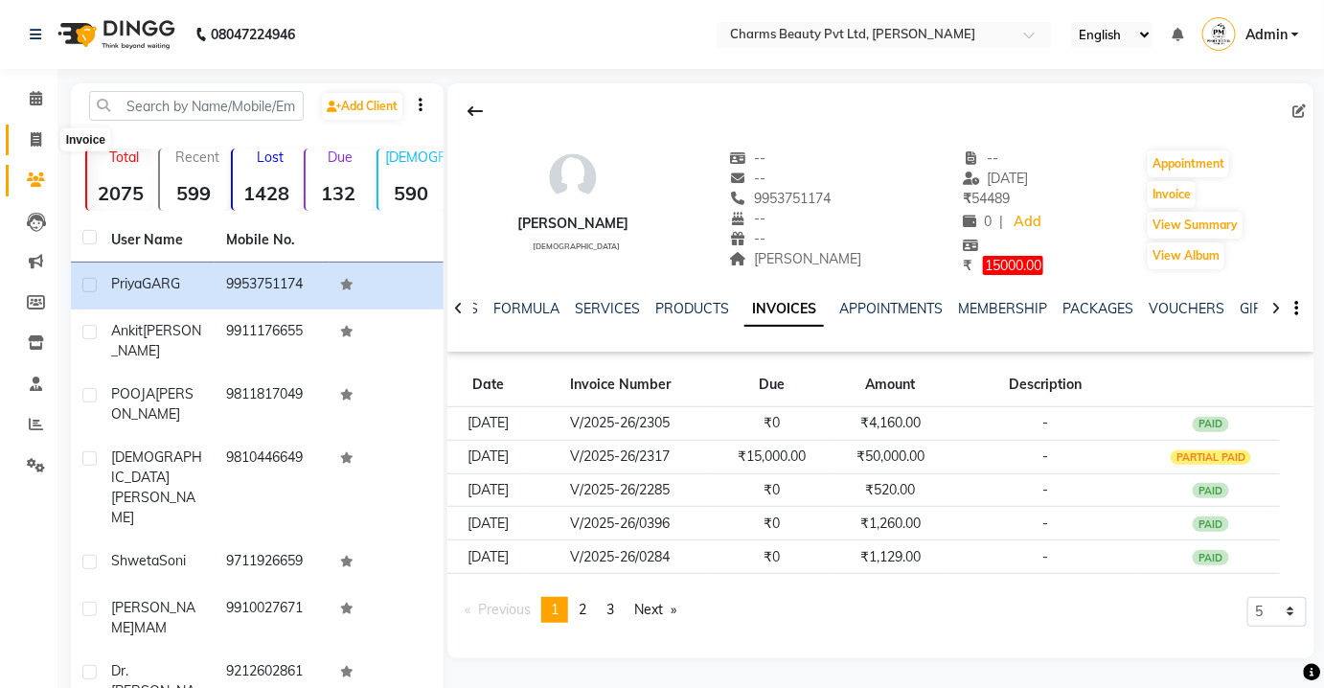
click at [29, 148] on span at bounding box center [36, 140] width 34 height 22
select select "service"
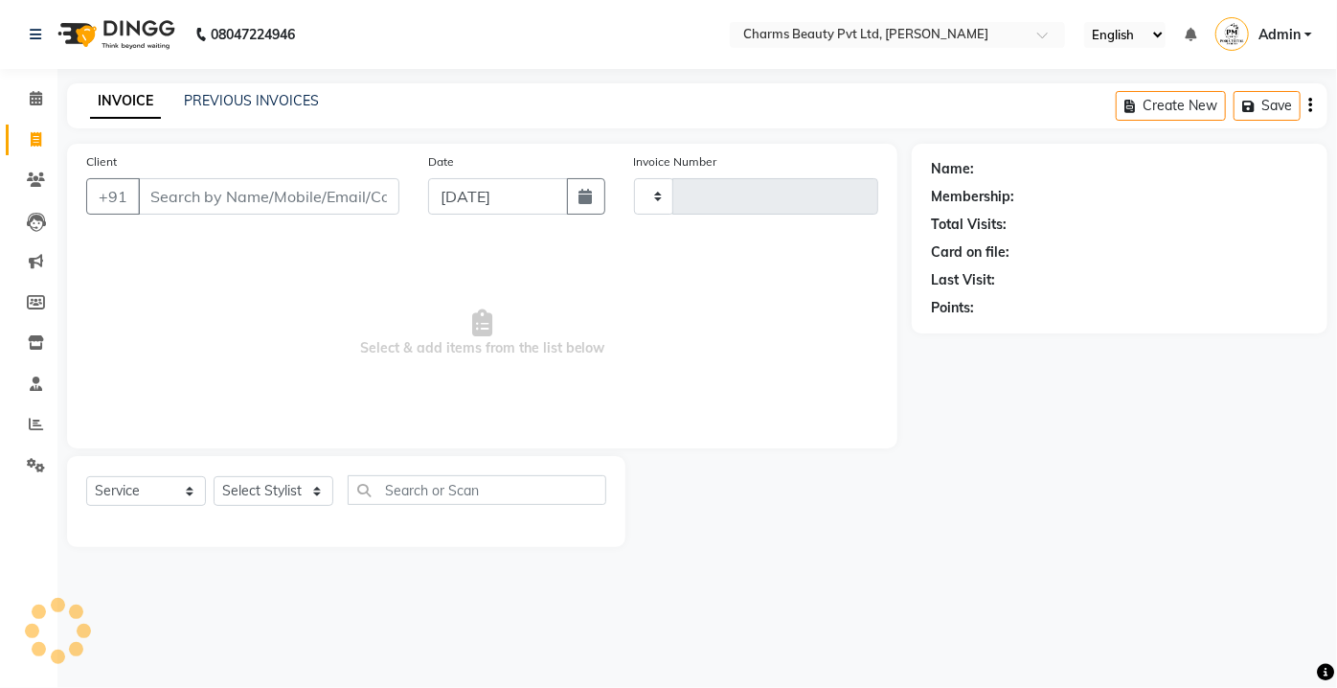
type input "2318"
select select "3743"
click at [33, 103] on icon at bounding box center [36, 98] width 12 height 14
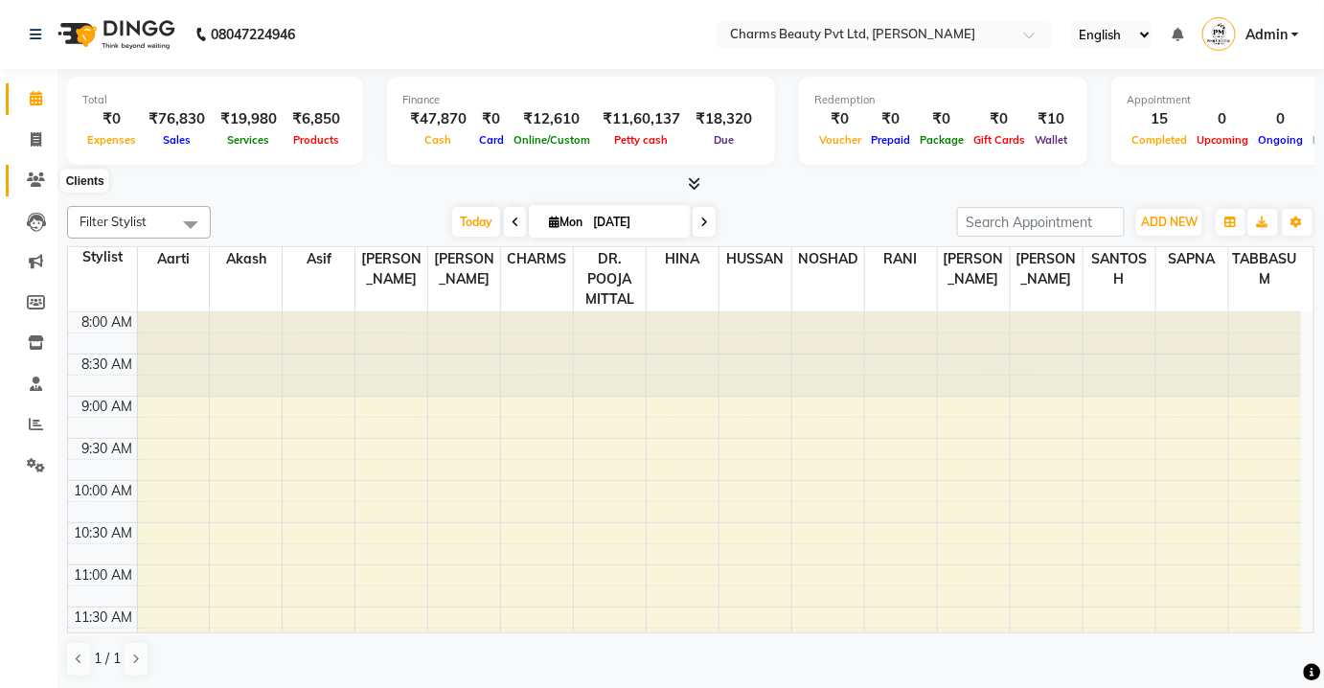
click at [43, 172] on icon at bounding box center [36, 179] width 18 height 14
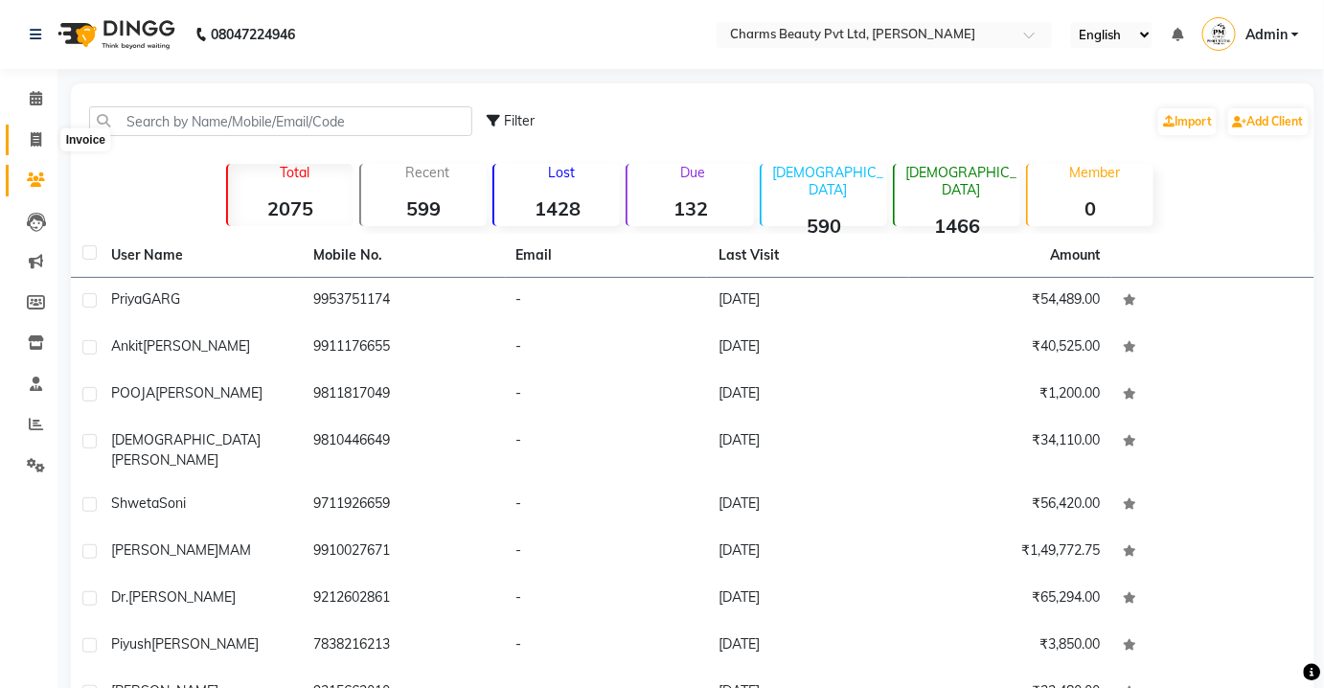
click at [38, 140] on icon at bounding box center [36, 139] width 11 height 14
select select "service"
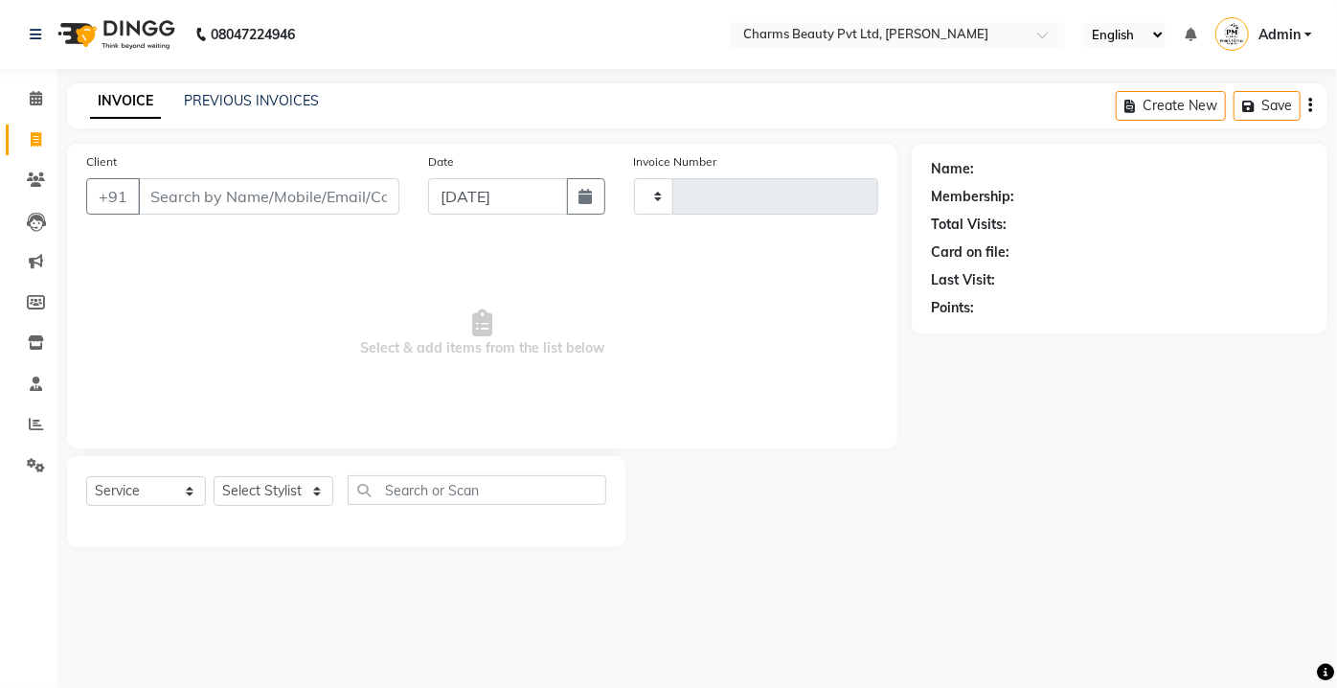
type input "2318"
select select "3743"
click at [28, 90] on span at bounding box center [36, 99] width 34 height 22
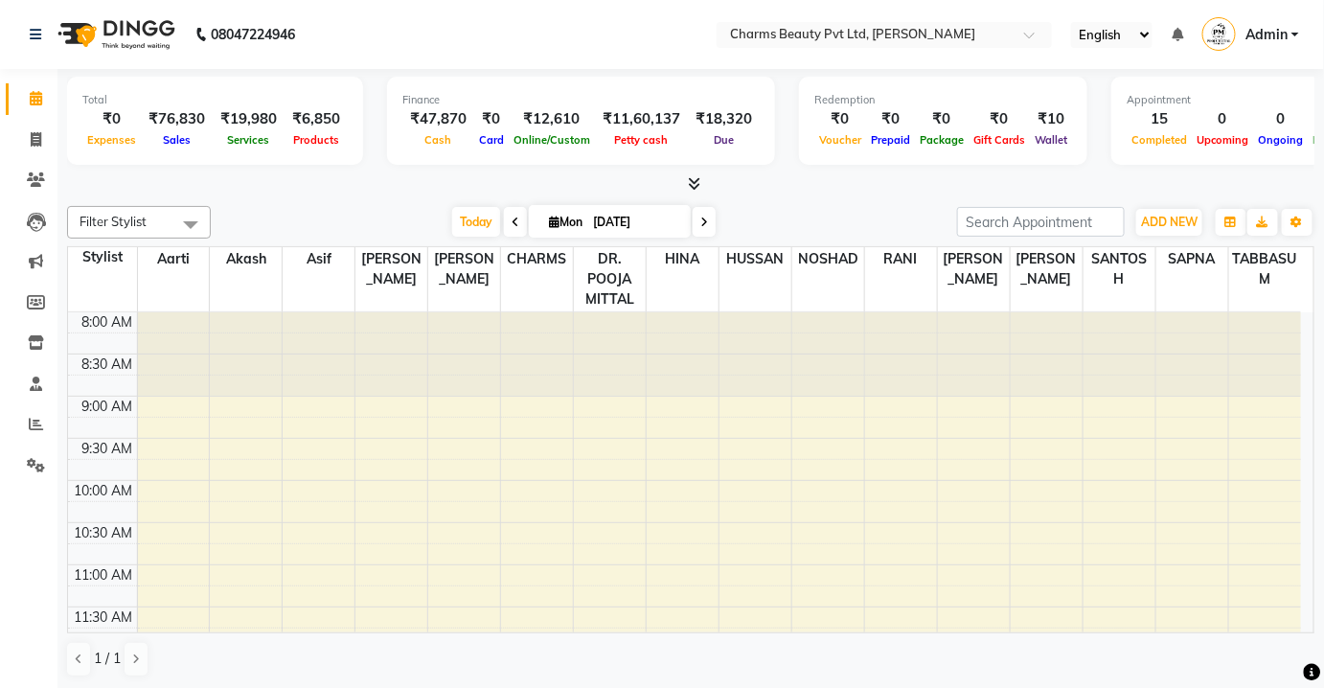
click at [1274, 31] on span "Admin" at bounding box center [1266, 35] width 42 height 20
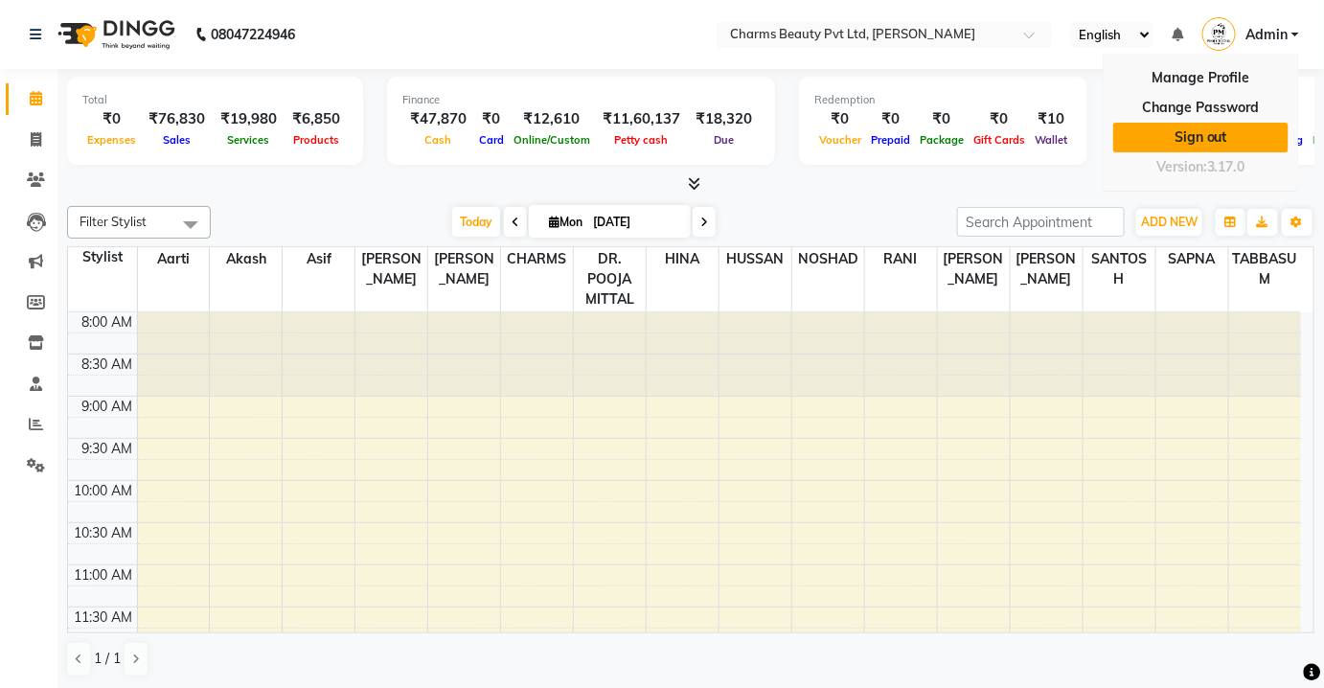
click at [1196, 142] on link "Sign out" at bounding box center [1200, 138] width 175 height 30
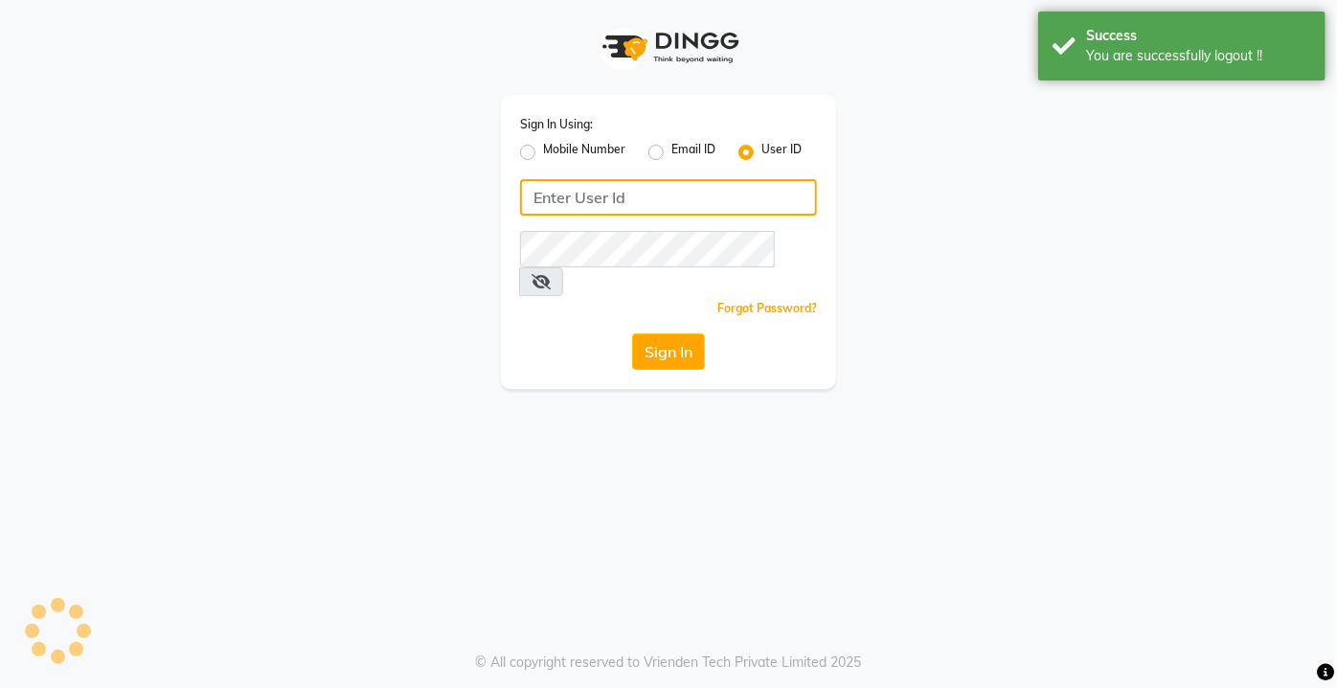
type input "9818655467"
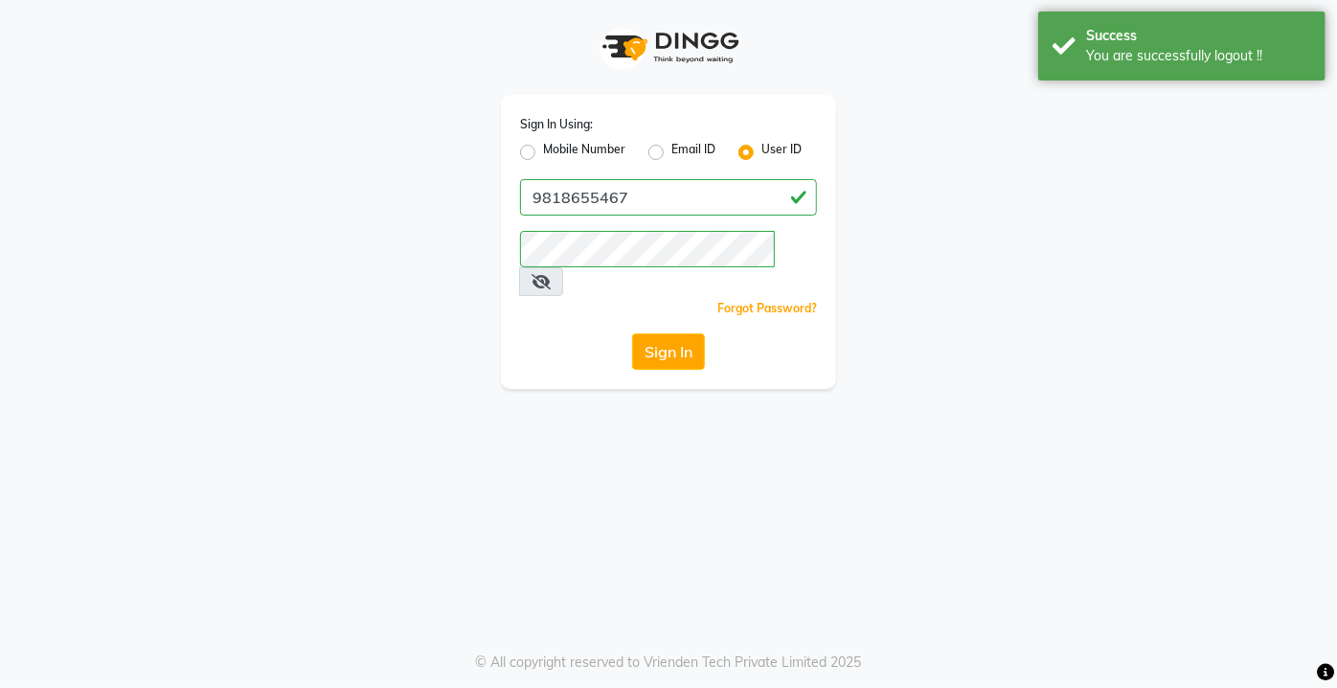
click at [543, 151] on label "Mobile Number" at bounding box center [584, 152] width 82 height 23
click at [543, 151] on input "Mobile Number" at bounding box center [549, 147] width 12 height 12
radio input "true"
radio input "false"
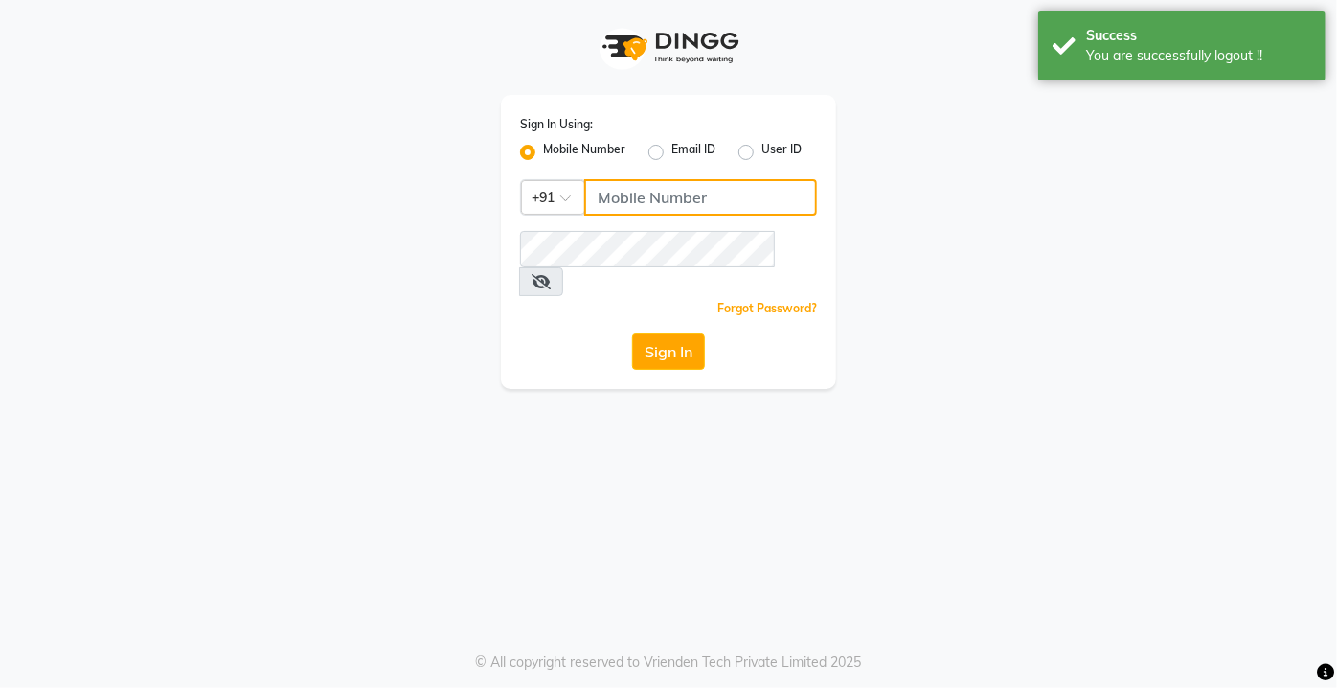
click at [638, 195] on input "Username" at bounding box center [700, 197] width 233 height 36
type input "9599343200"
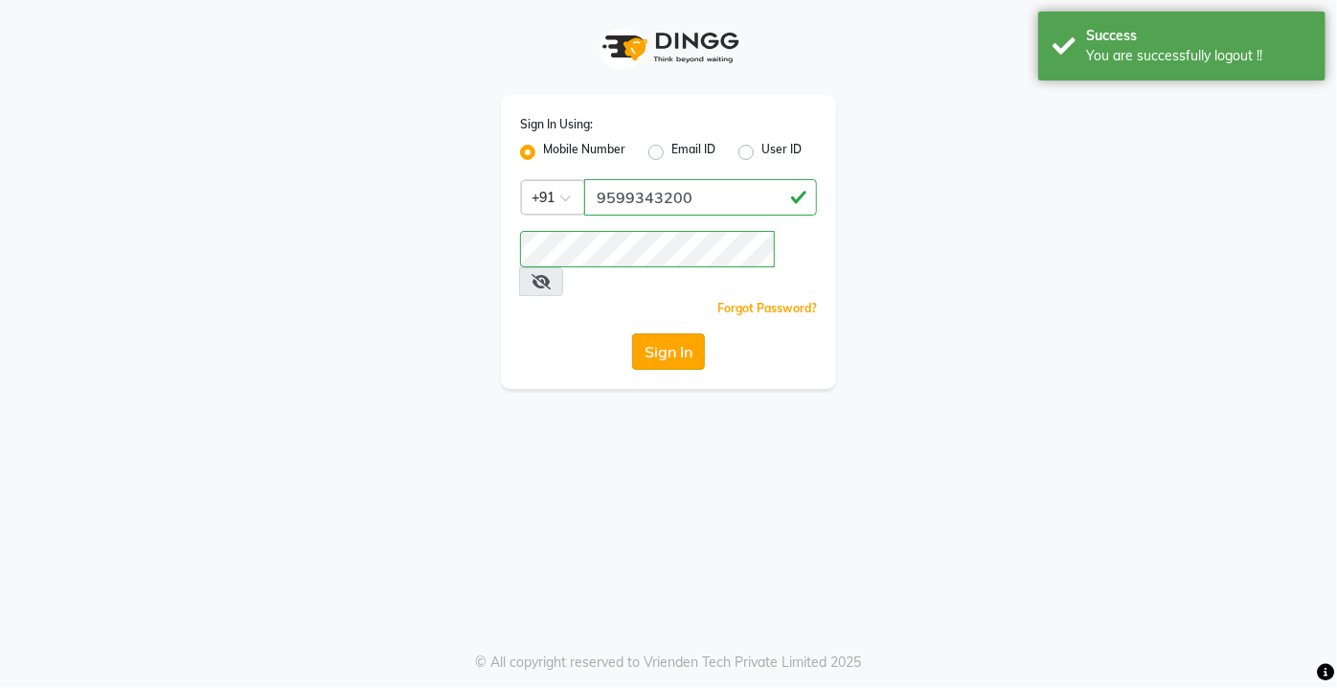
click at [684, 333] on button "Sign In" at bounding box center [668, 351] width 73 height 36
